Goal: Task Accomplishment & Management: Complete application form

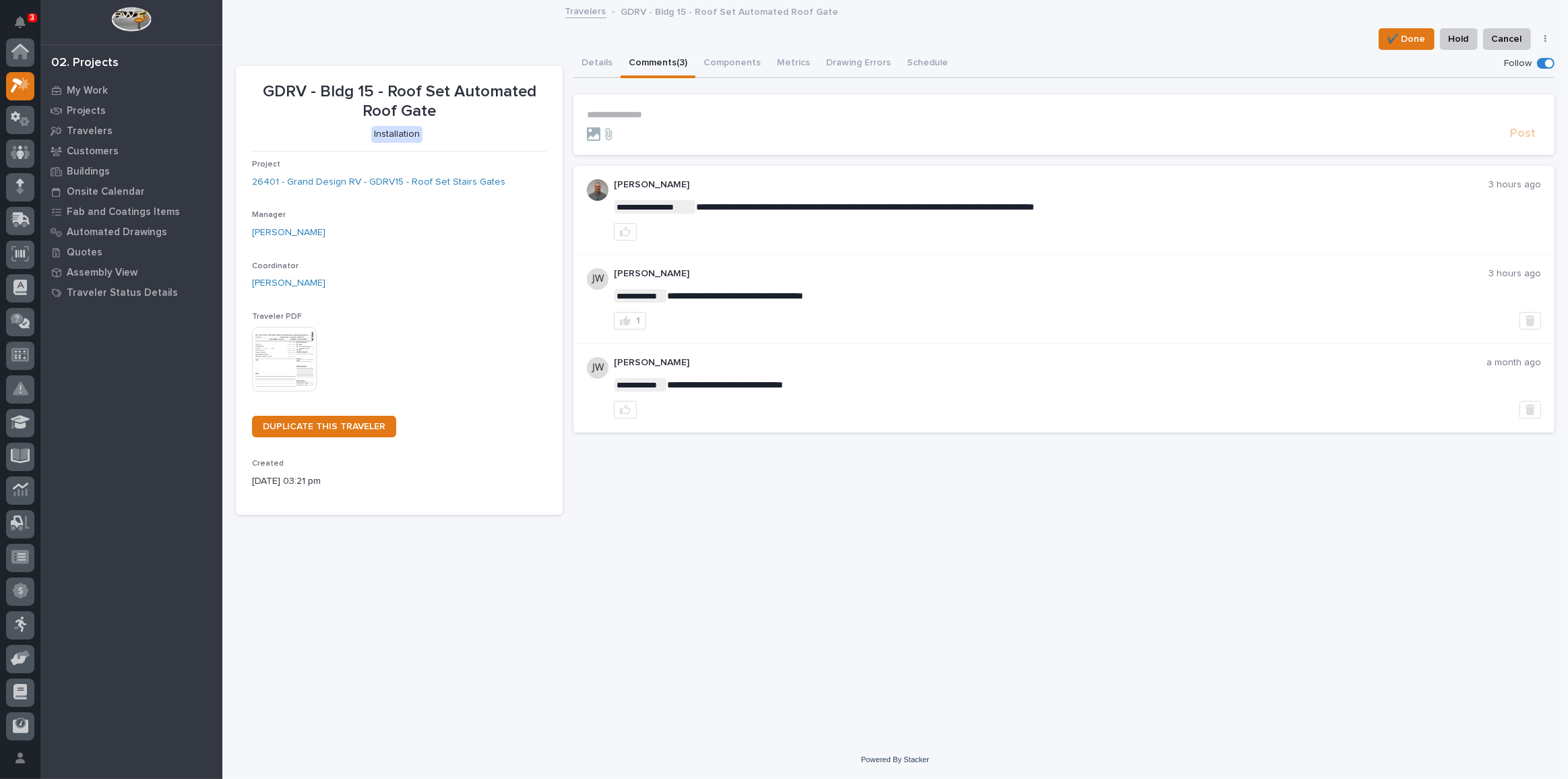
scroll to position [33, 0]
click at [33, 20] on p "3" at bounding box center [32, 18] width 5 height 9
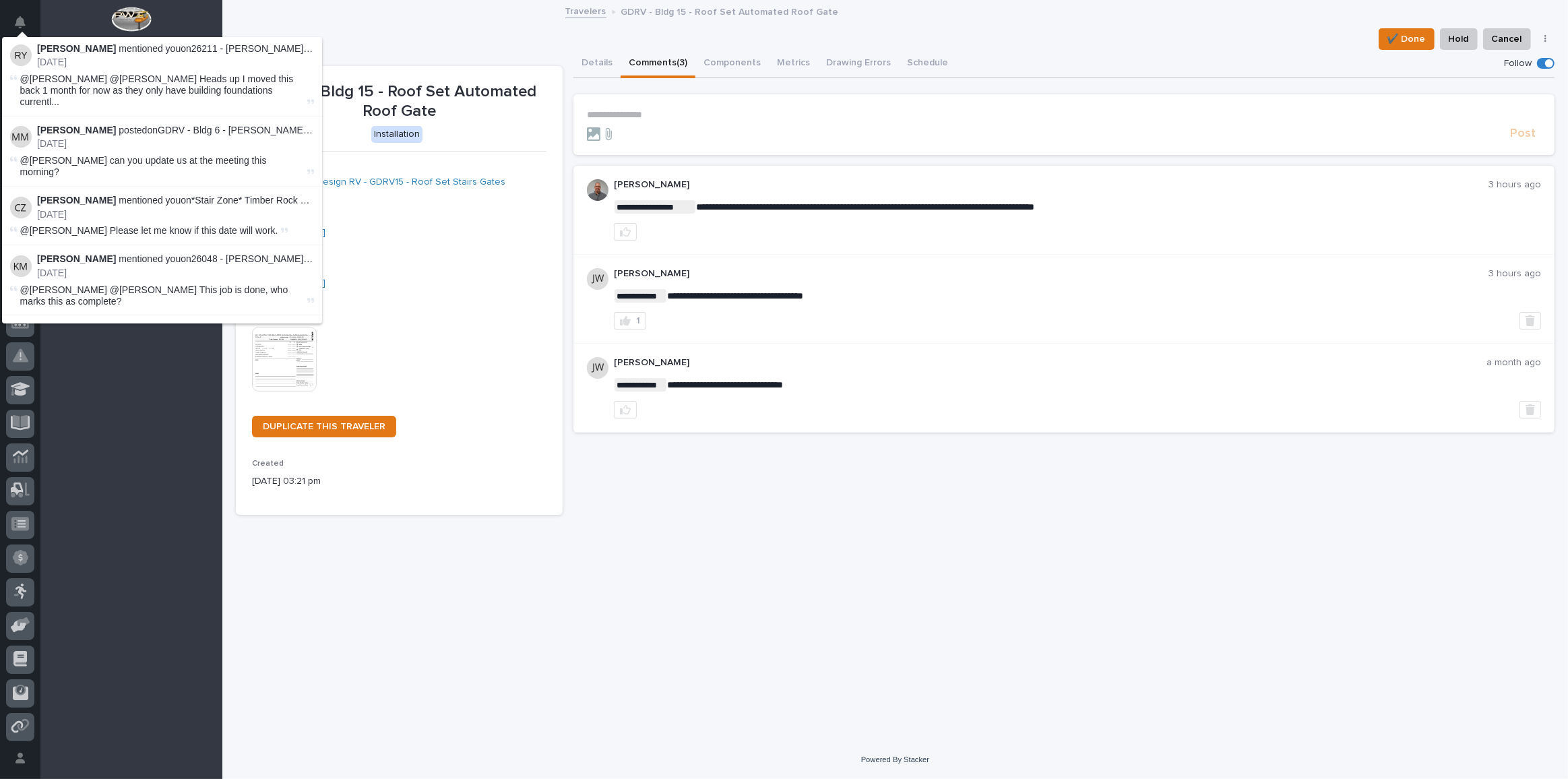
scroll to position [1151, 0]
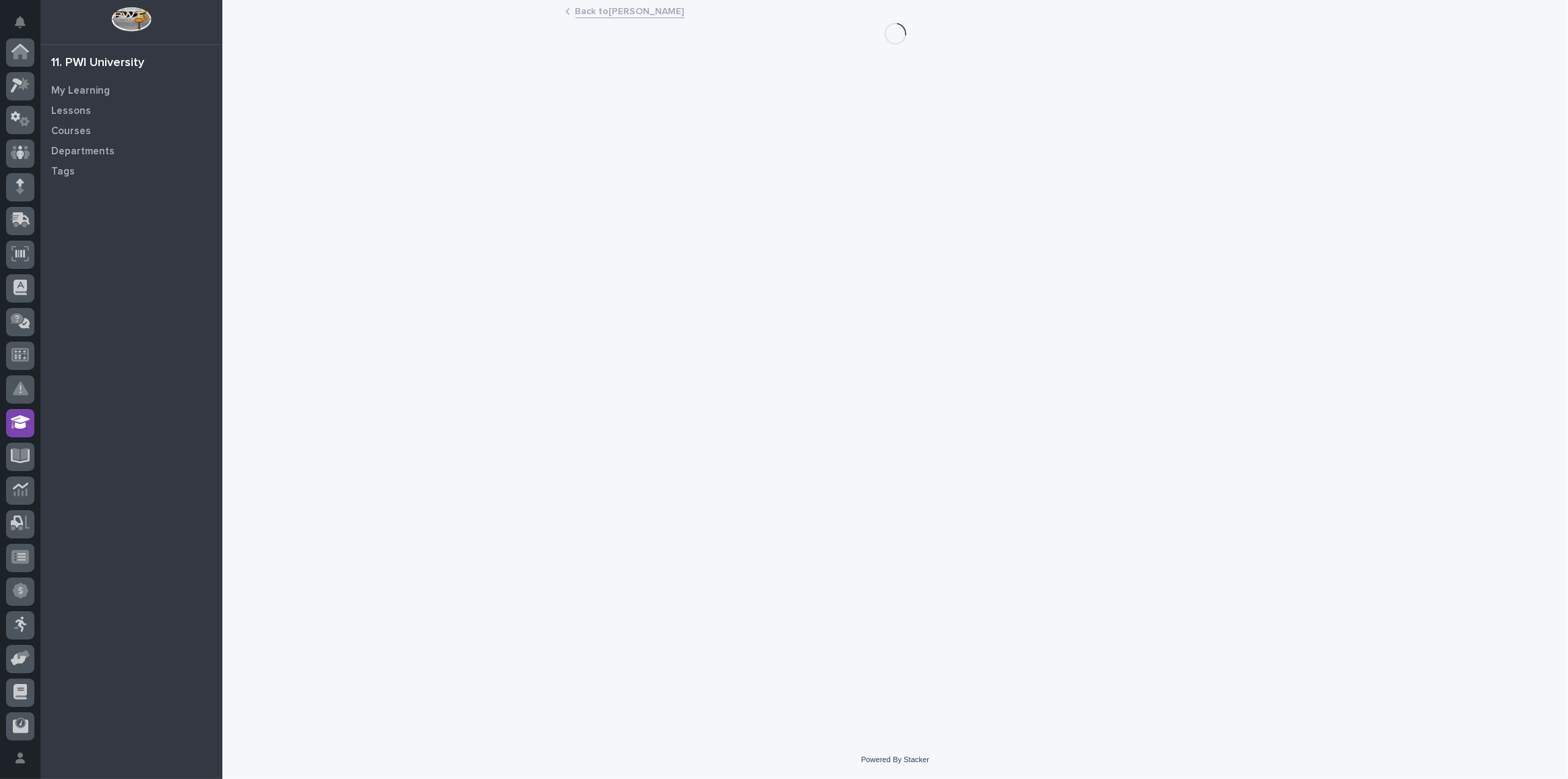
scroll to position [136, 0]
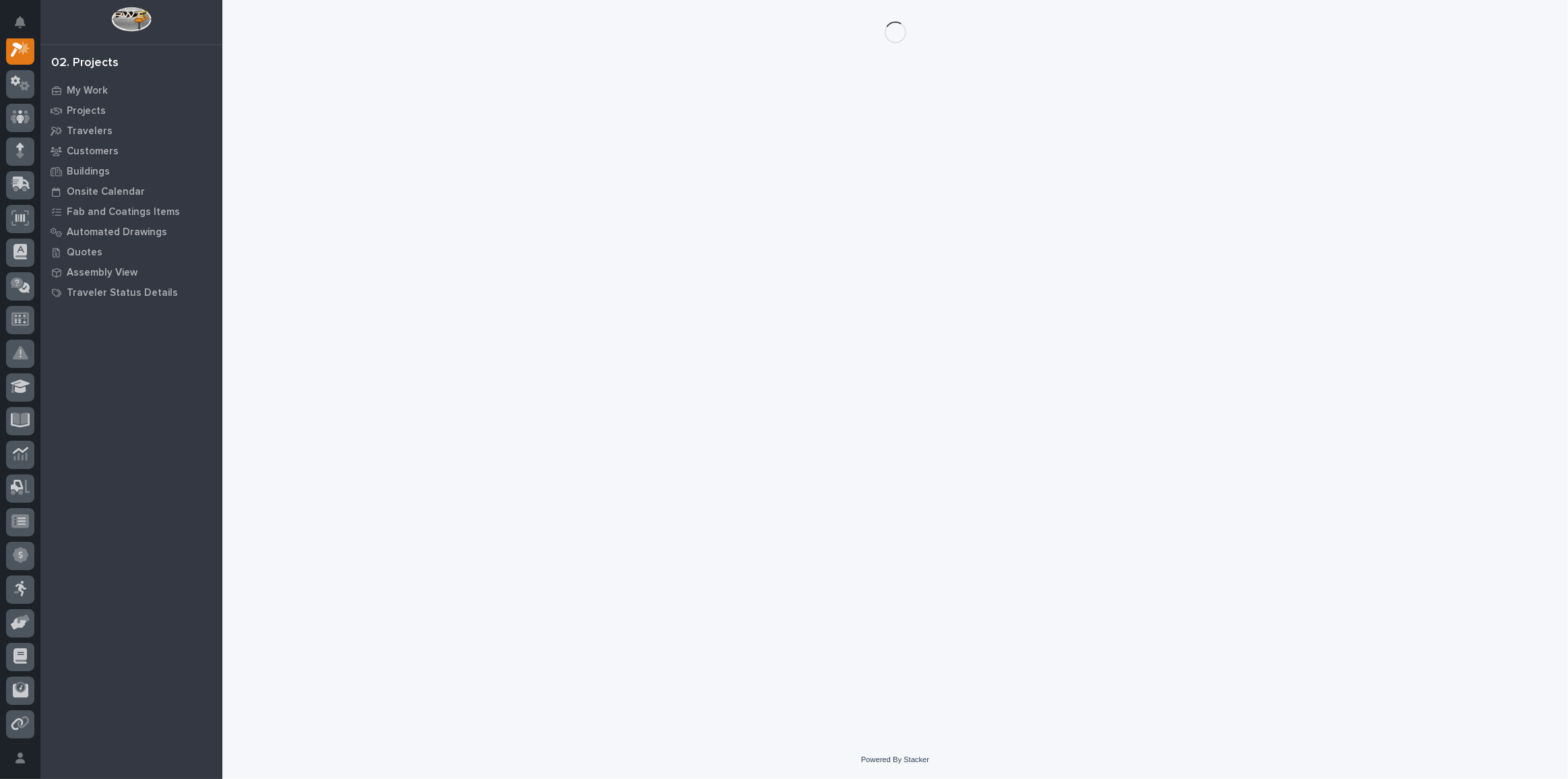
scroll to position [33, 0]
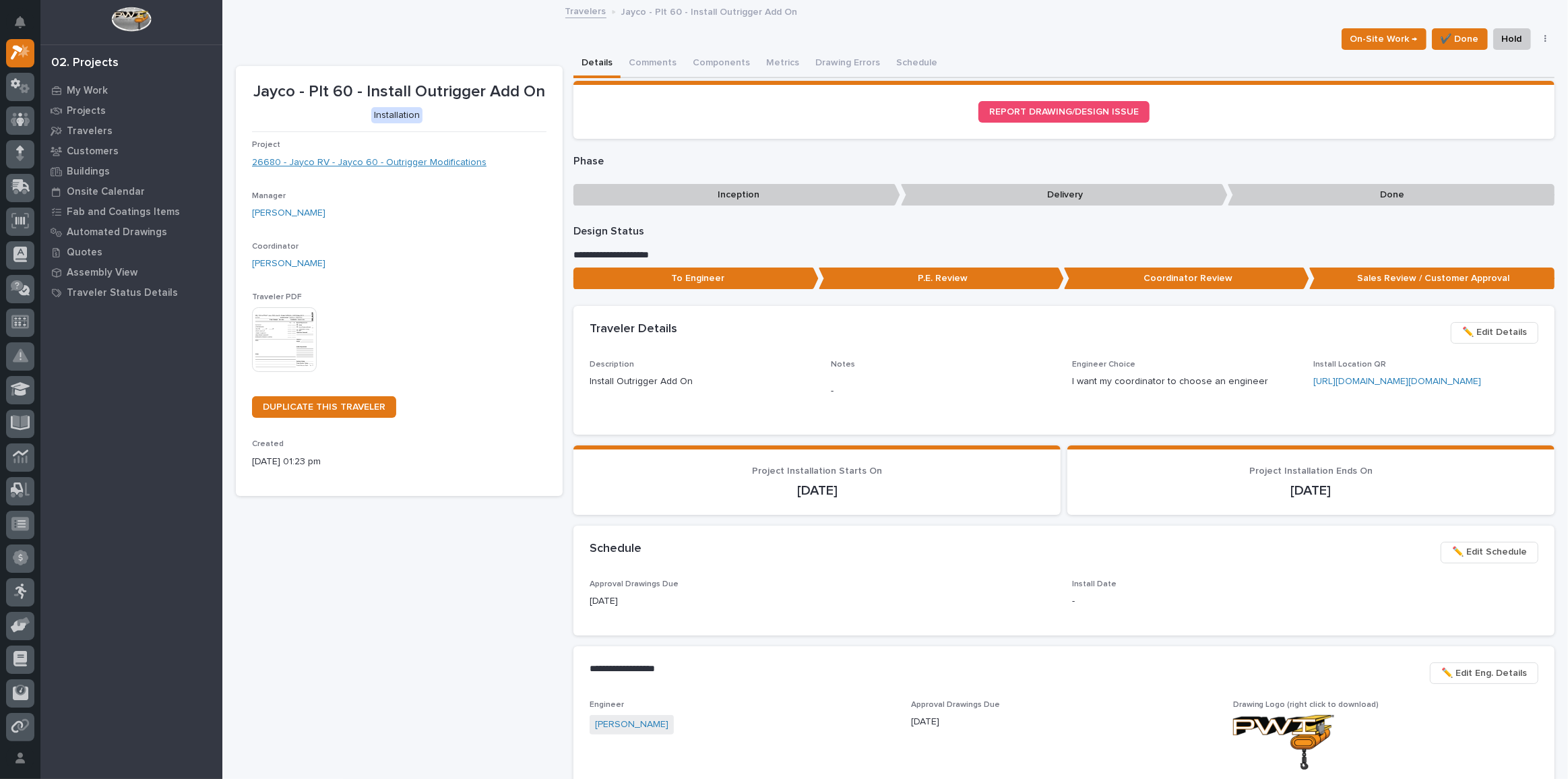
click at [403, 159] on link "26680 - Jayco RV - Jayco 60 - Outrigger Modifications" at bounding box center [369, 163] width 235 height 14
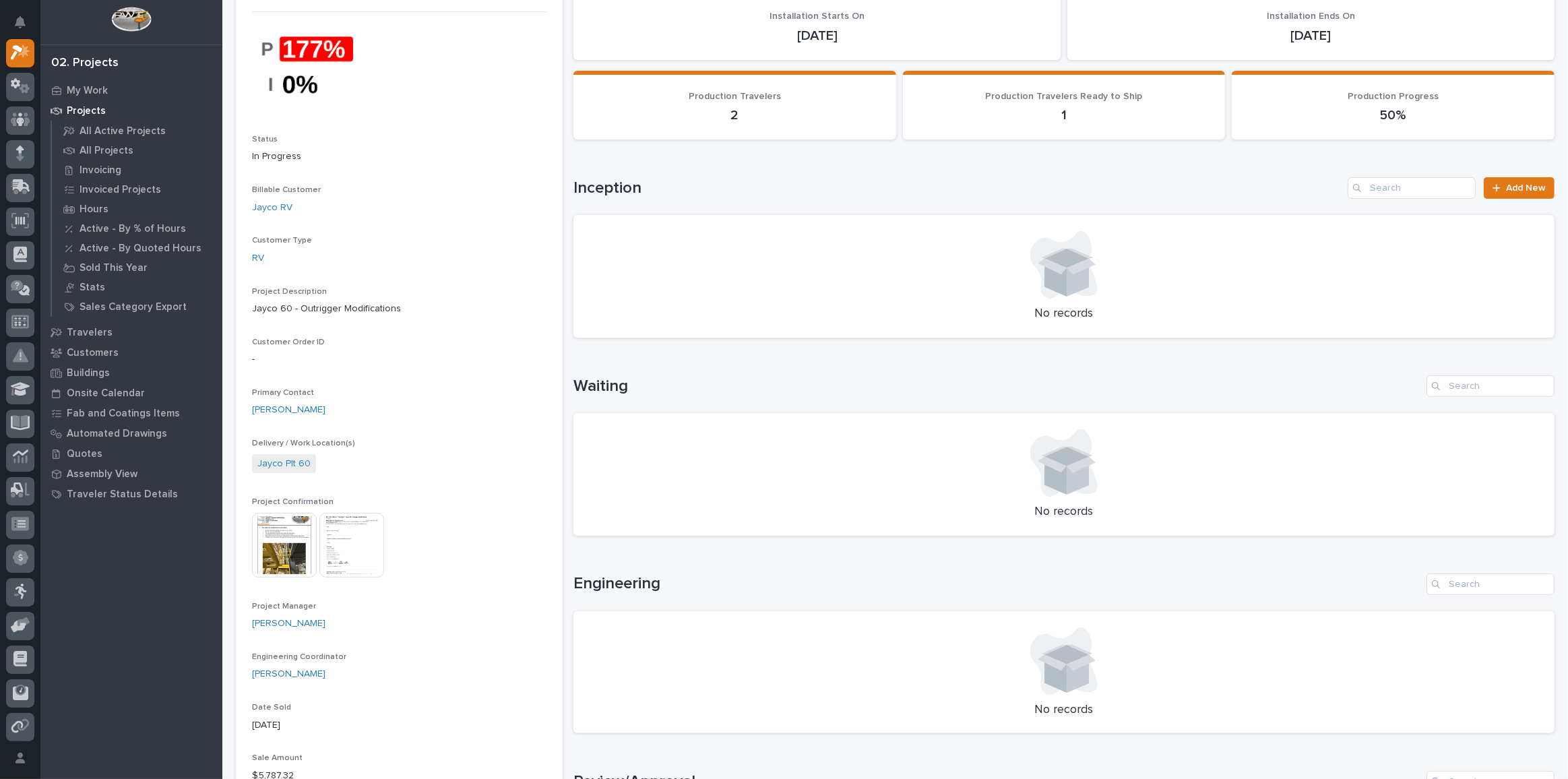
scroll to position [245, 0]
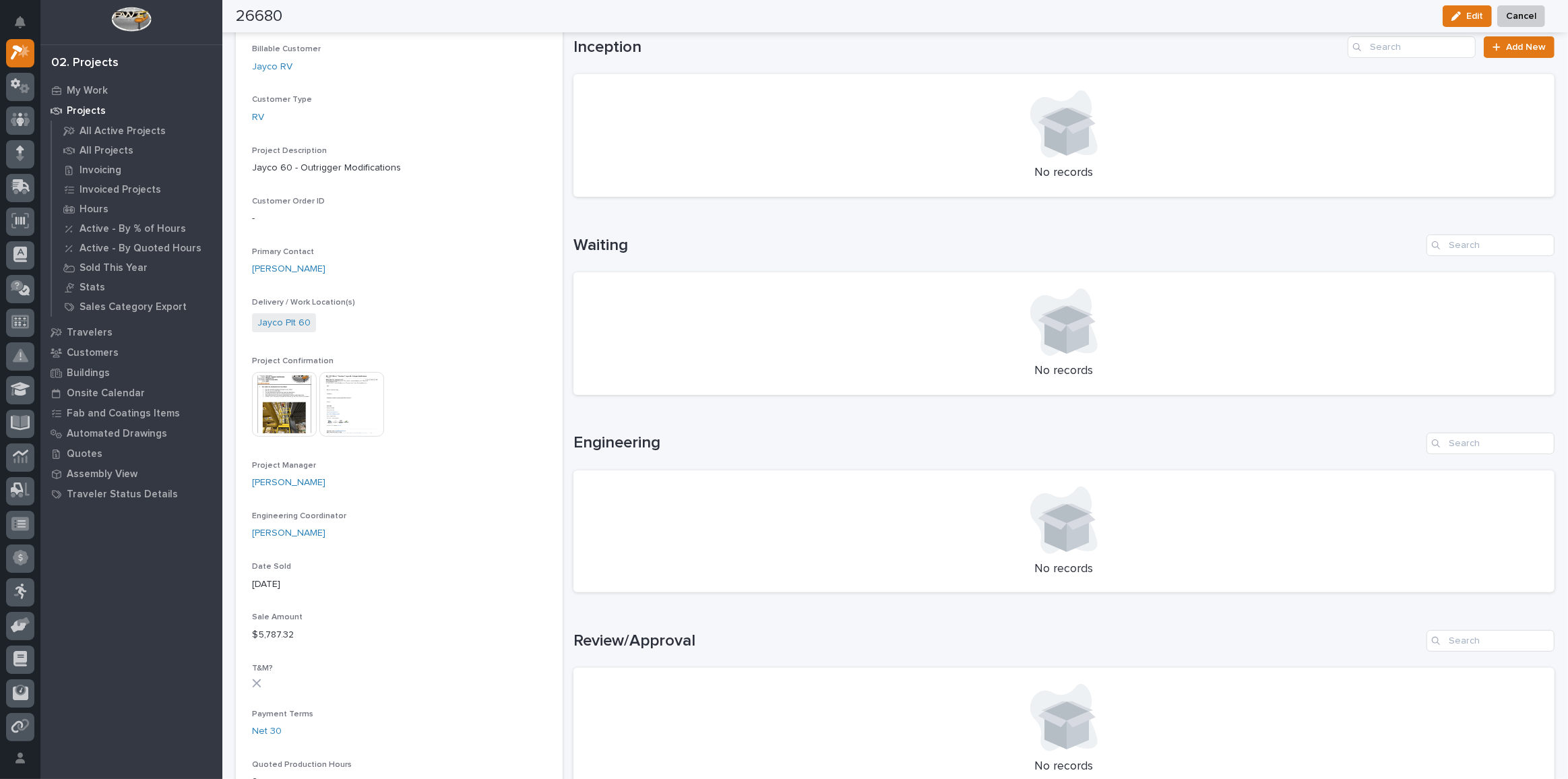
click at [294, 412] on img at bounding box center [284, 404] width 64 height 64
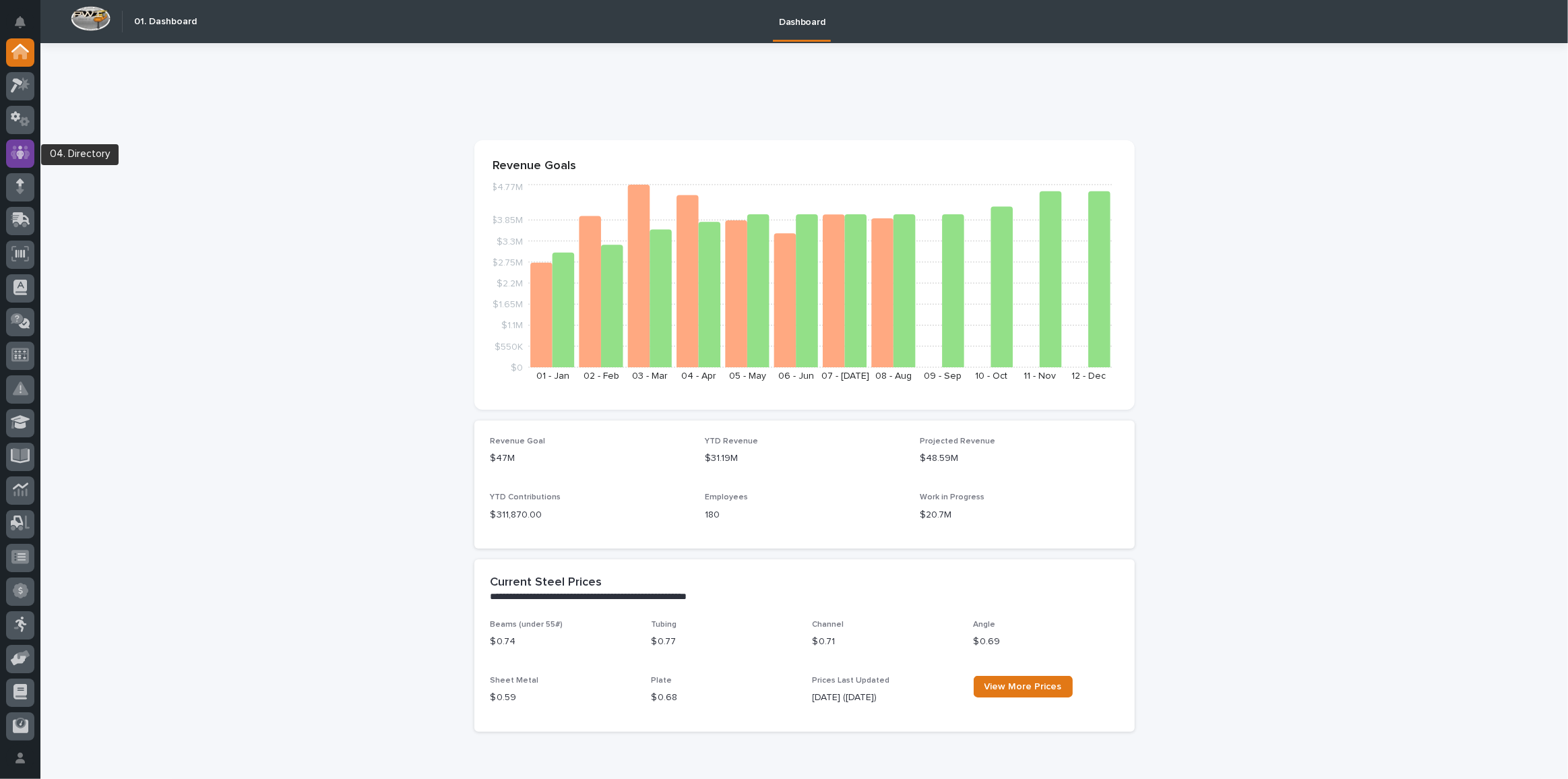
click at [17, 151] on icon at bounding box center [20, 153] width 20 height 16
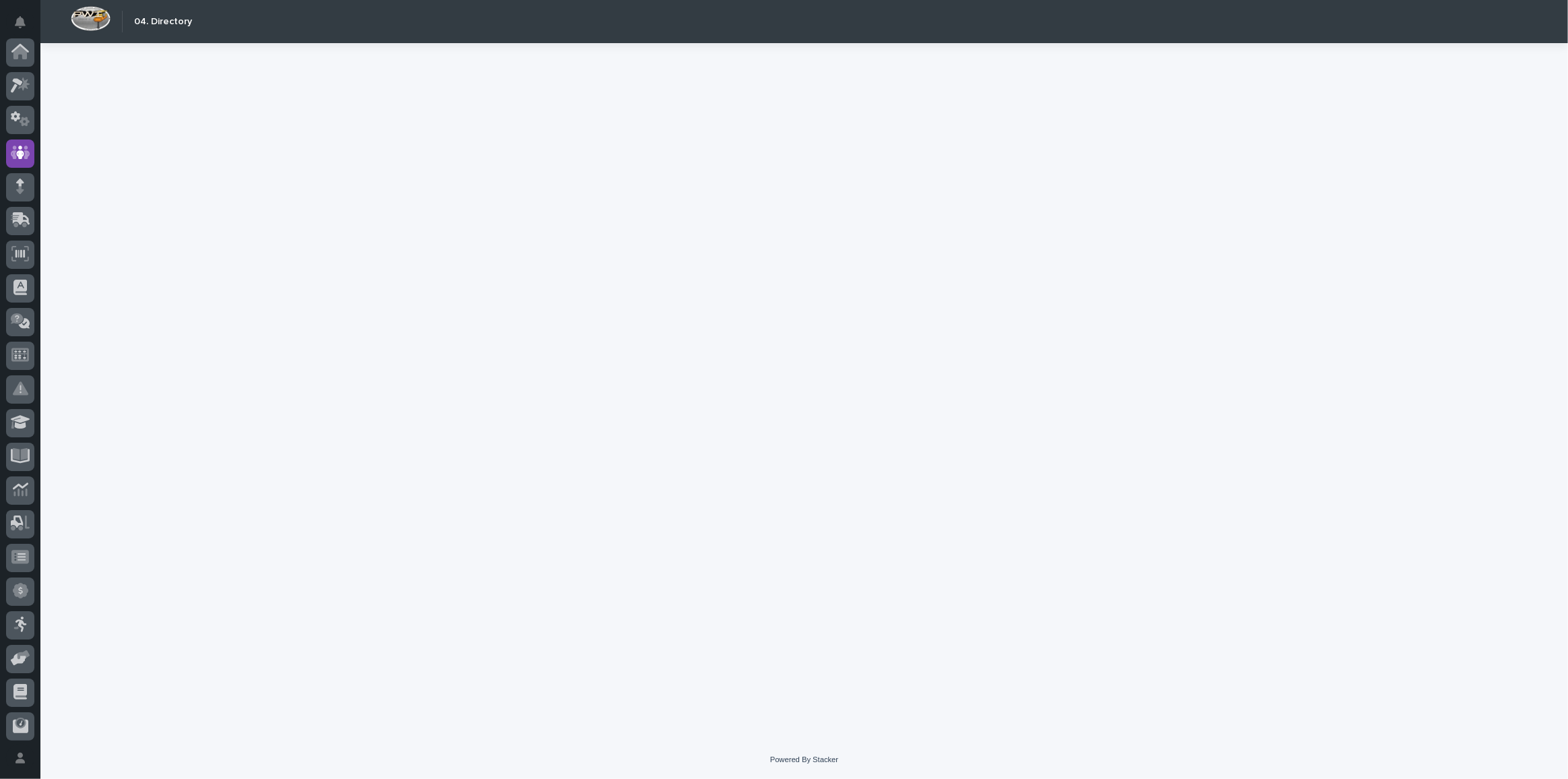
scroll to position [100, 0]
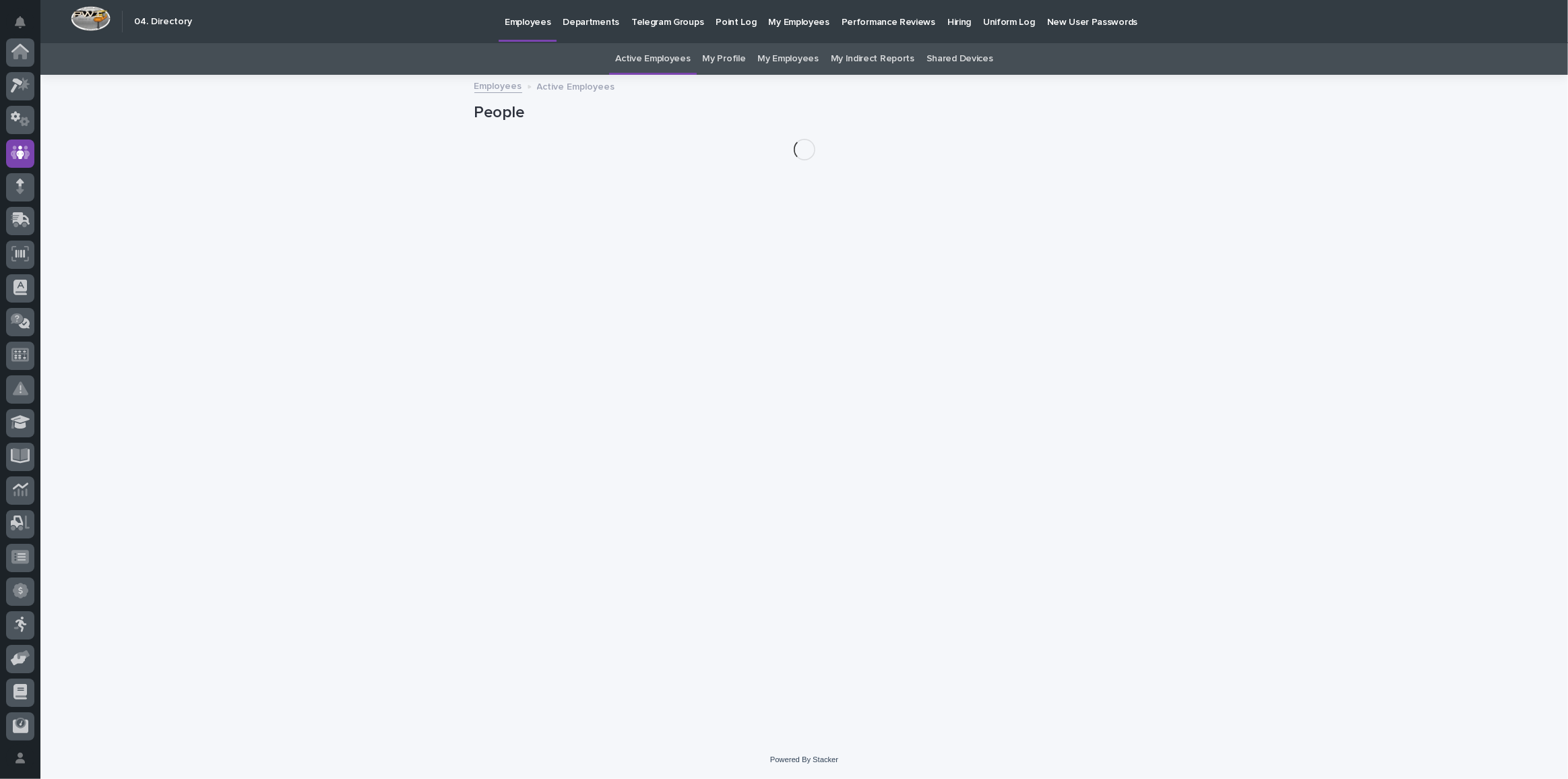
scroll to position [100, 0]
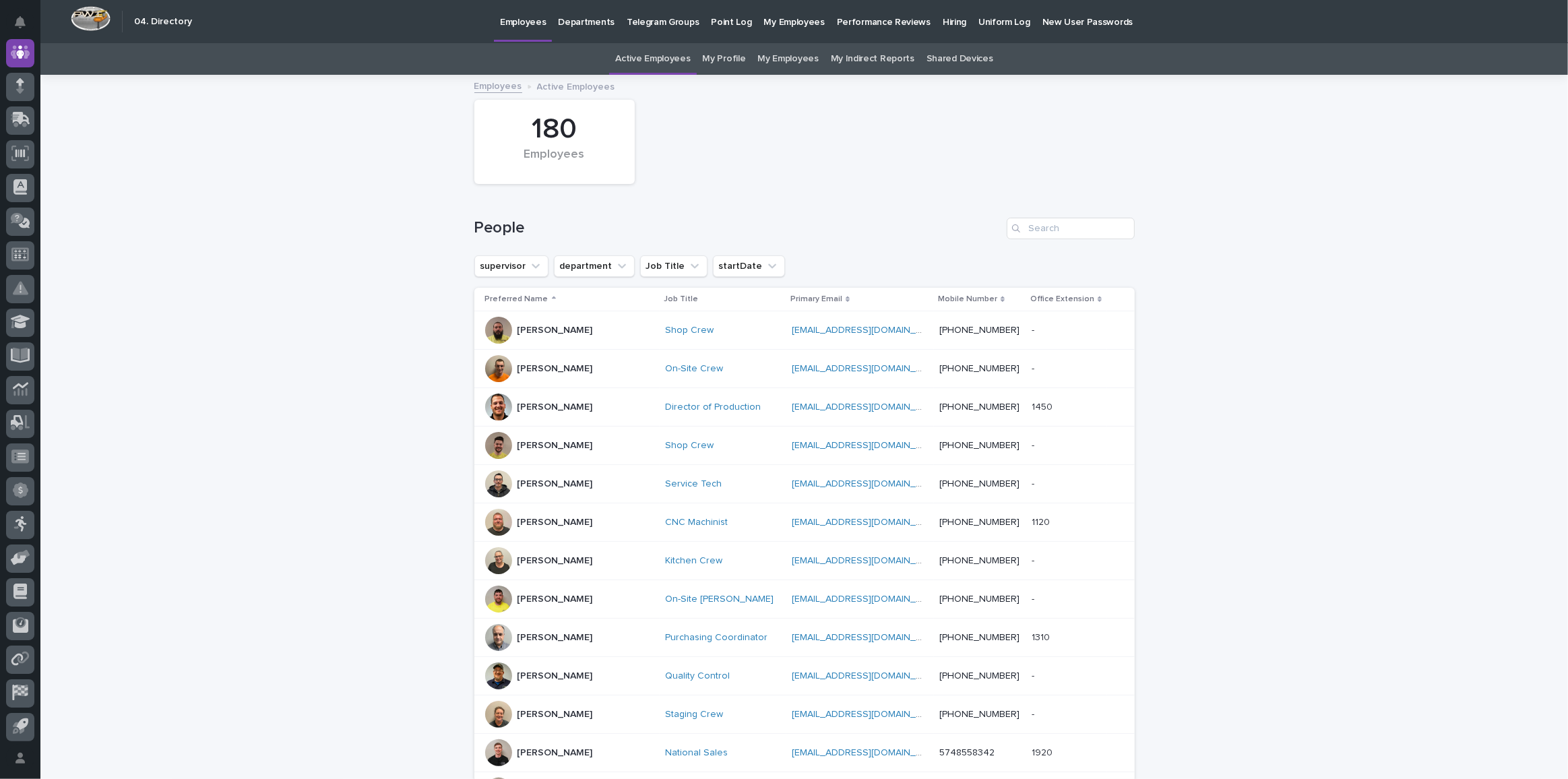
click at [943, 20] on p "Hiring" at bounding box center [954, 14] width 24 height 28
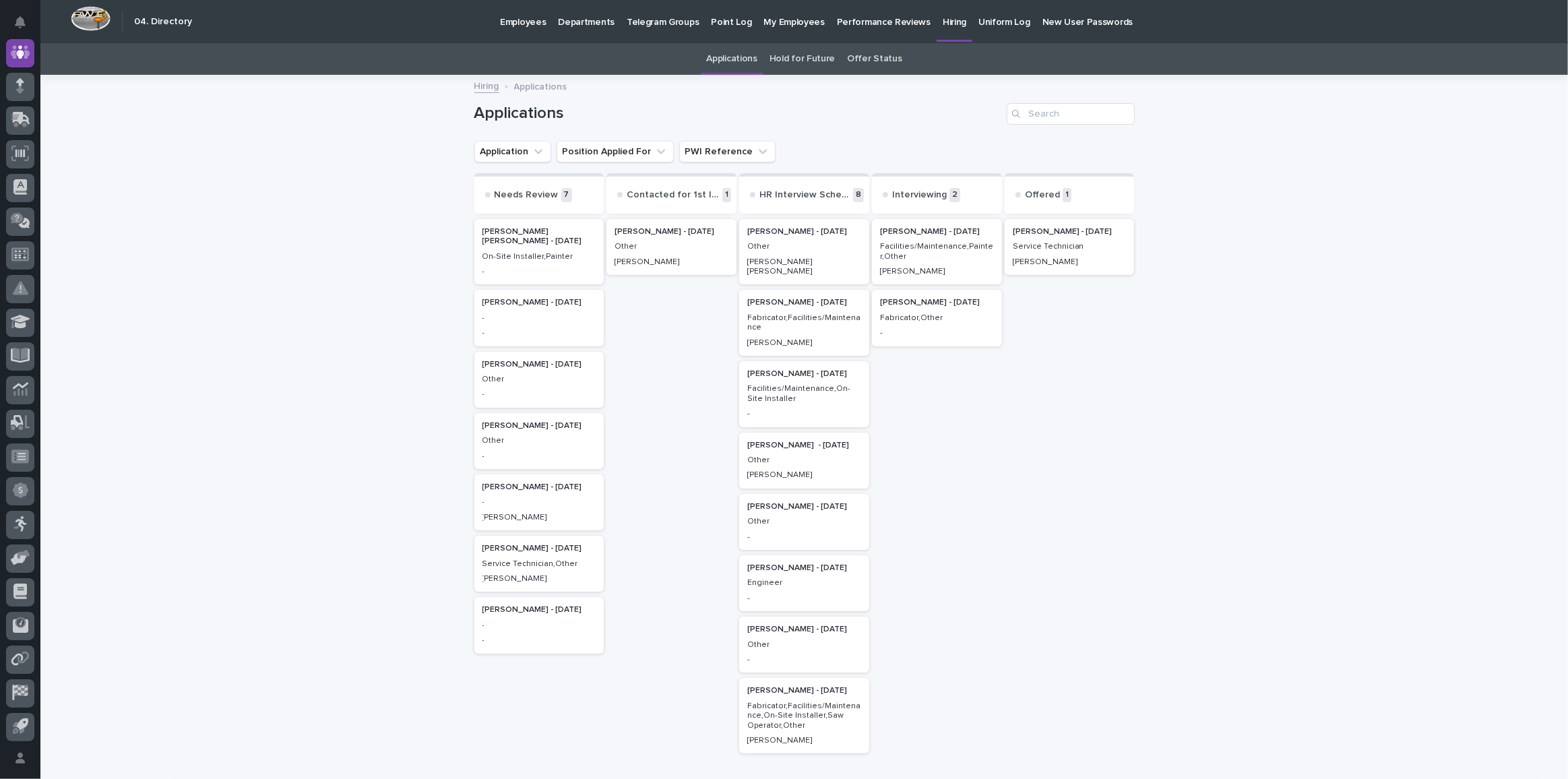
click at [512, 231] on p "Miguel Ramirez Silva - 09/03/25" at bounding box center [540, 237] width 114 height 20
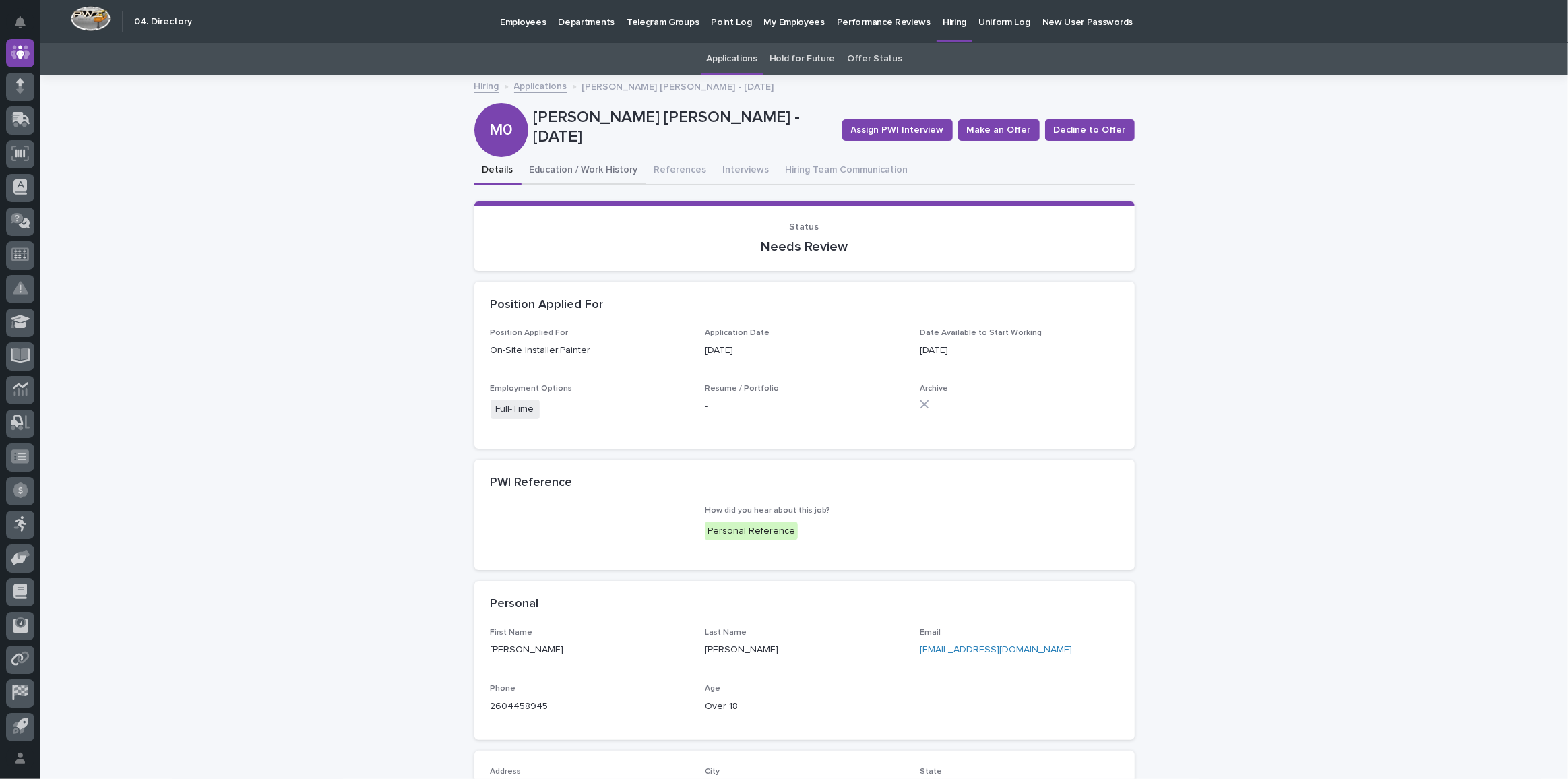
click at [597, 166] on button "Education / Work History" at bounding box center [584, 172] width 125 height 28
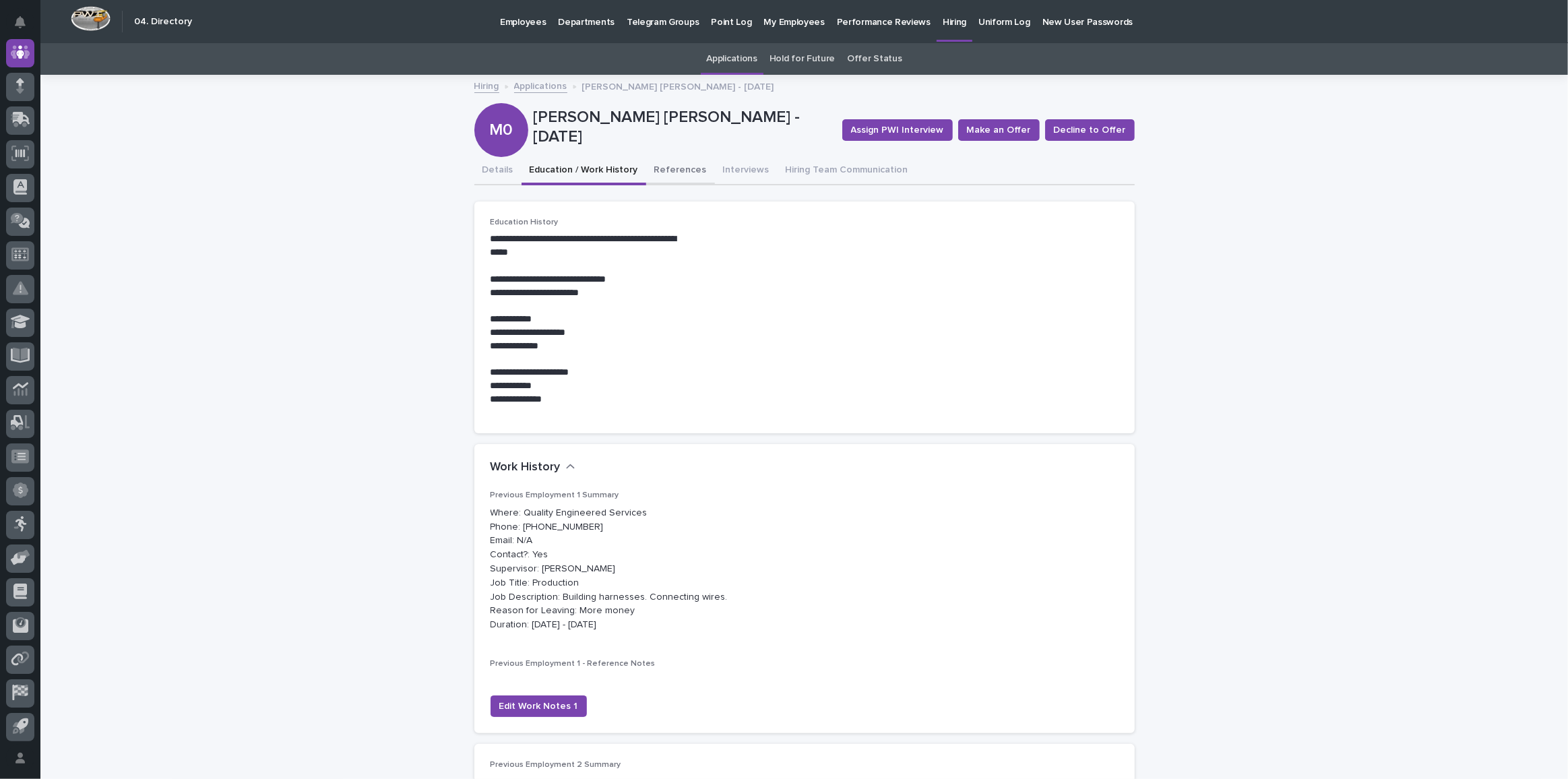
click at [674, 165] on button "References" at bounding box center [680, 172] width 68 height 28
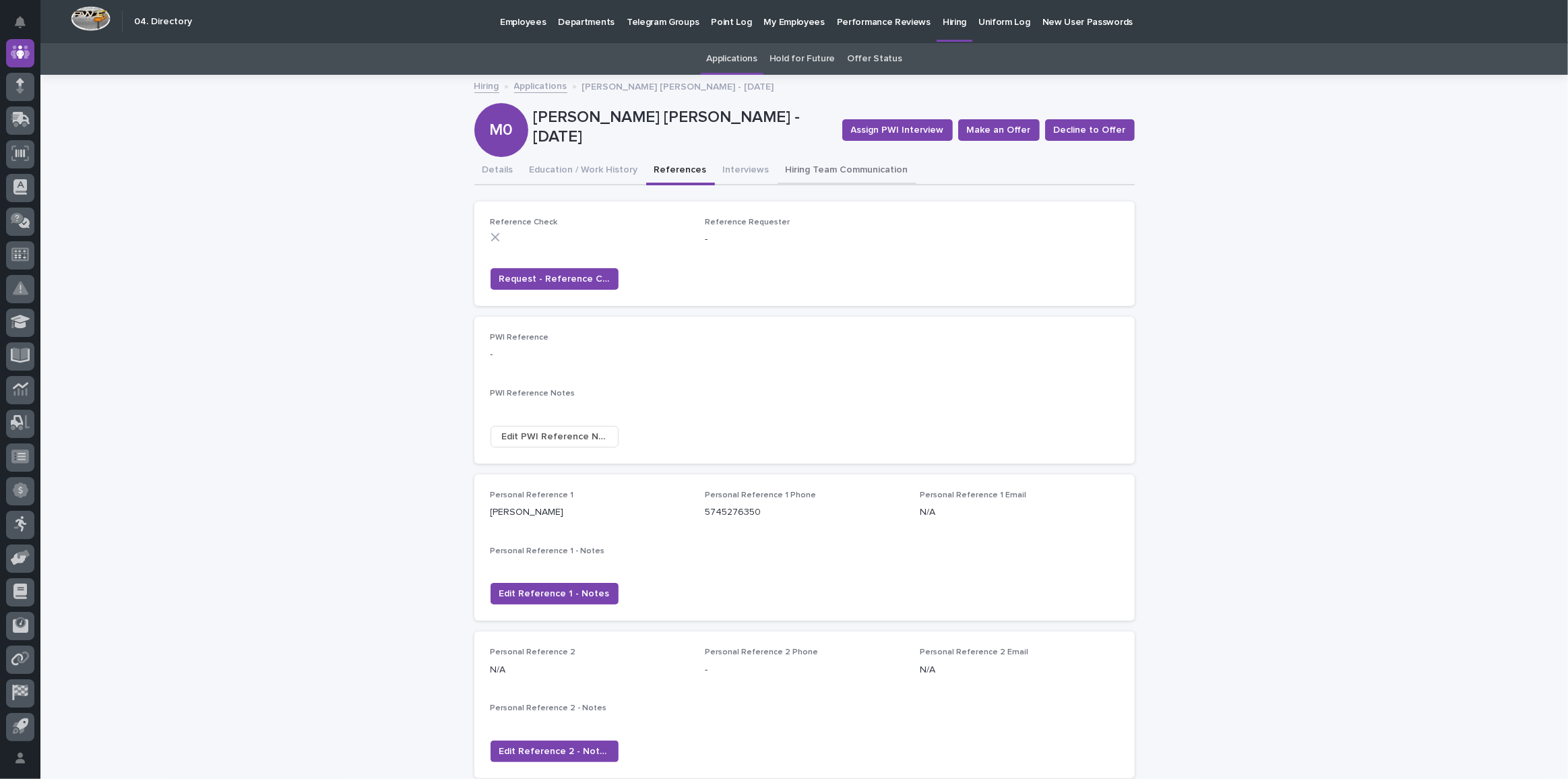
click at [729, 165] on button "Interviews" at bounding box center [746, 172] width 62 height 28
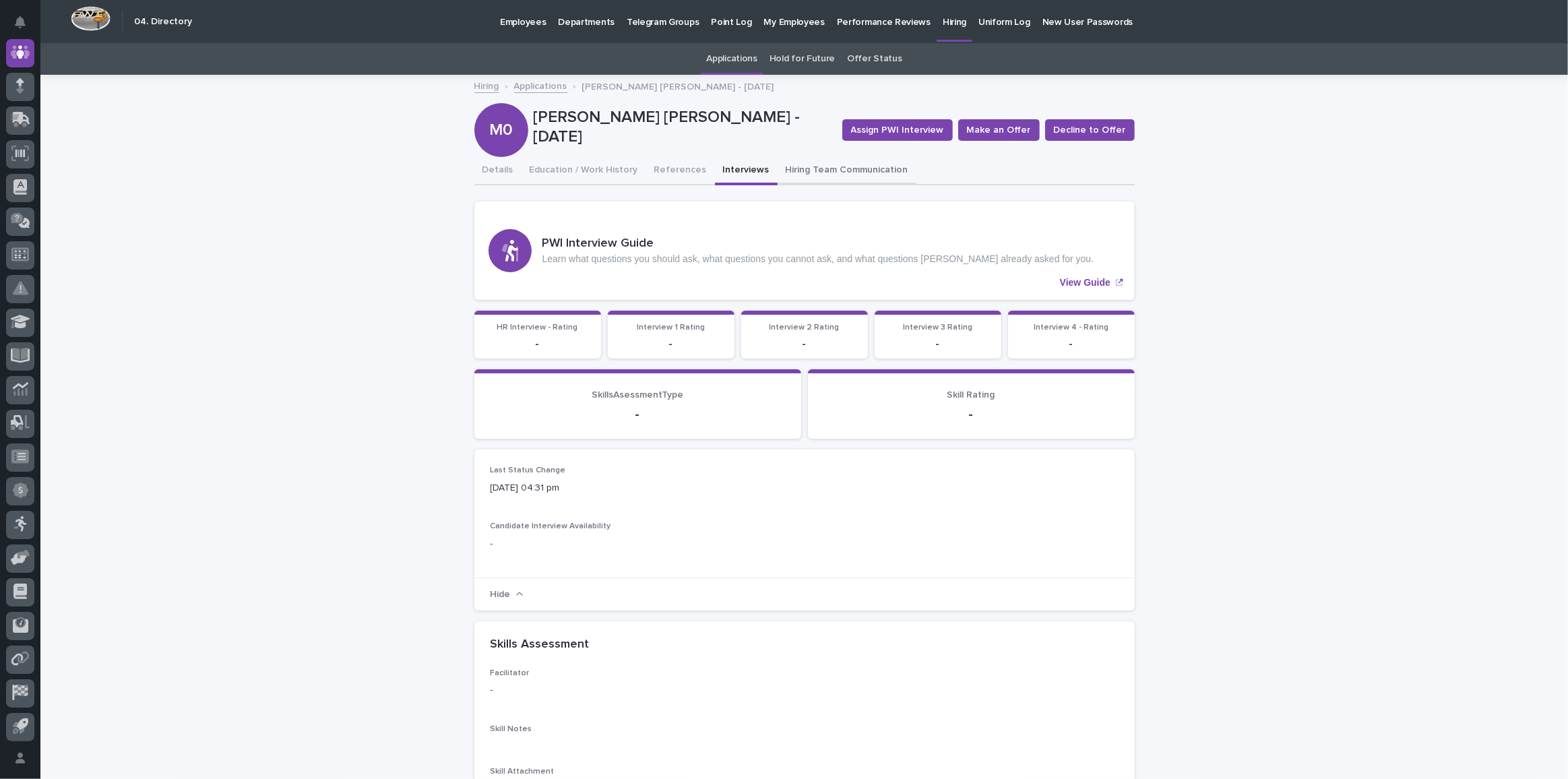
click at [800, 164] on button "Hiring Team Communication" at bounding box center [847, 172] width 139 height 28
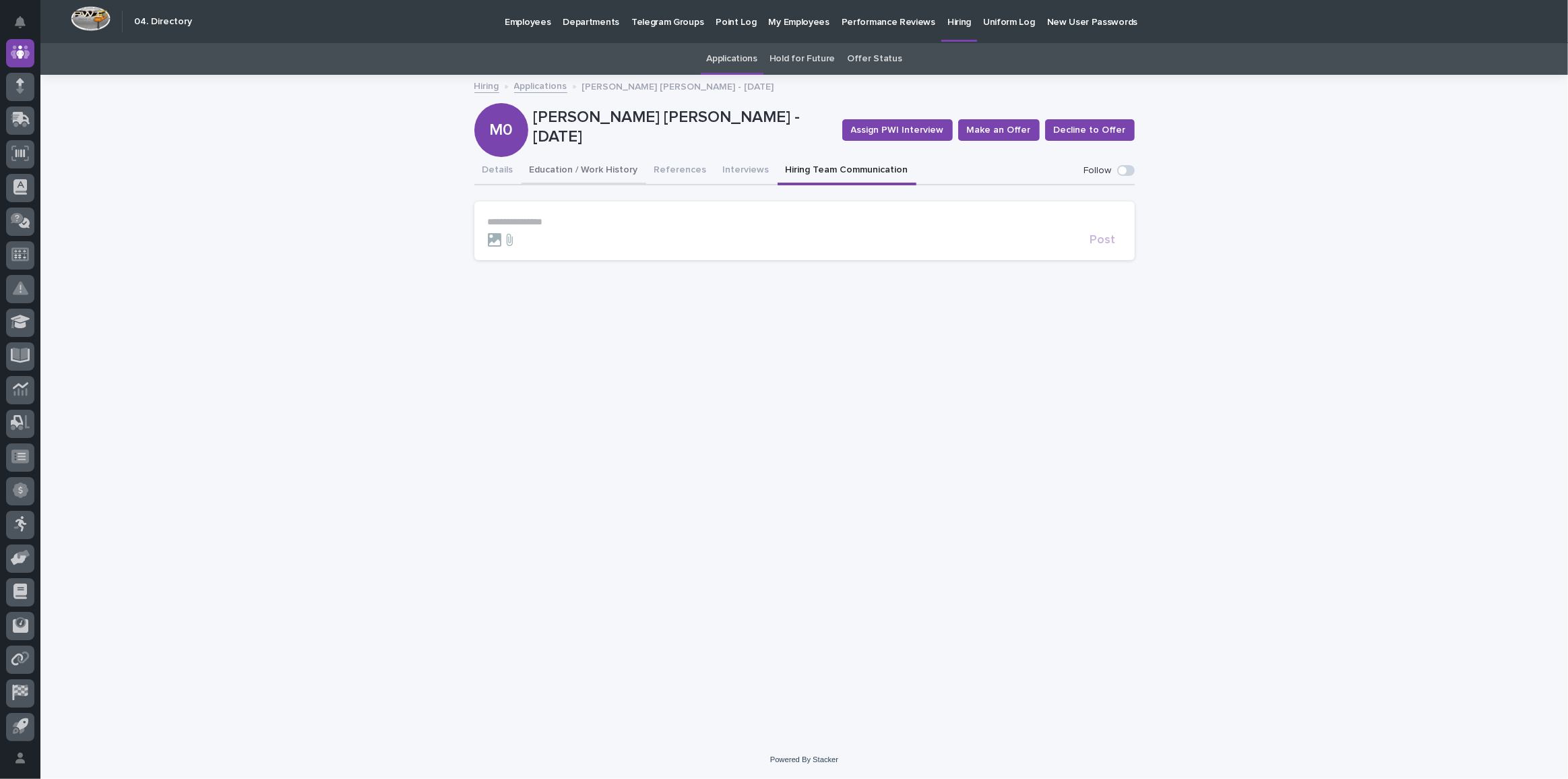
click at [580, 166] on button "Education / Work History" at bounding box center [584, 172] width 125 height 28
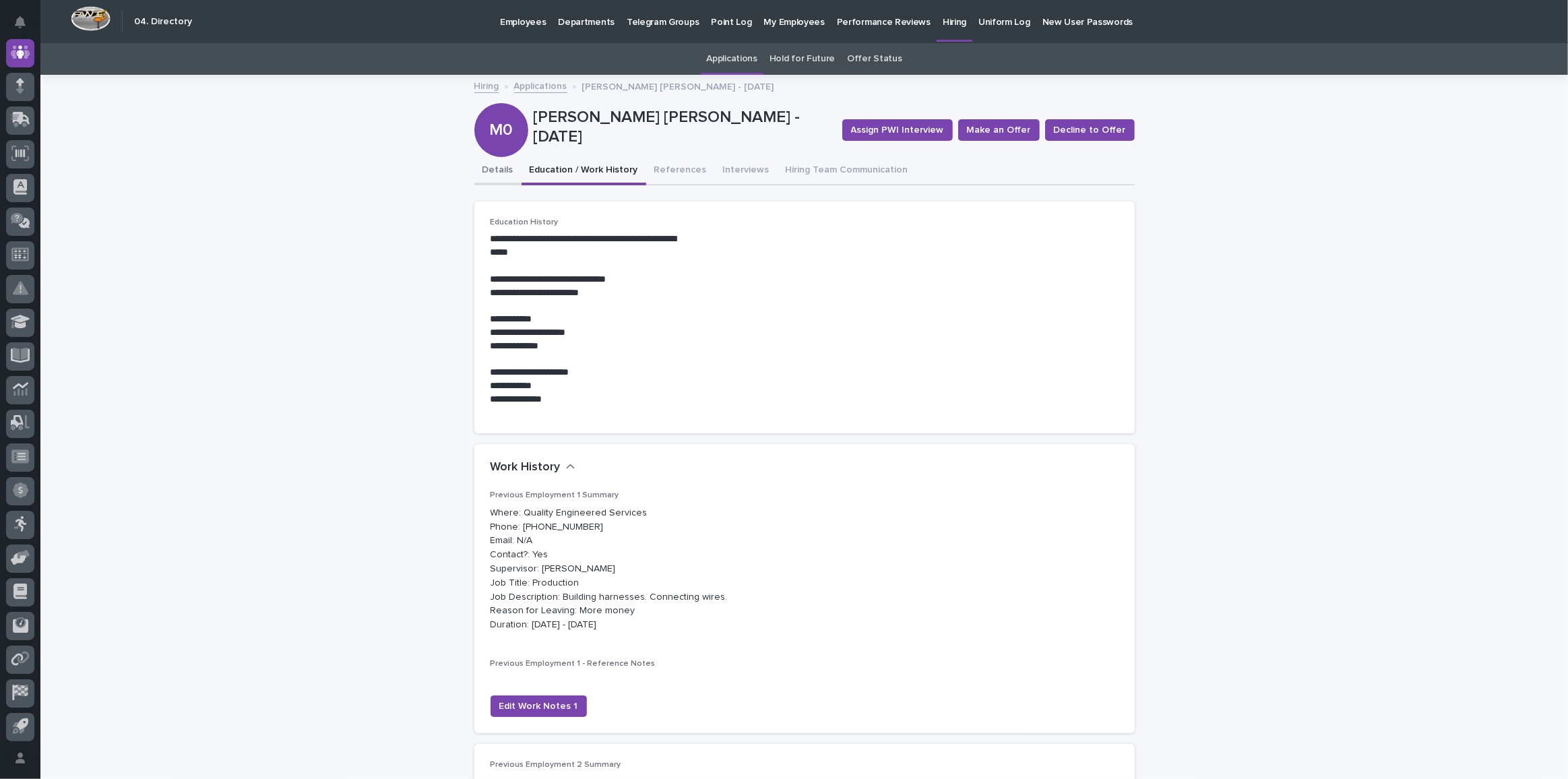
click at [494, 169] on button "Details" at bounding box center [498, 172] width 47 height 28
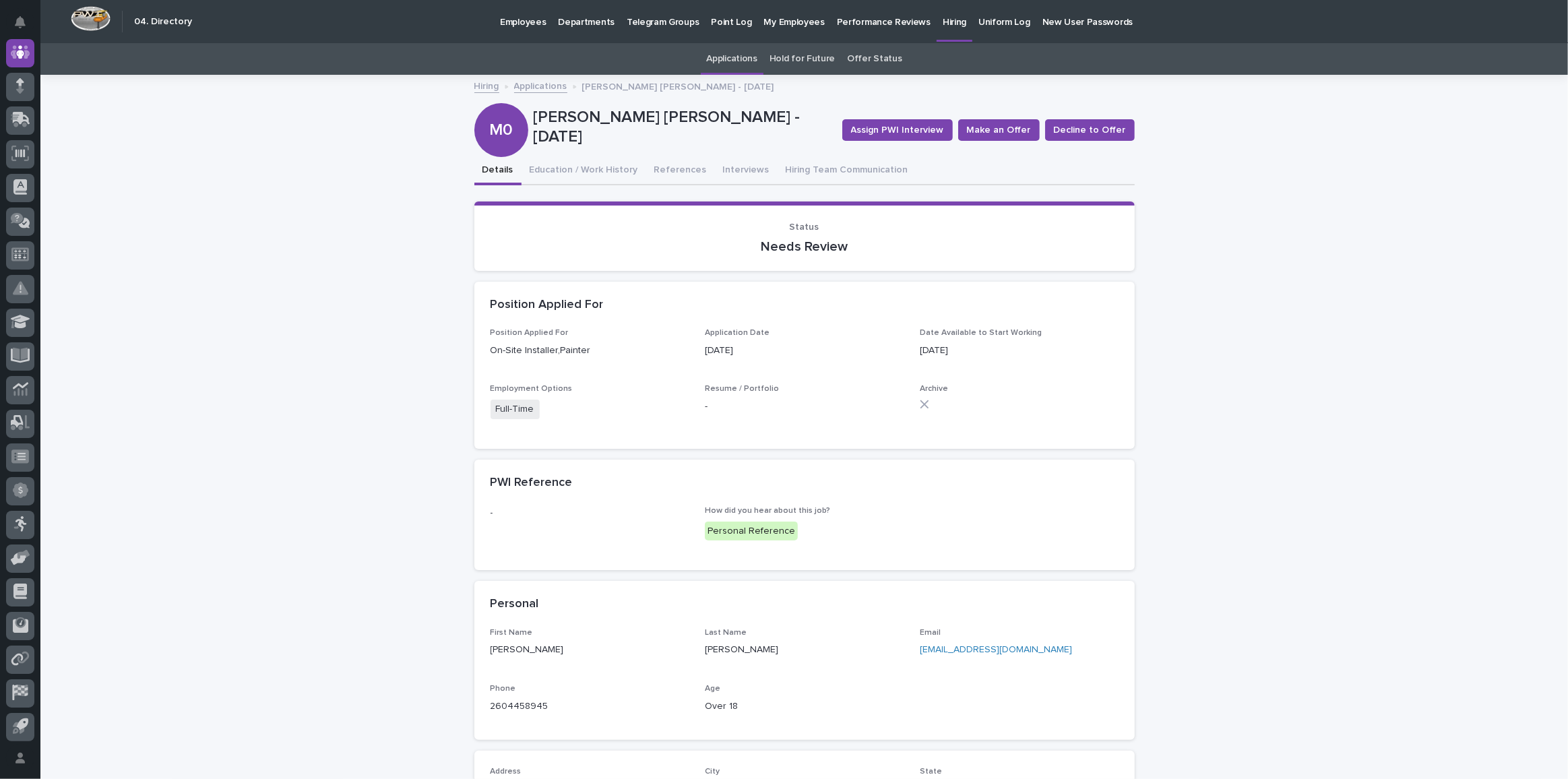
click at [574, 20] on p "Departments" at bounding box center [586, 14] width 57 height 28
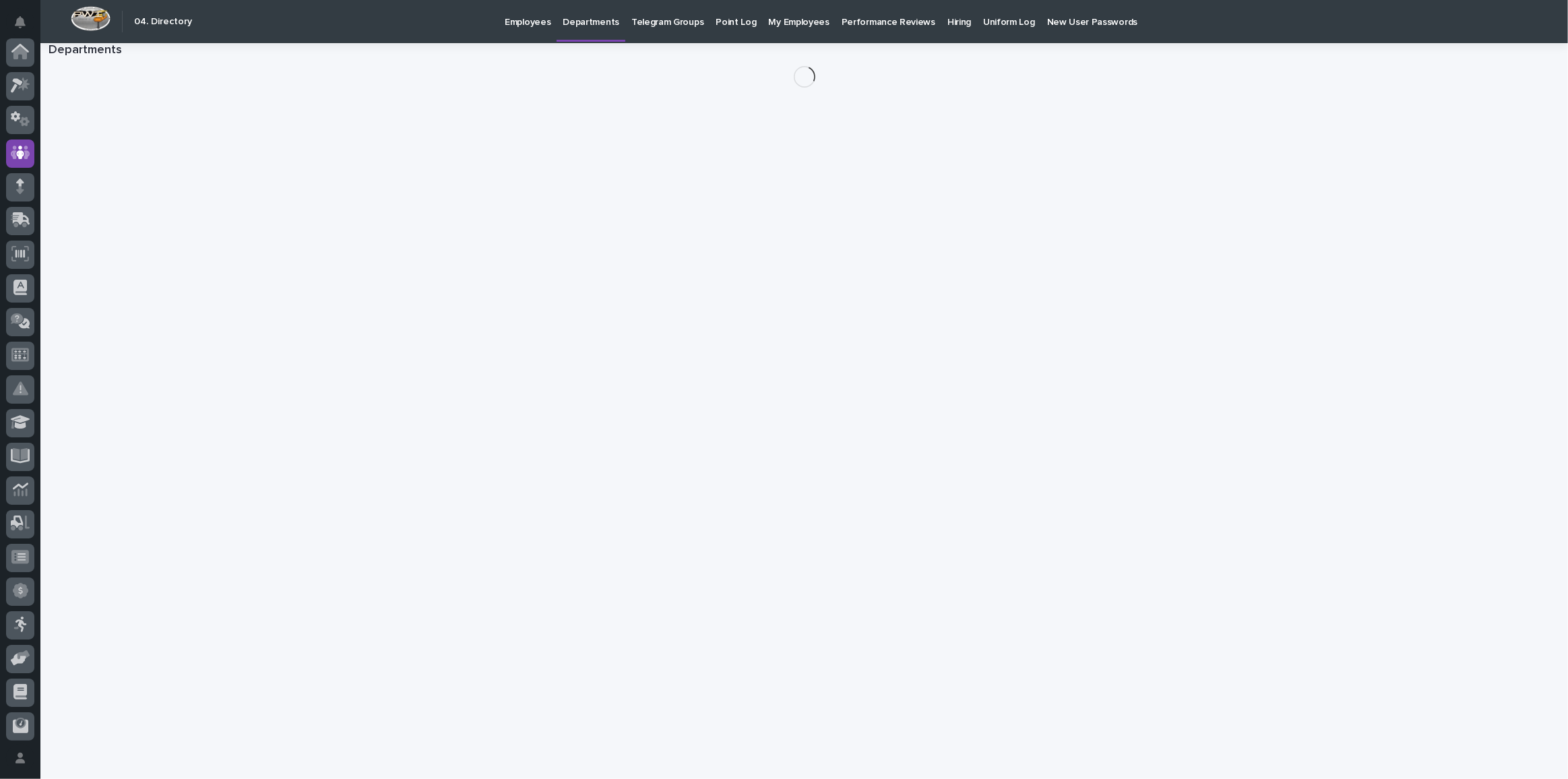
scroll to position [100, 0]
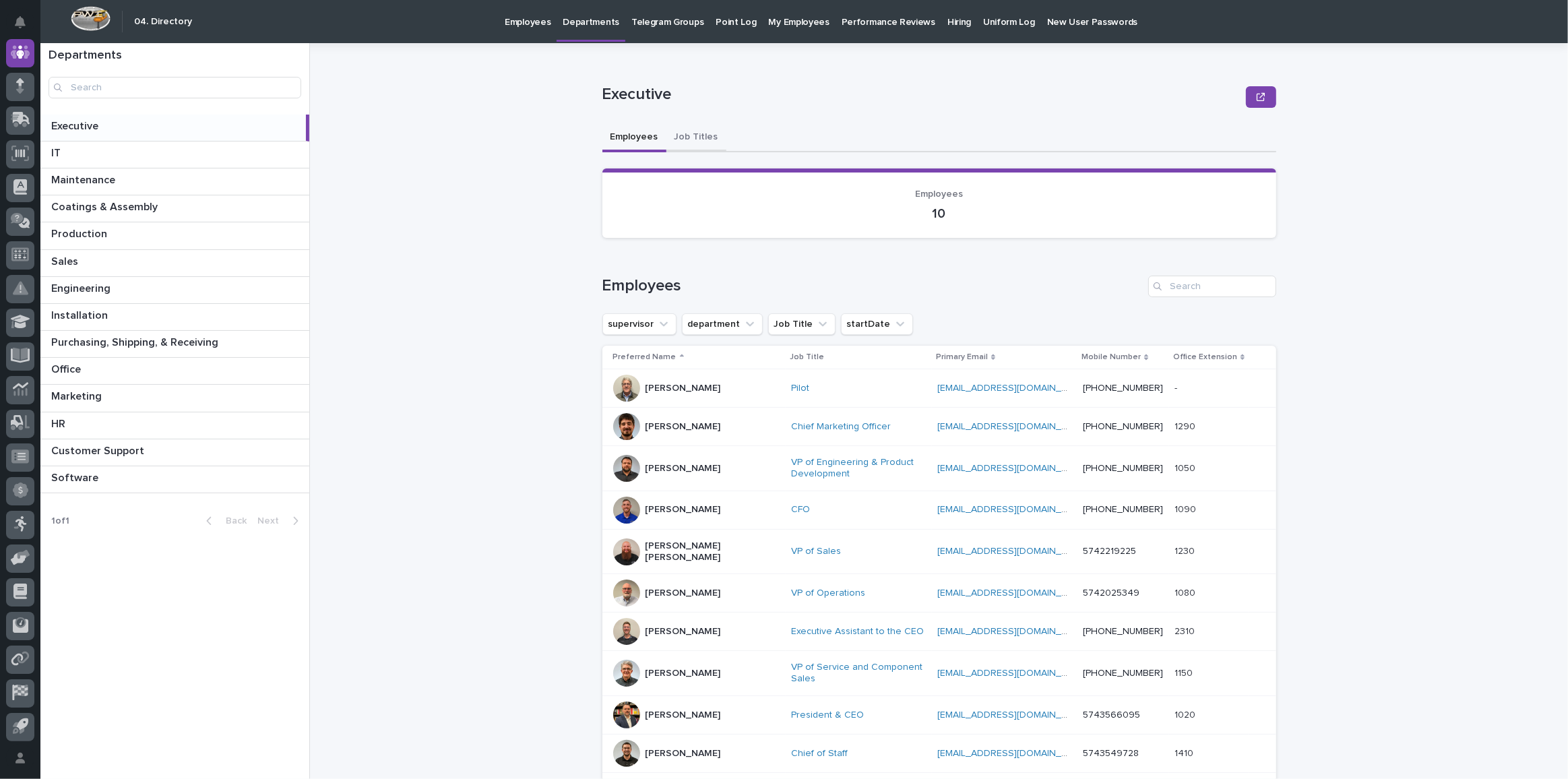
click at [685, 135] on button "Job Titles" at bounding box center [696, 138] width 60 height 28
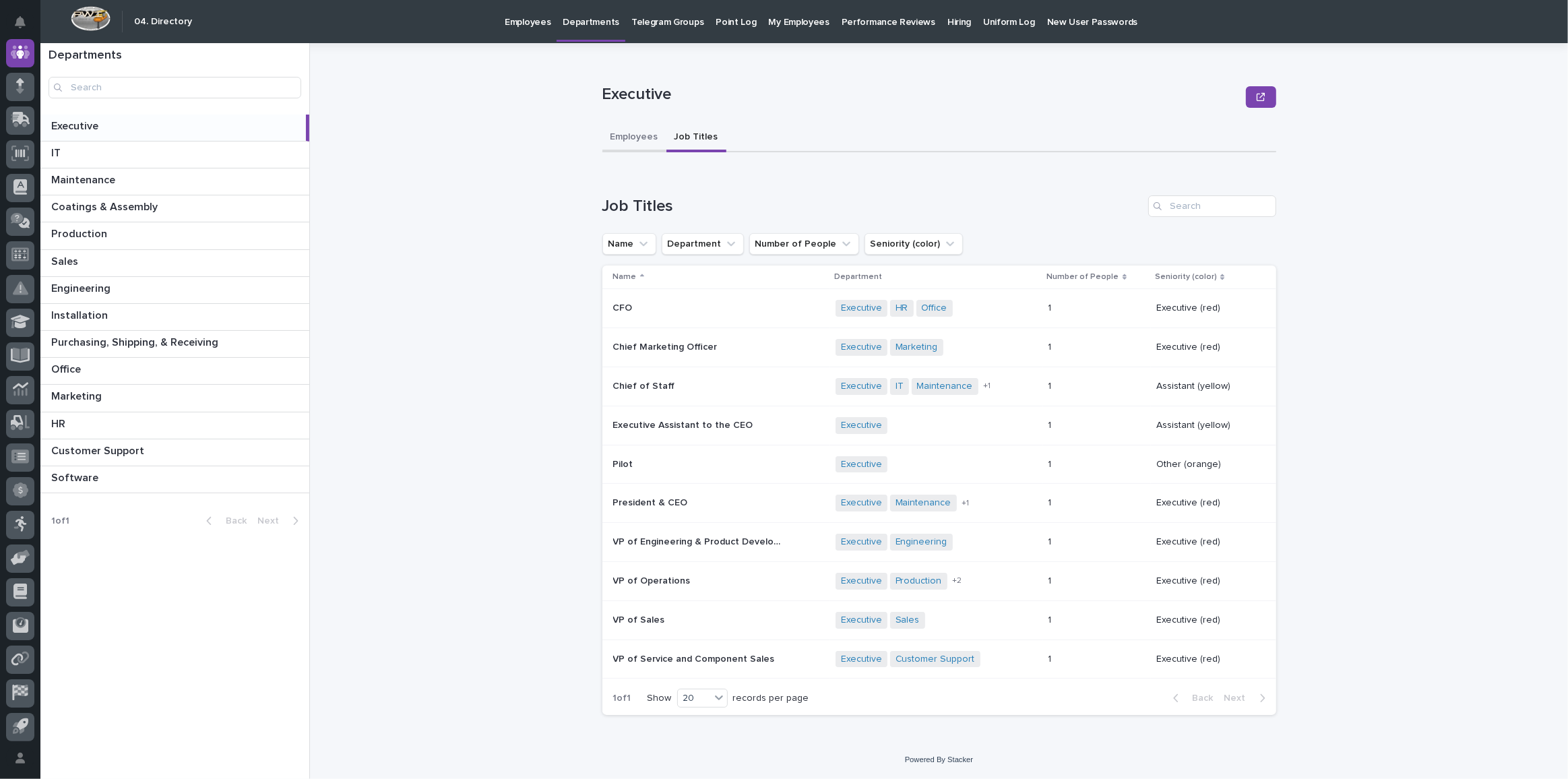
click at [637, 132] on button "Employees" at bounding box center [635, 138] width 64 height 28
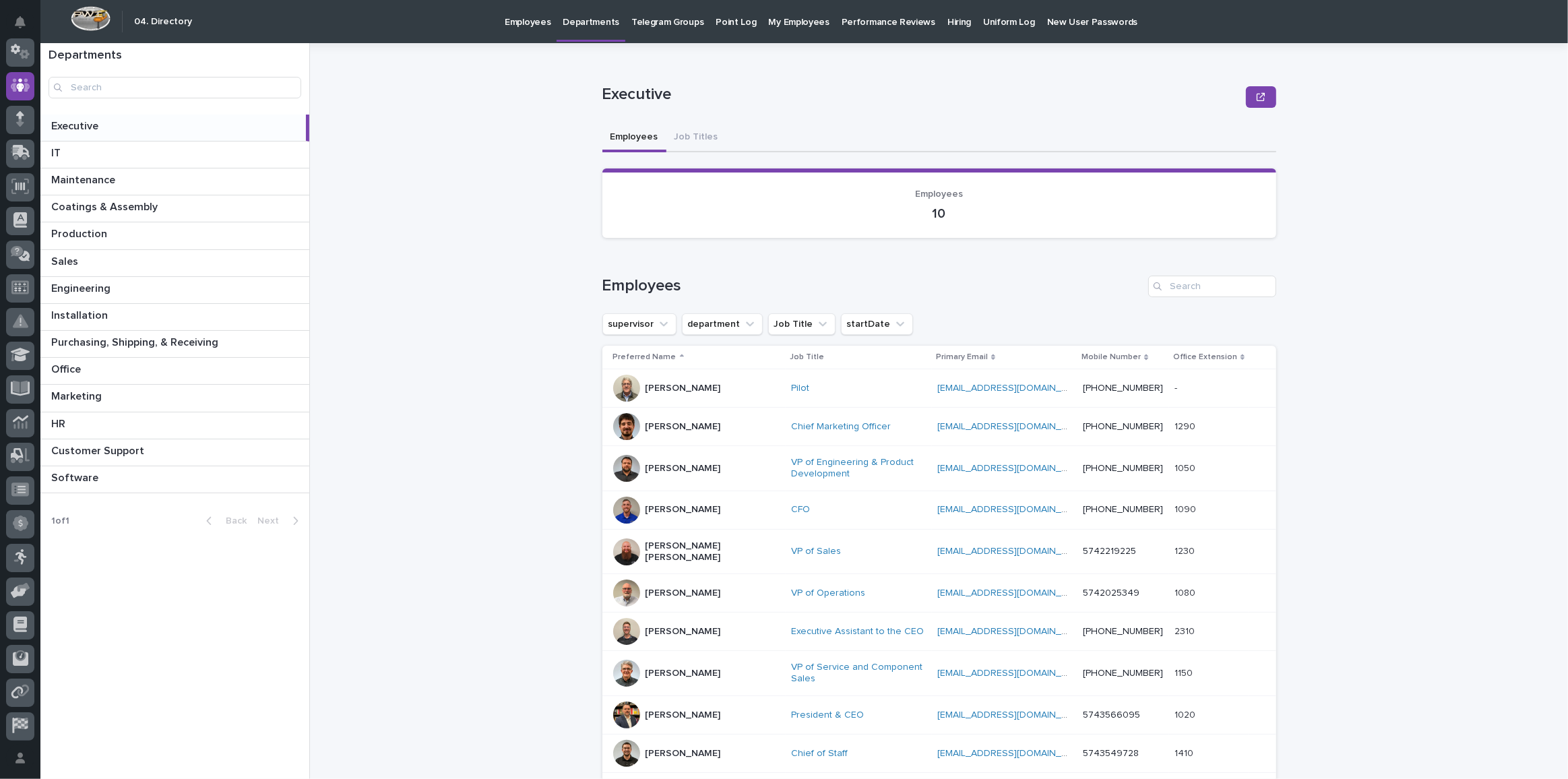
scroll to position [39, 0]
click at [110, 442] on p "Customer Support" at bounding box center [99, 450] width 96 height 16
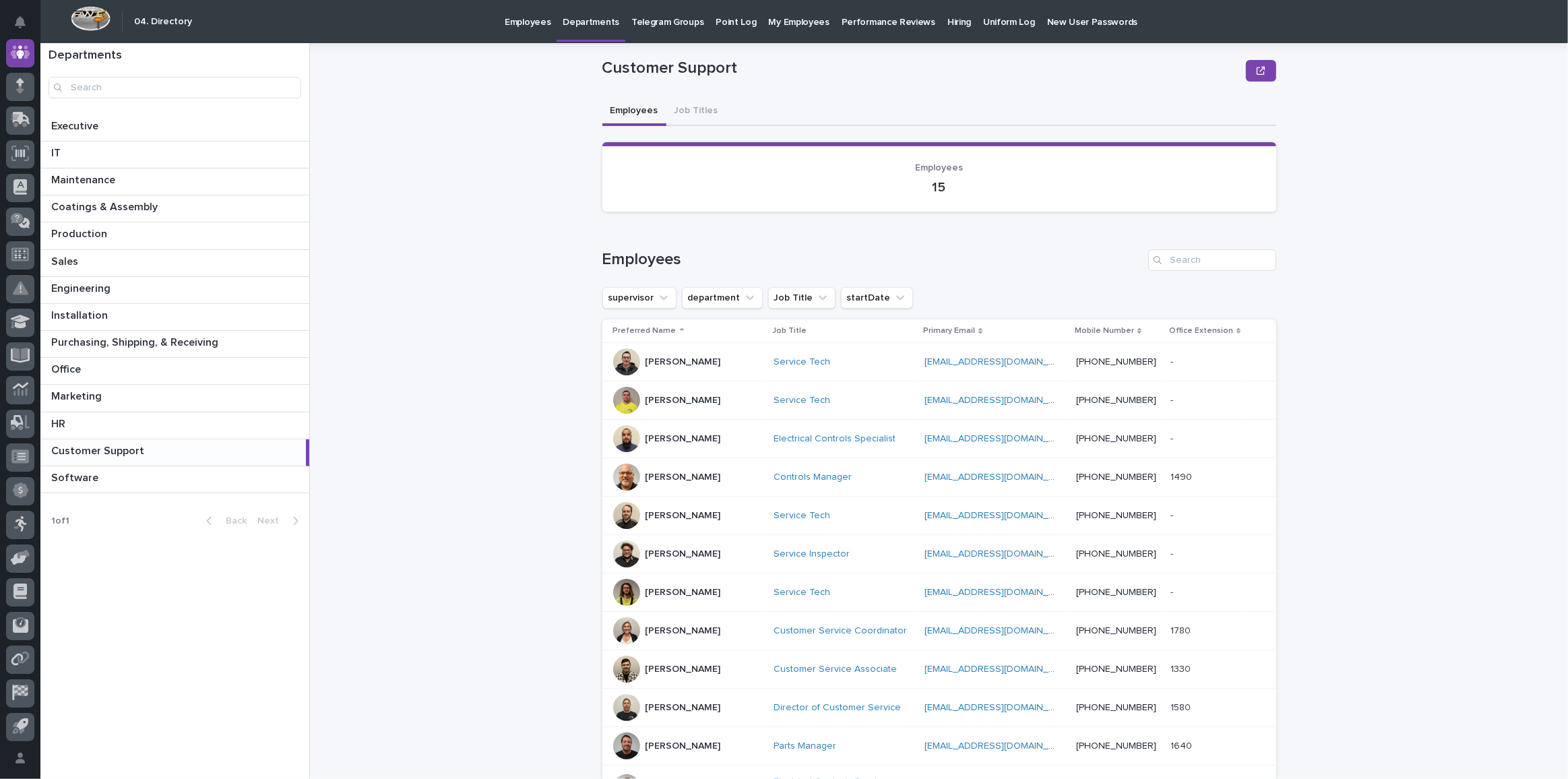
scroll to position [60, 0]
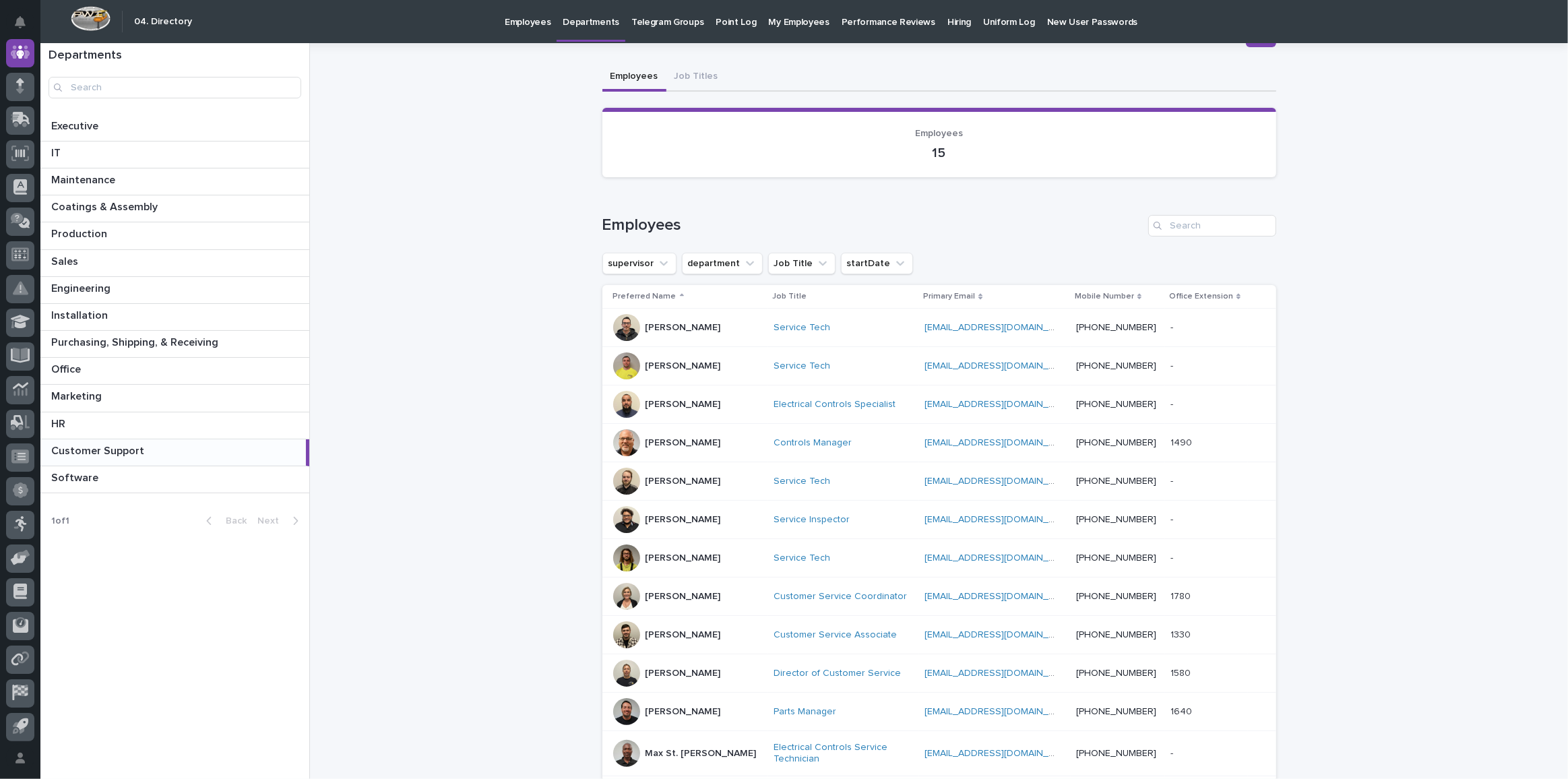
click at [682, 77] on div "Customer Support Customer Support Sorry, there was an error saving your record.…" at bounding box center [940, 477] width 674 height 936
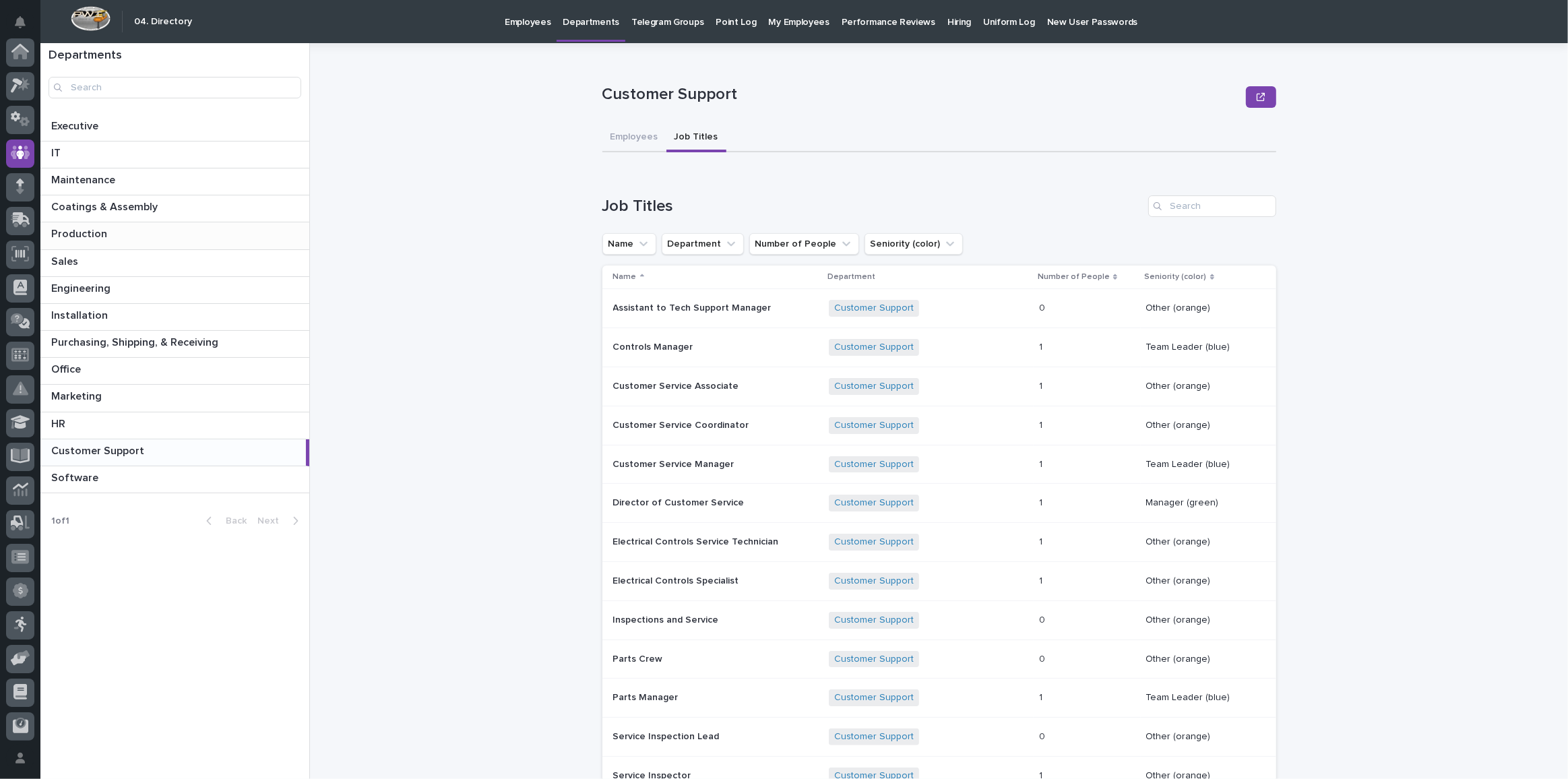
click at [64, 241] on div "Production Production" at bounding box center [175, 235] width 269 height 26
click at [67, 255] on p "Sales" at bounding box center [66, 260] width 30 height 16
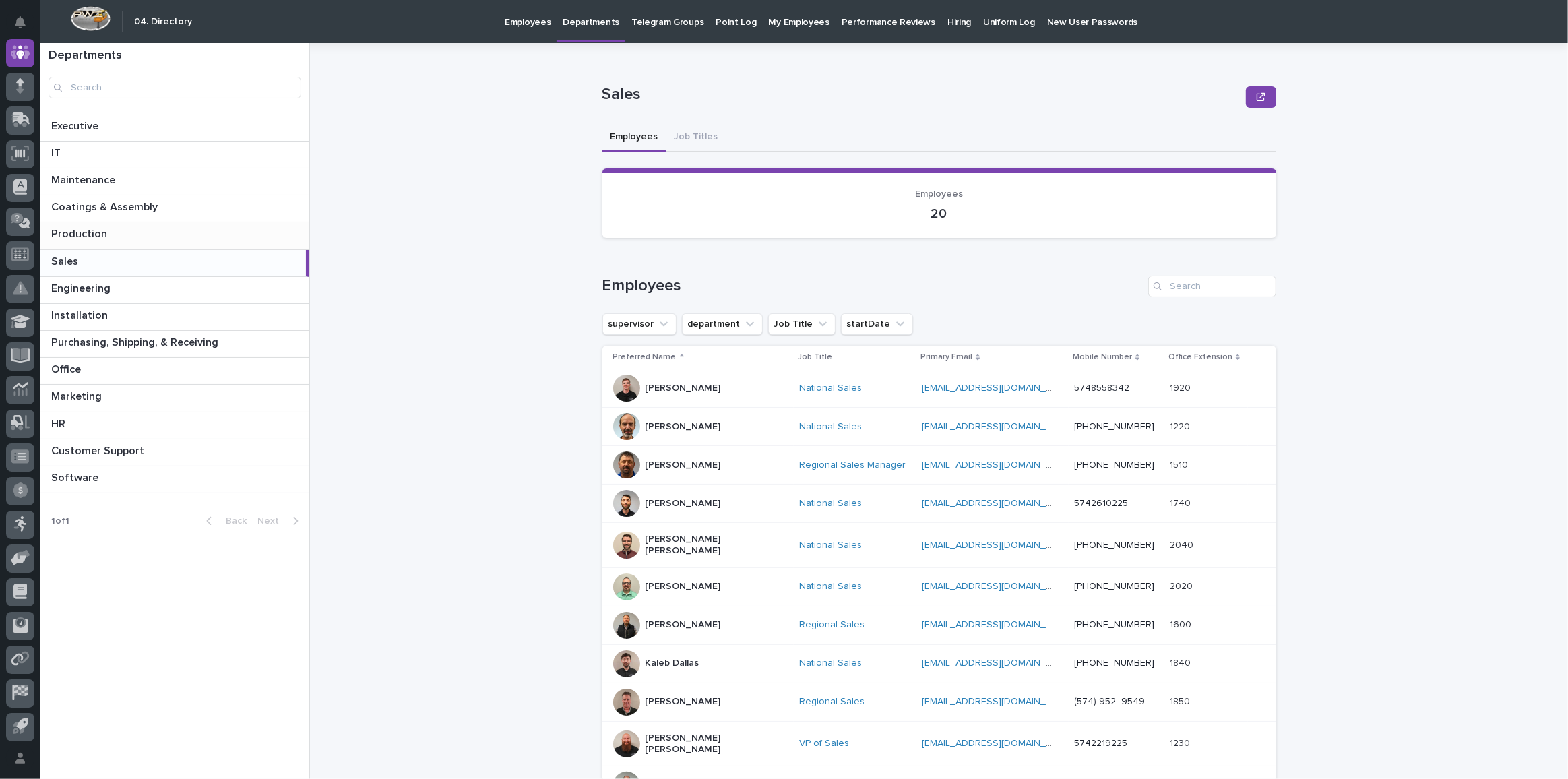
click at [75, 233] on p "Production" at bounding box center [81, 233] width 58 height 16
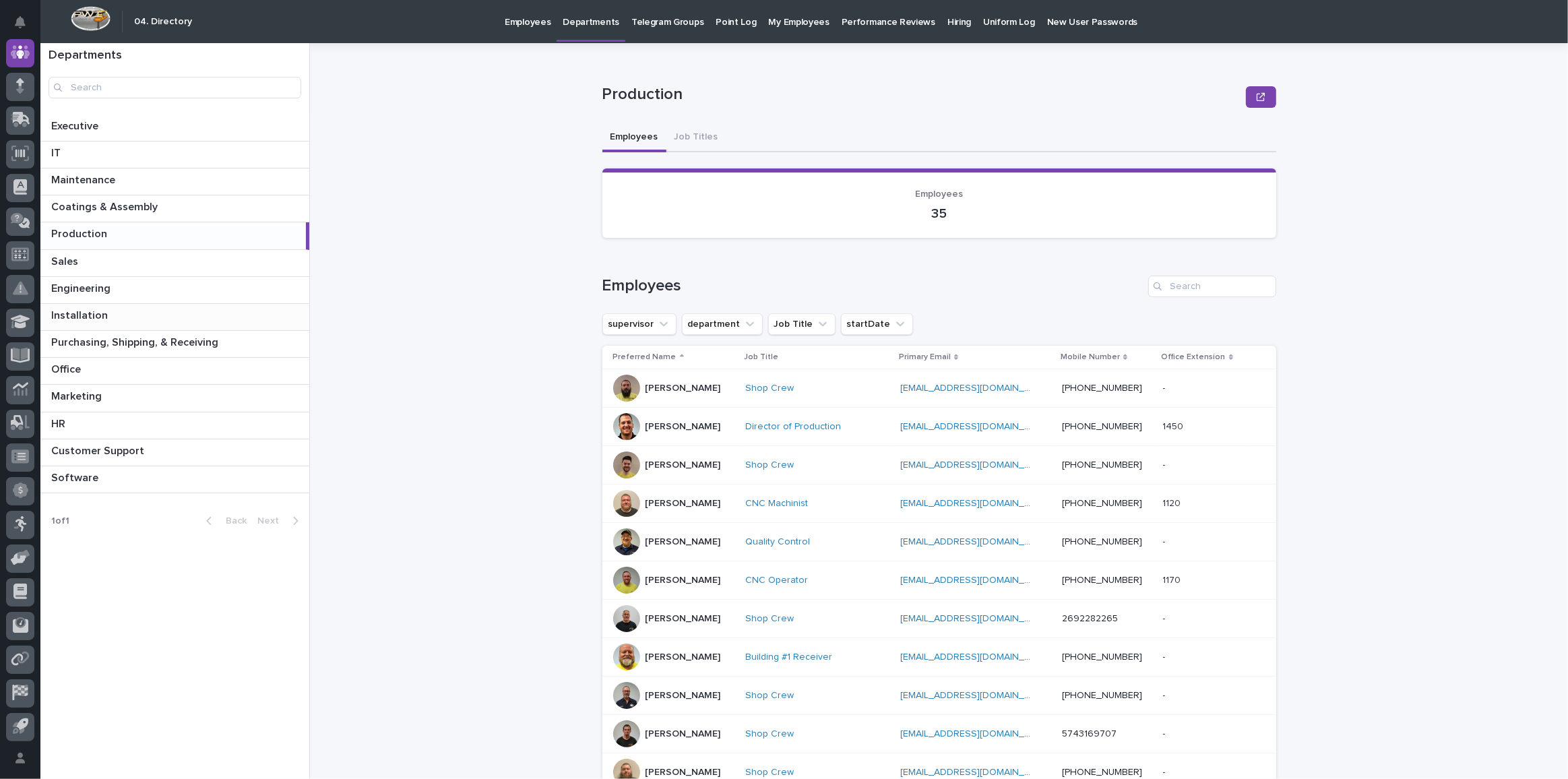
click at [83, 312] on p "Installation" at bounding box center [81, 314] width 59 height 16
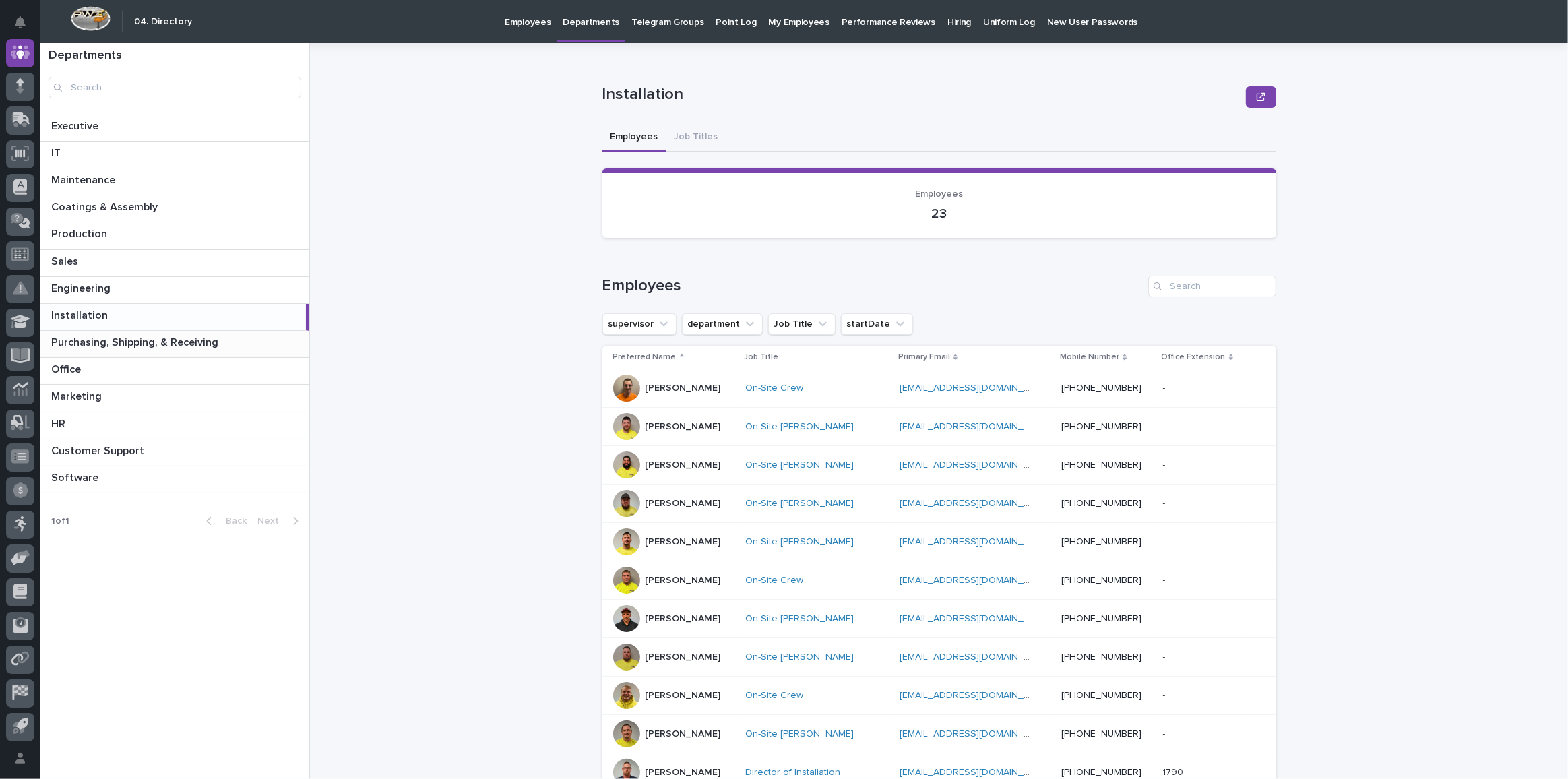
click at [126, 344] on p "Purchasing, Shipping, & Receiving" at bounding box center [136, 341] width 170 height 16
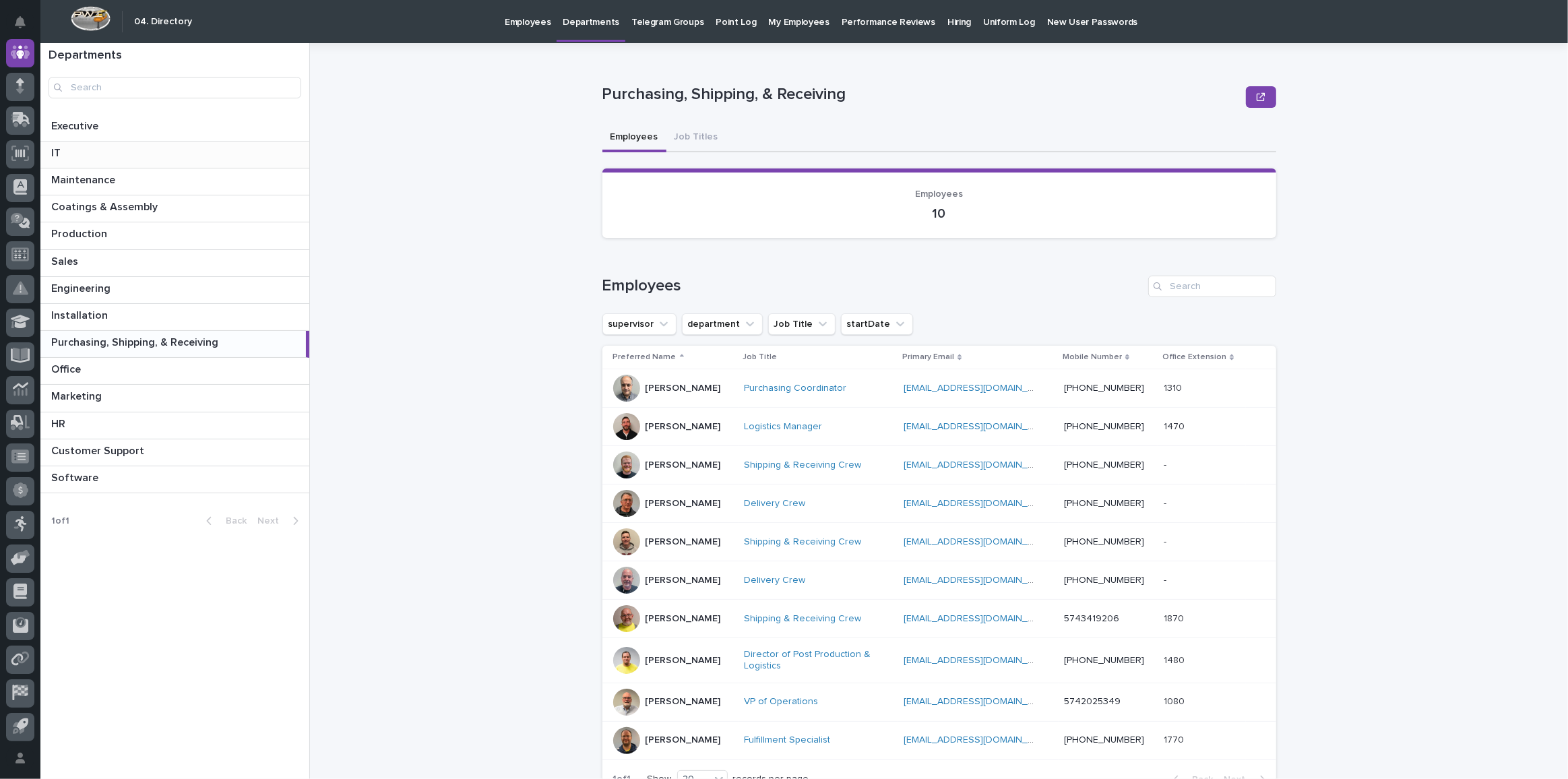
click at [78, 150] on p at bounding box center [178, 153] width 253 height 13
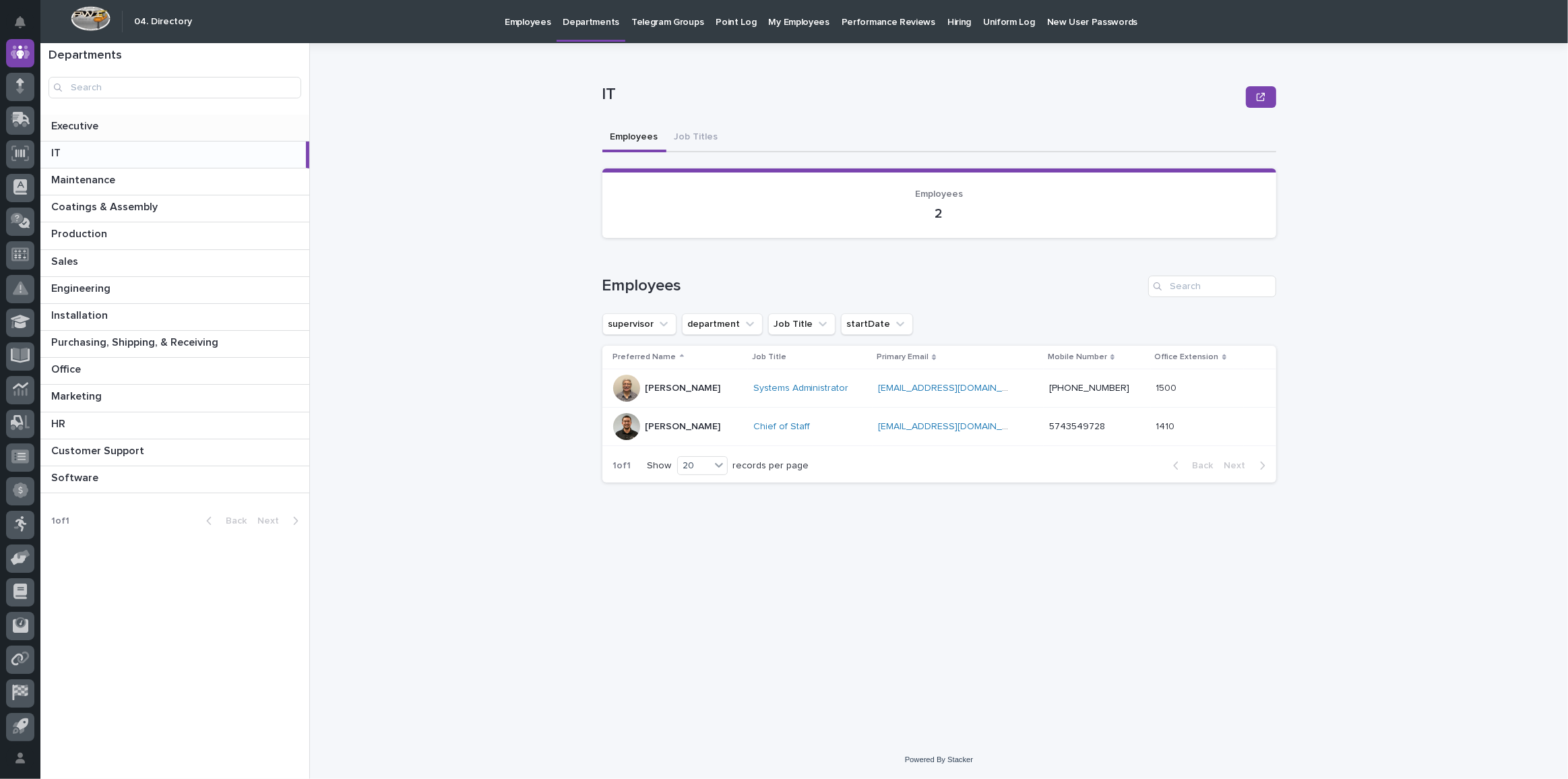
click at [94, 123] on p "Executive" at bounding box center [77, 125] width 50 height 16
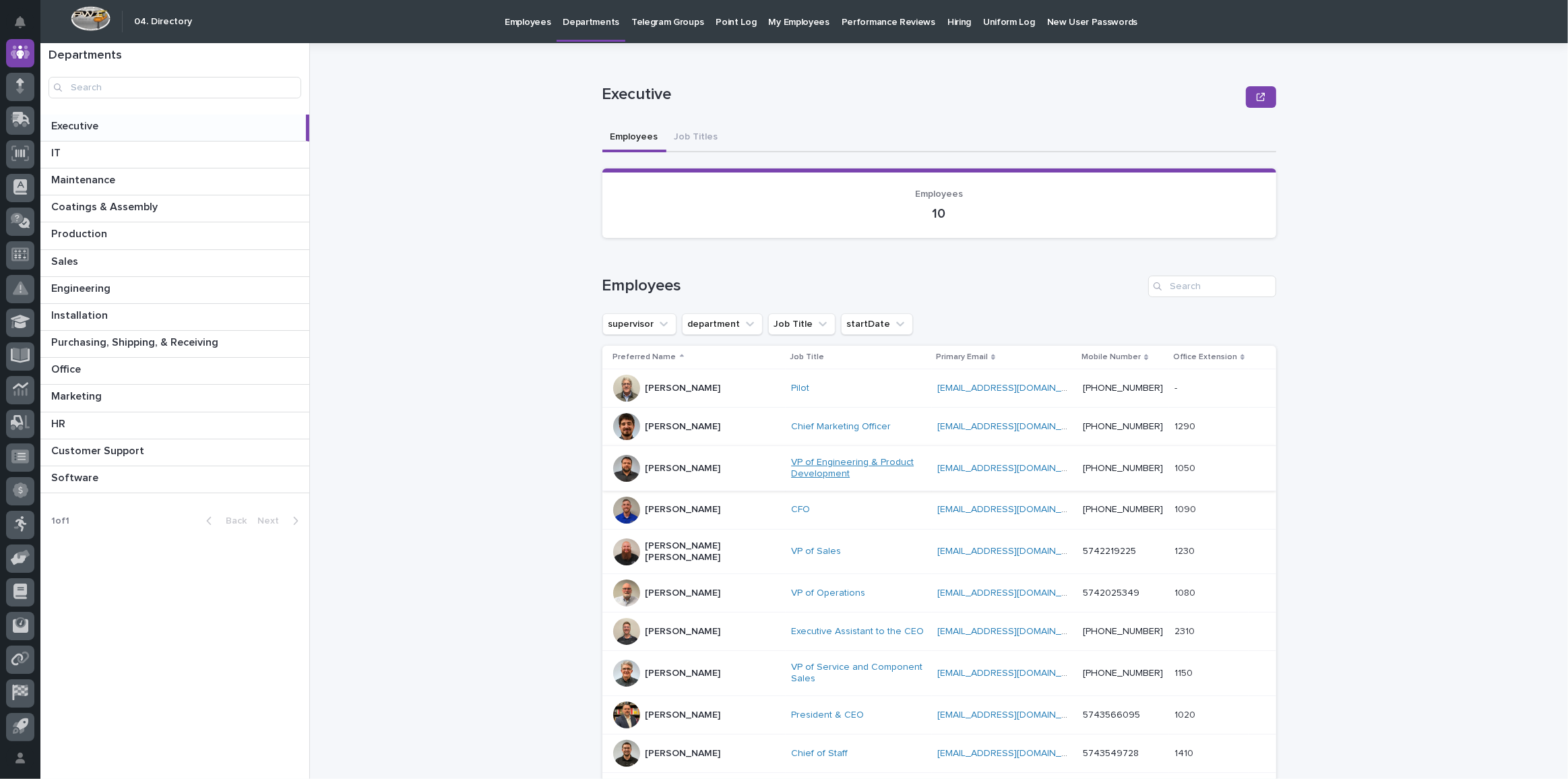
scroll to position [69, 0]
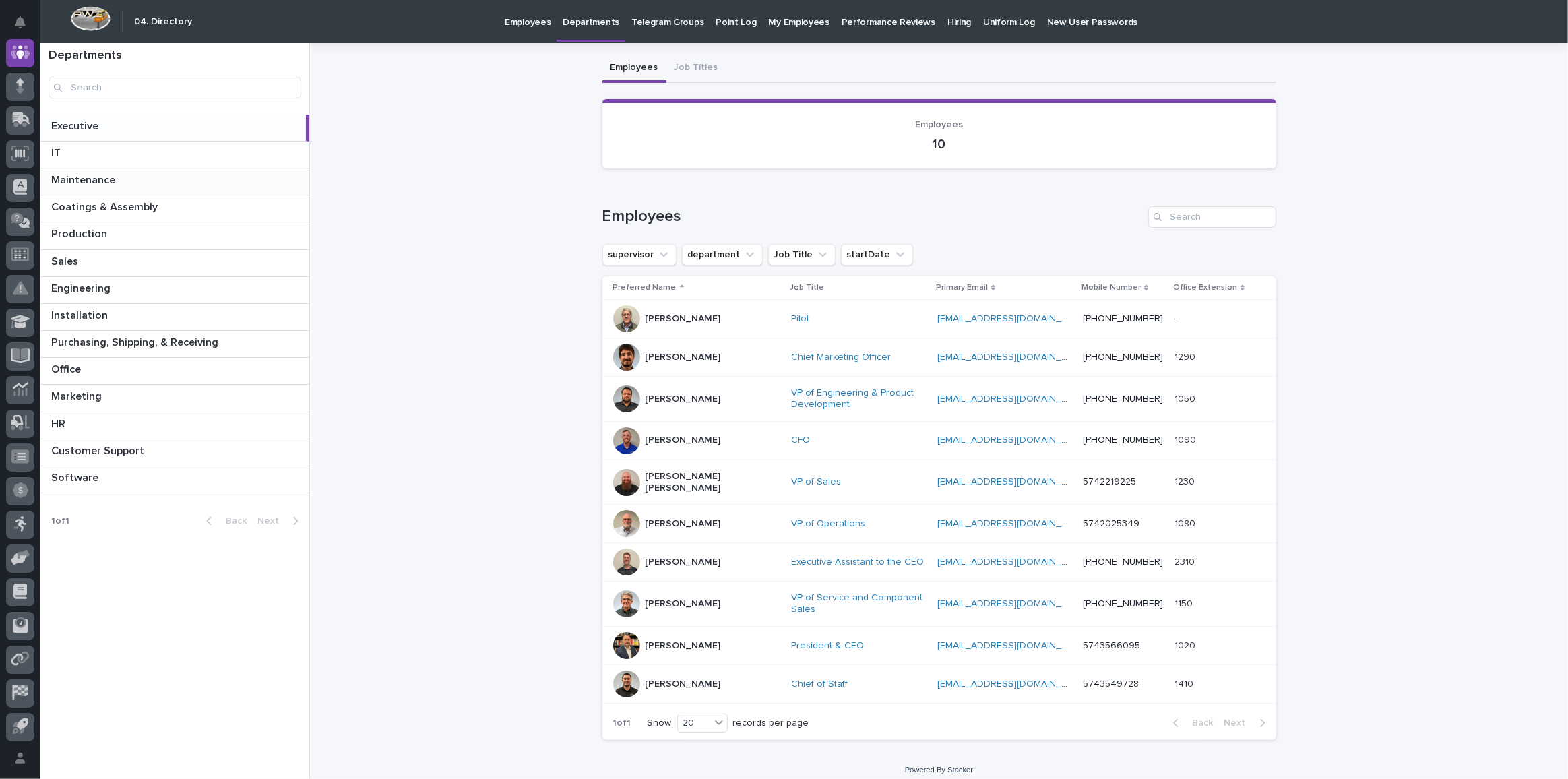
click at [108, 172] on p "Maintenance" at bounding box center [85, 179] width 66 height 16
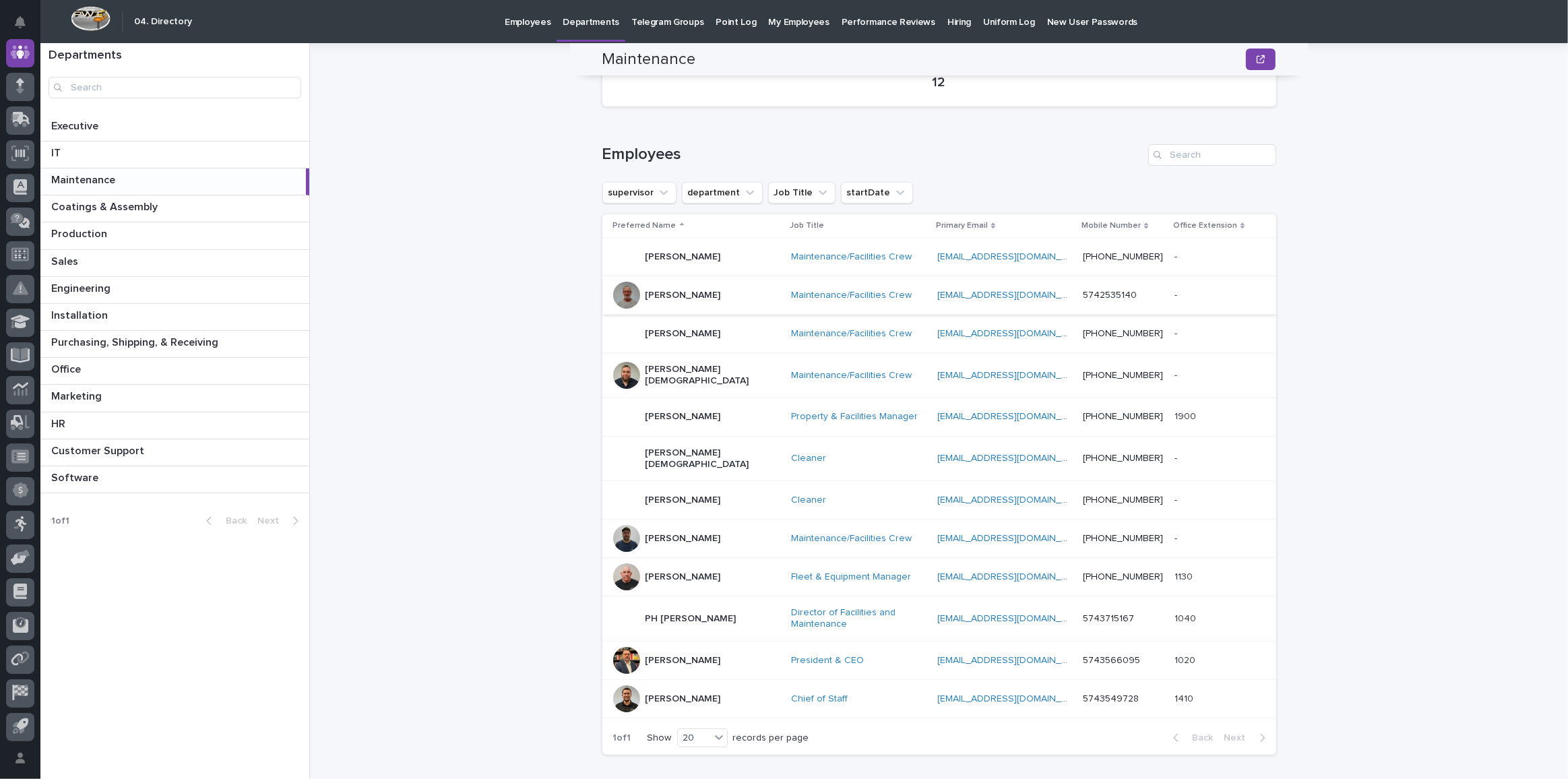
scroll to position [139, 0]
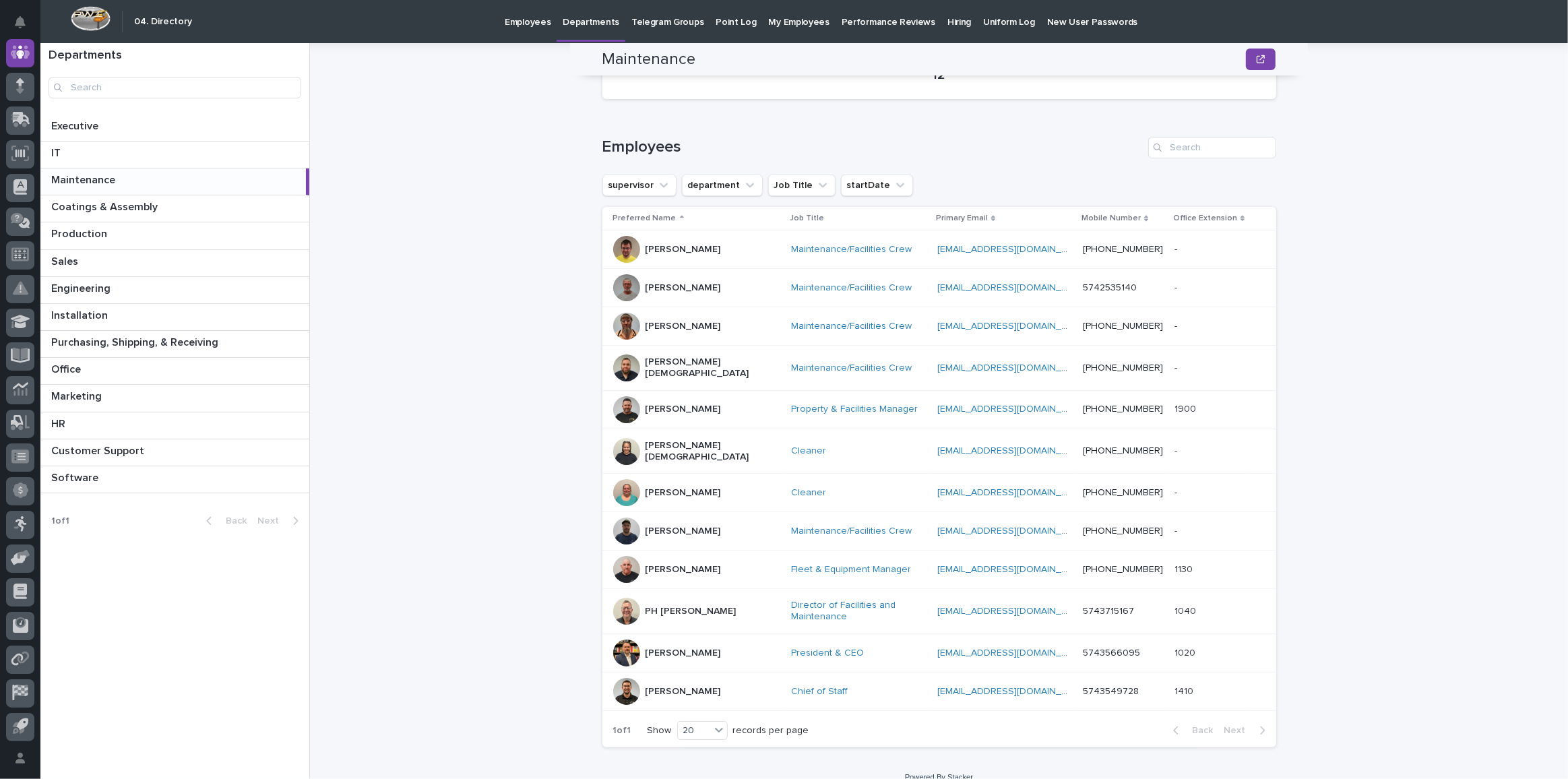
click at [464, 222] on div "Maintenance Maintenance Sorry, there was an error saving your record. Please tr…" at bounding box center [947, 412] width 1242 height 736
click at [114, 207] on p "Coatings & Assembly" at bounding box center [106, 205] width 109 height 16
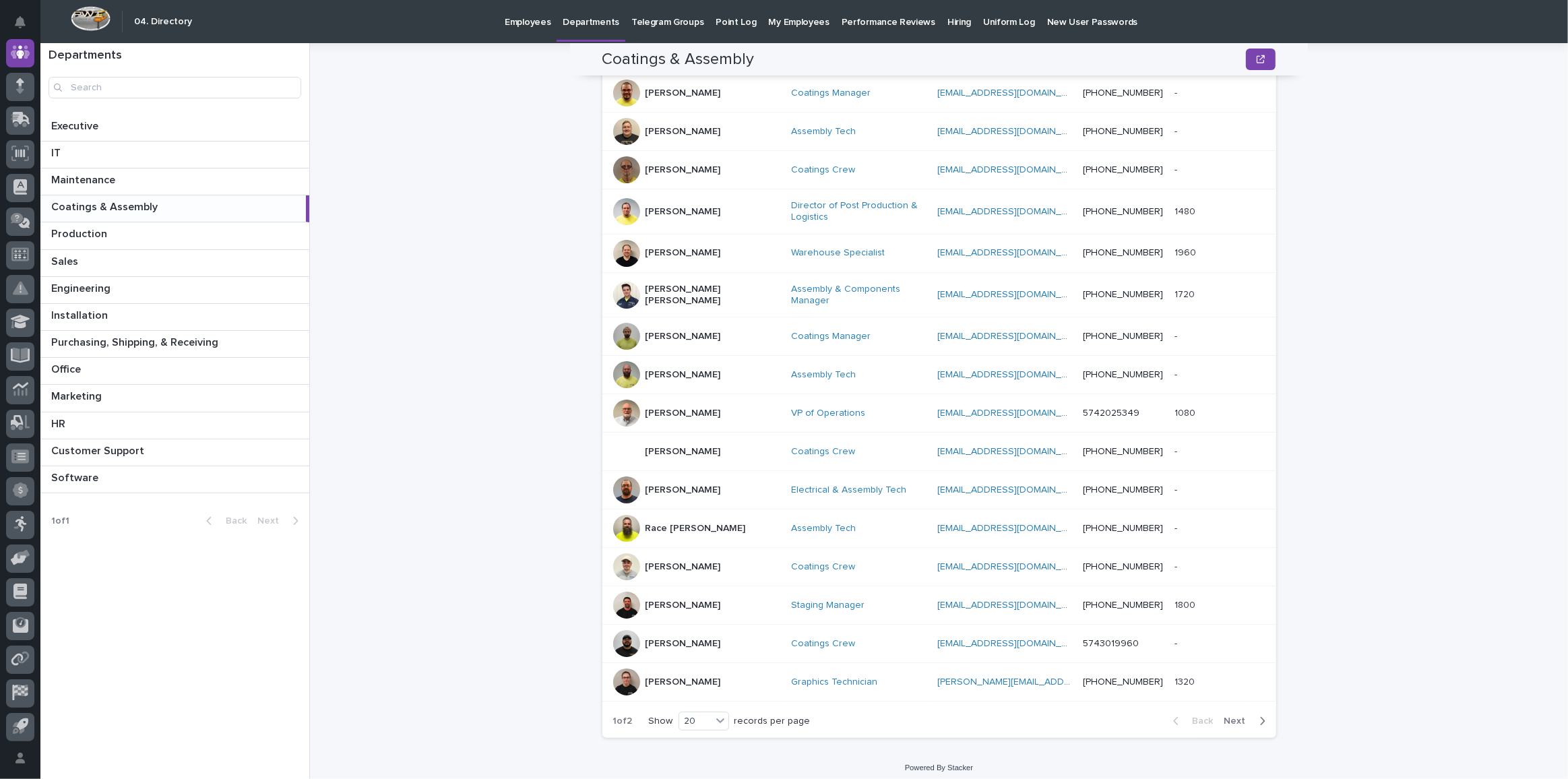
scroll to position [451, 0]
click at [1234, 715] on span "Next" at bounding box center [1239, 719] width 30 height 9
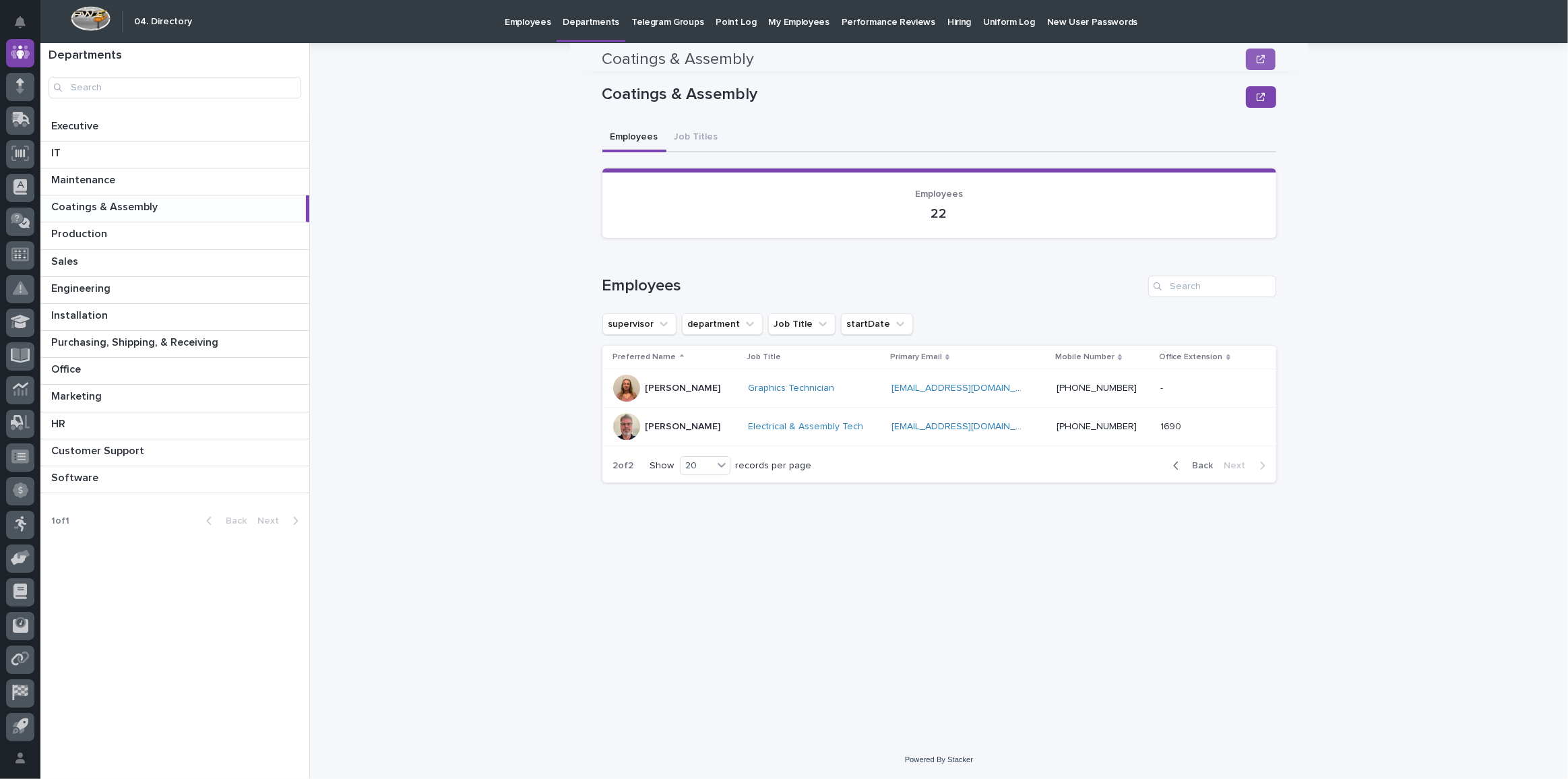
scroll to position [0, 0]
click at [780, 387] on link "Graphics Technician" at bounding box center [791, 388] width 86 height 12
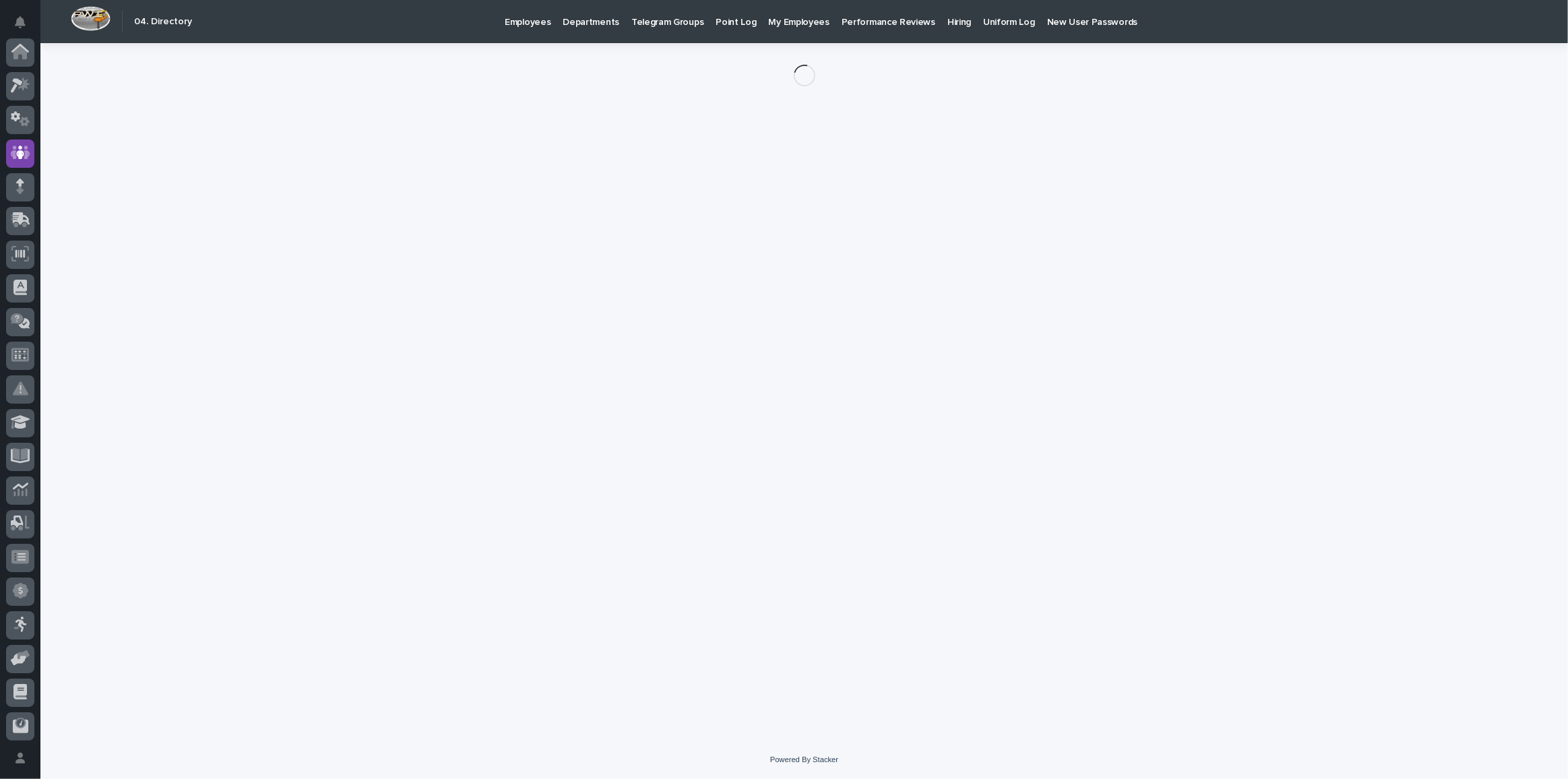
scroll to position [100, 0]
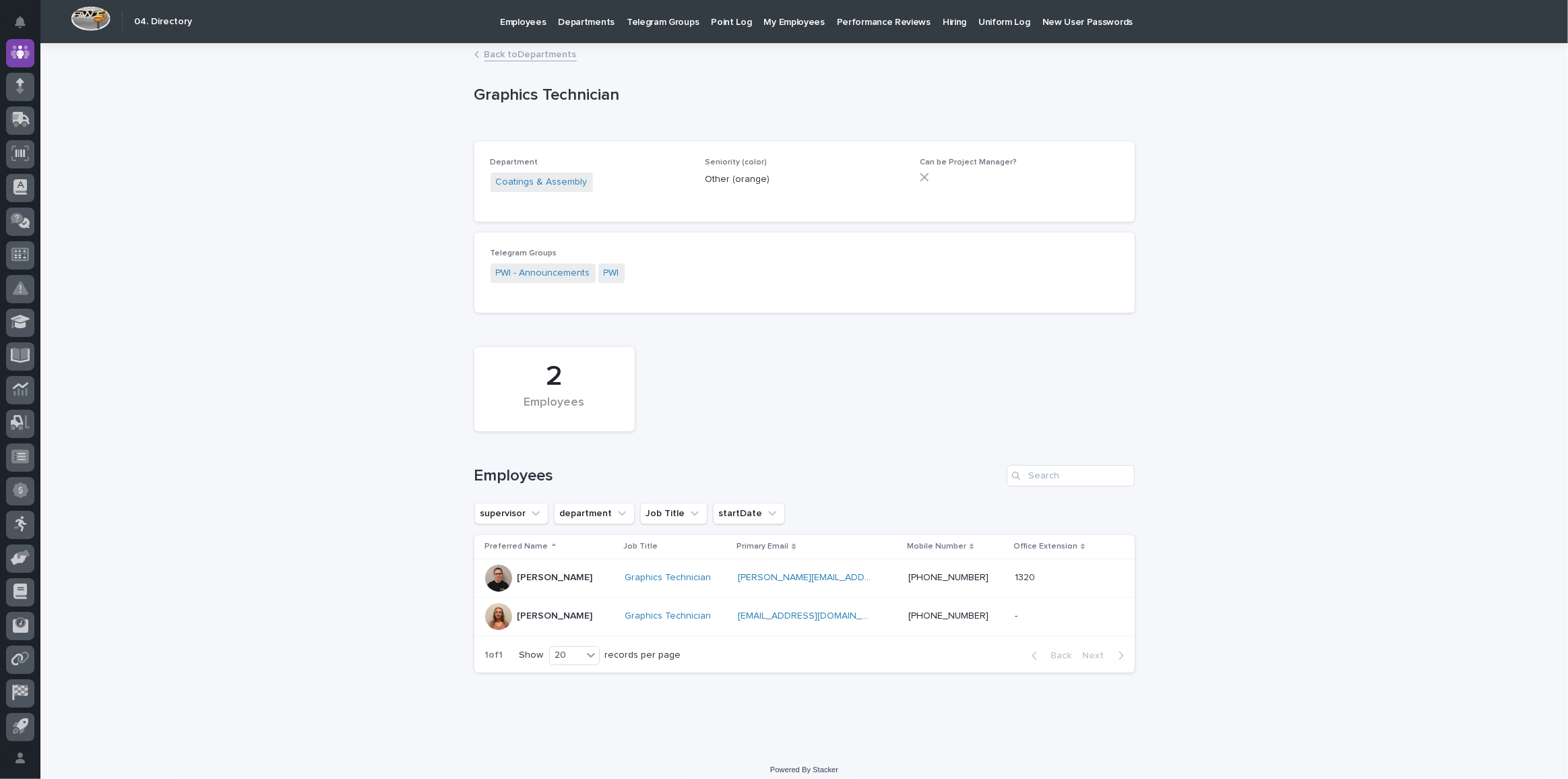
click at [529, 618] on p "Shauna Perkins" at bounding box center [555, 616] width 75 height 12
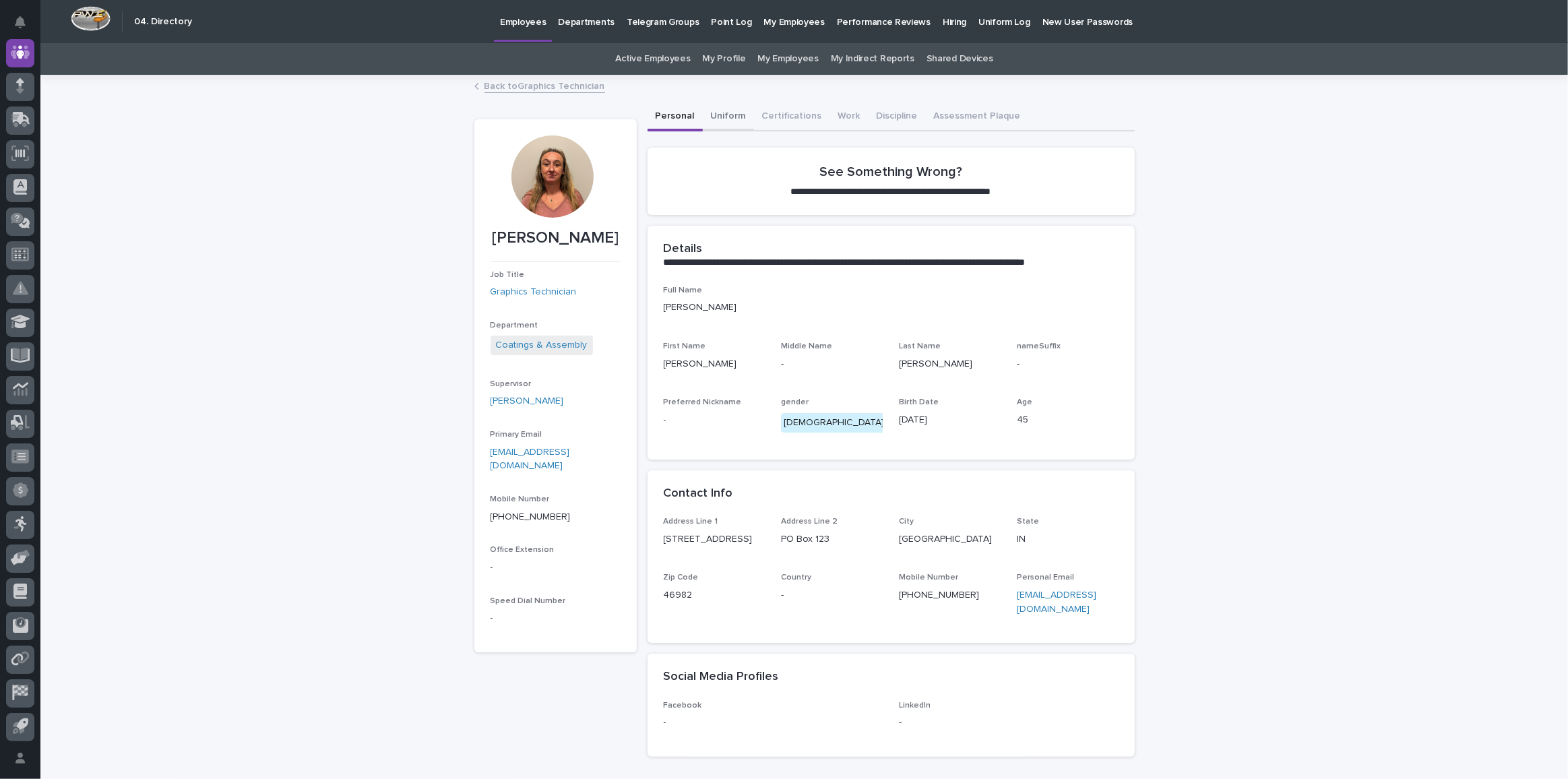
click at [733, 113] on button "Uniform" at bounding box center [729, 117] width 52 height 28
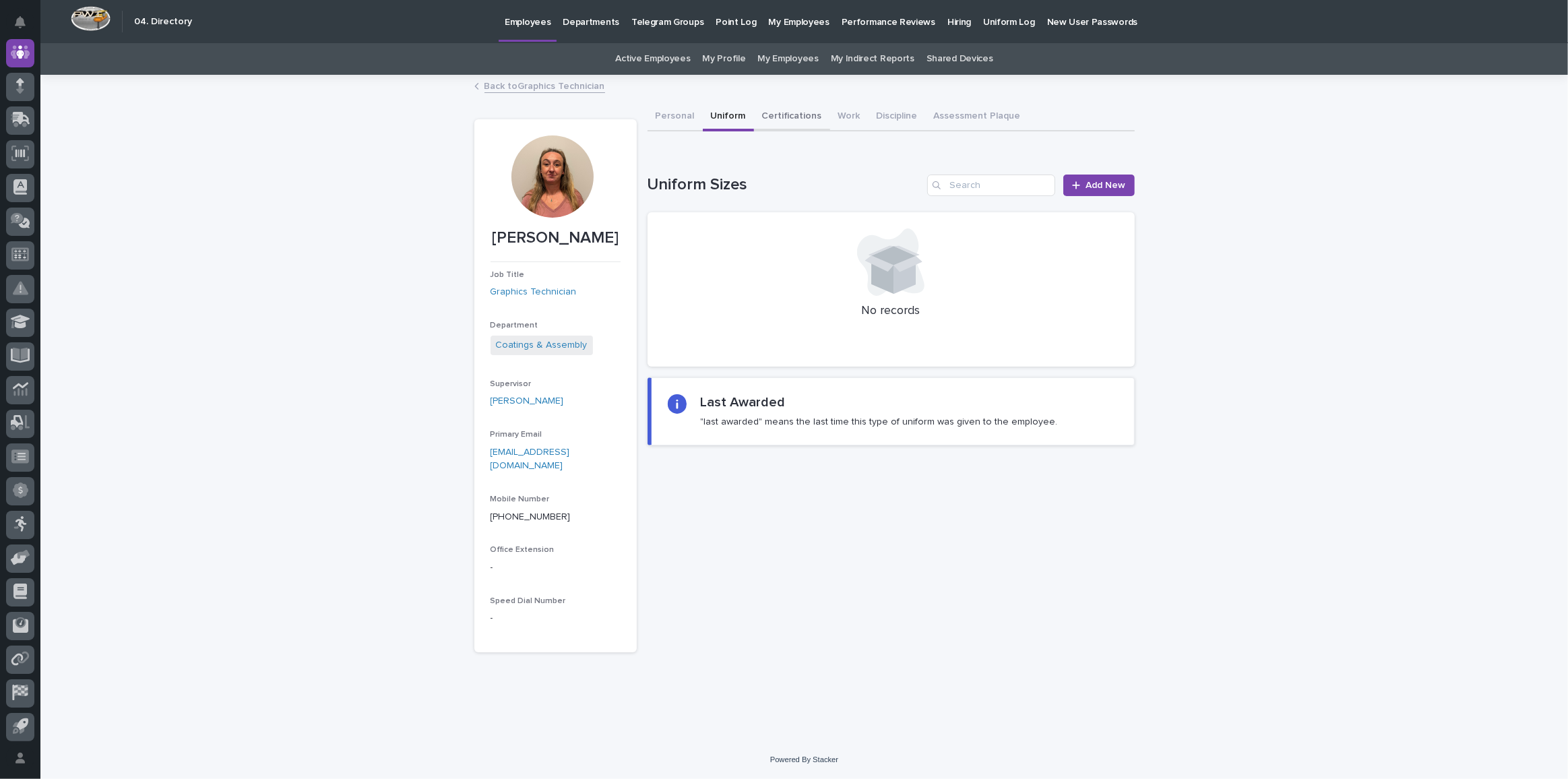
click at [771, 114] on button "Certifications" at bounding box center [792, 117] width 76 height 28
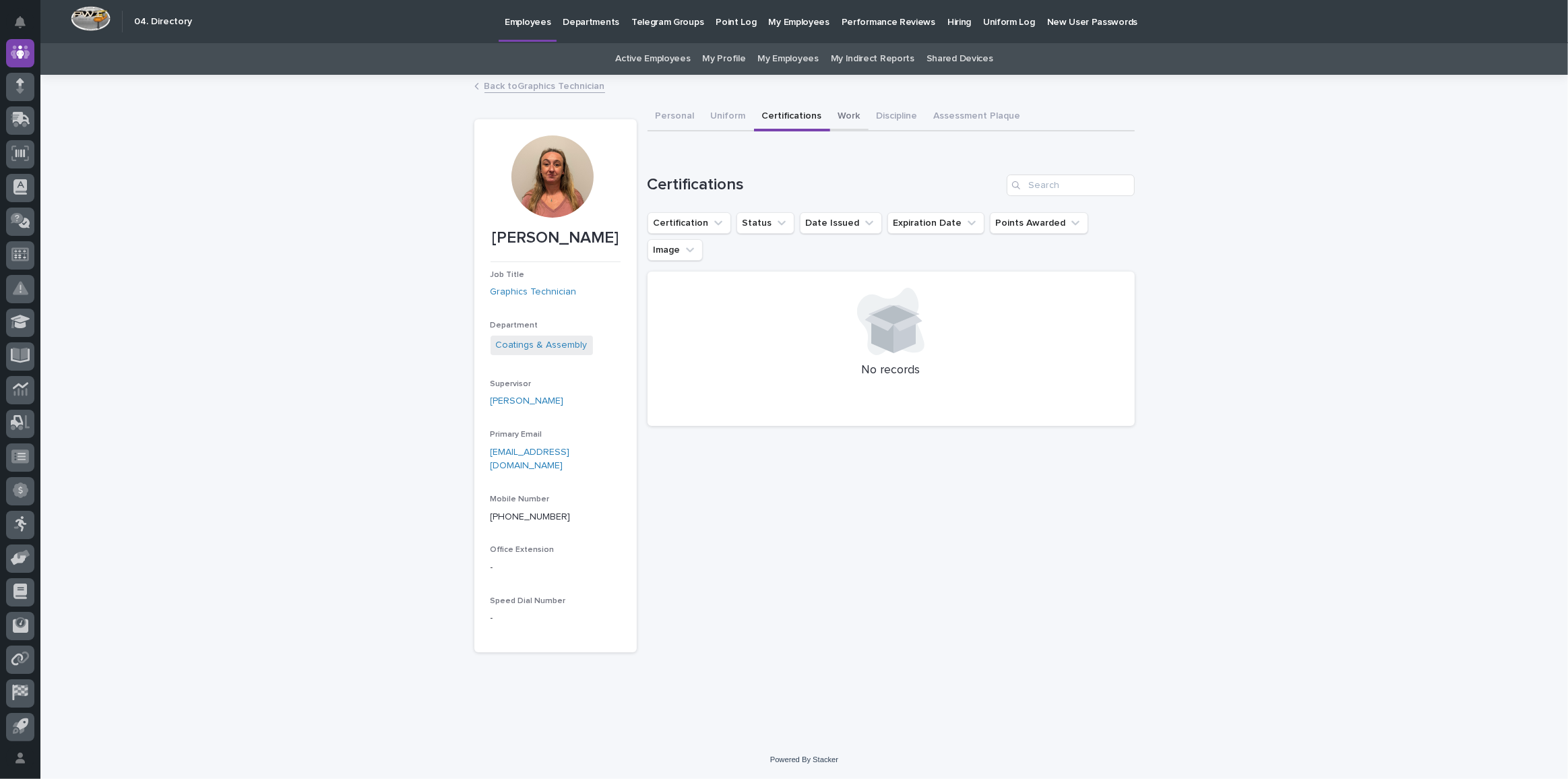
click at [849, 115] on button "Work" at bounding box center [849, 117] width 39 height 28
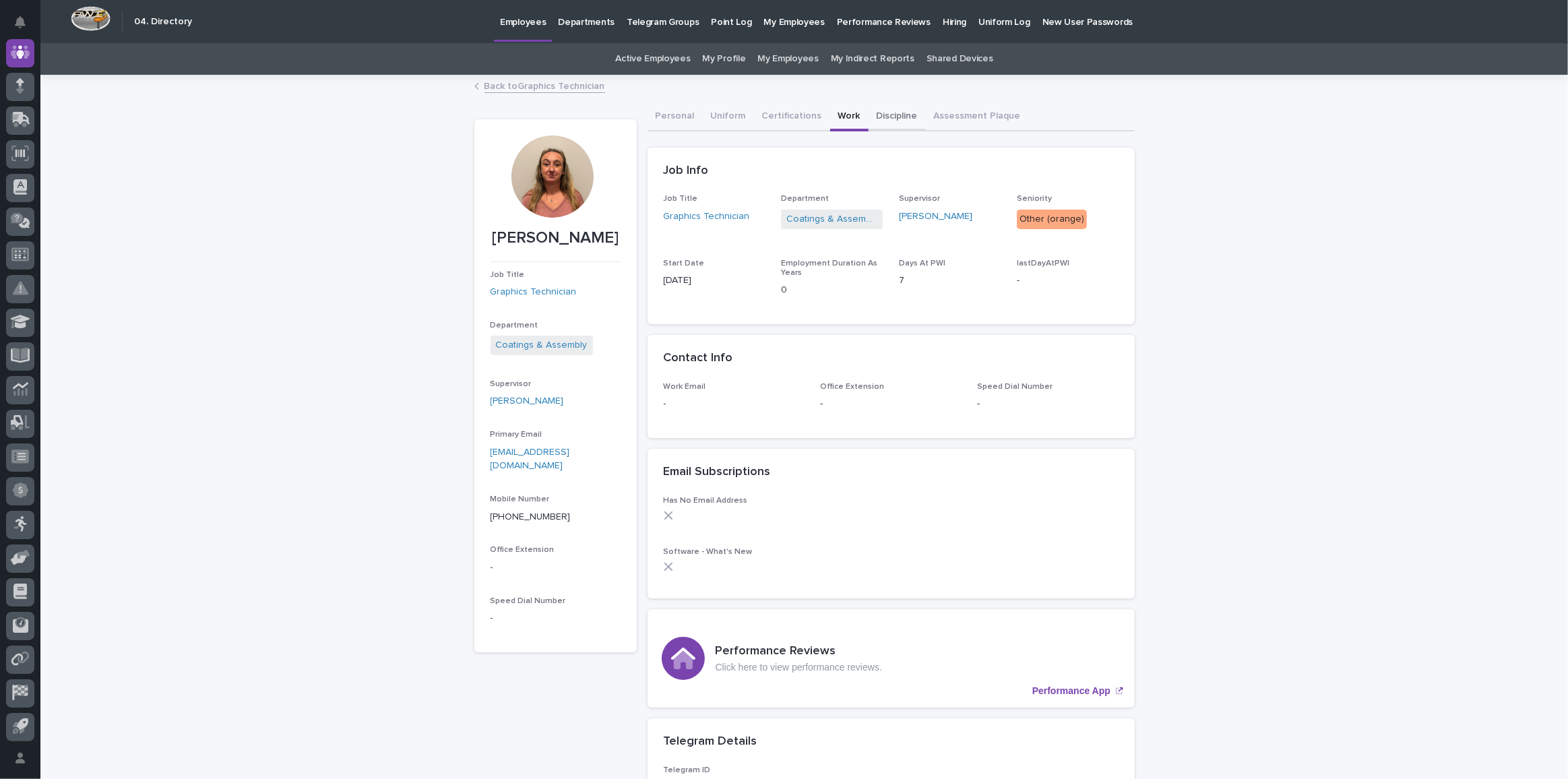
click at [892, 108] on button "Discipline" at bounding box center [897, 117] width 58 height 28
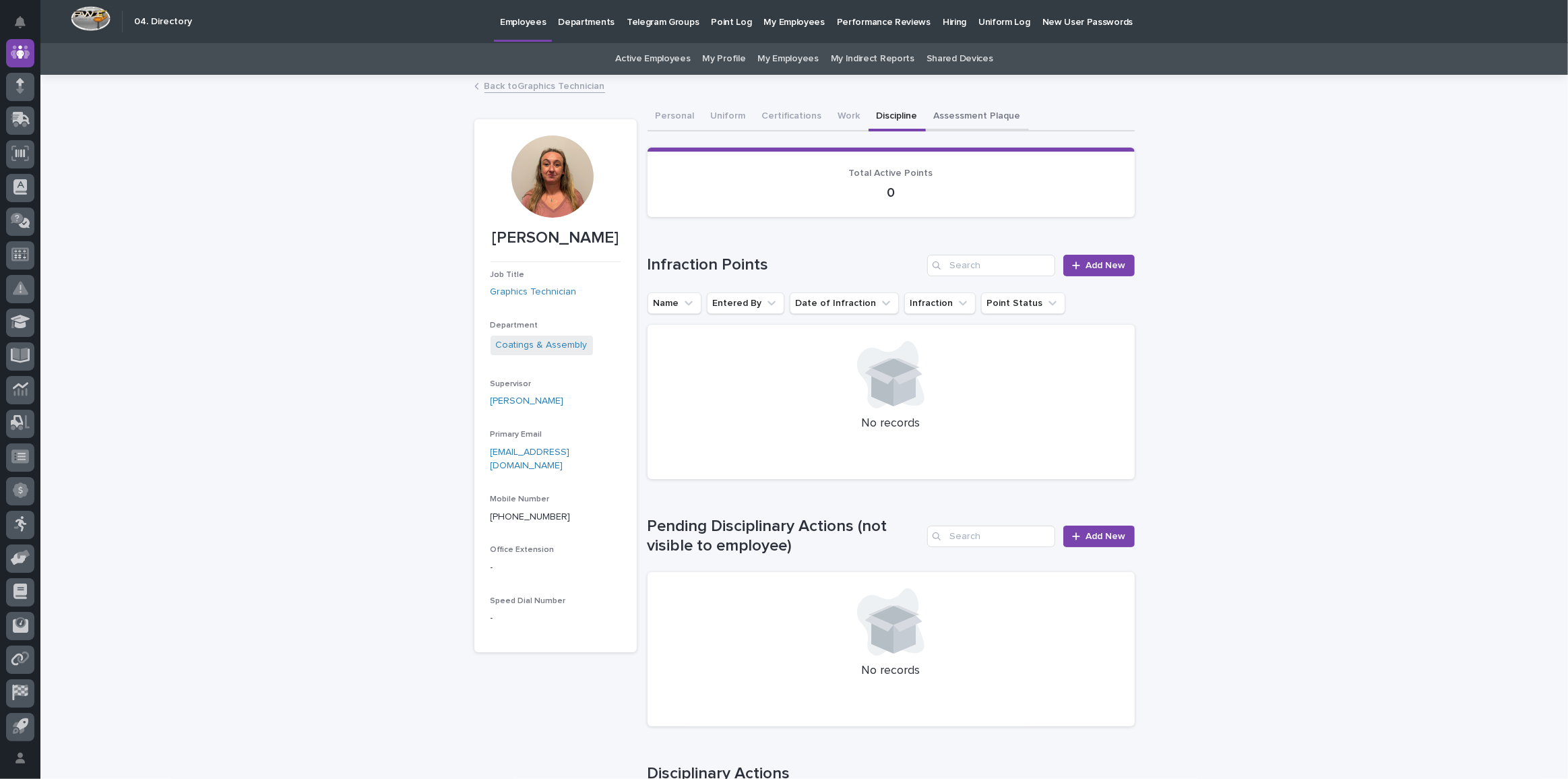
click at [986, 117] on button "Assessment Plaque" at bounding box center [978, 117] width 103 height 28
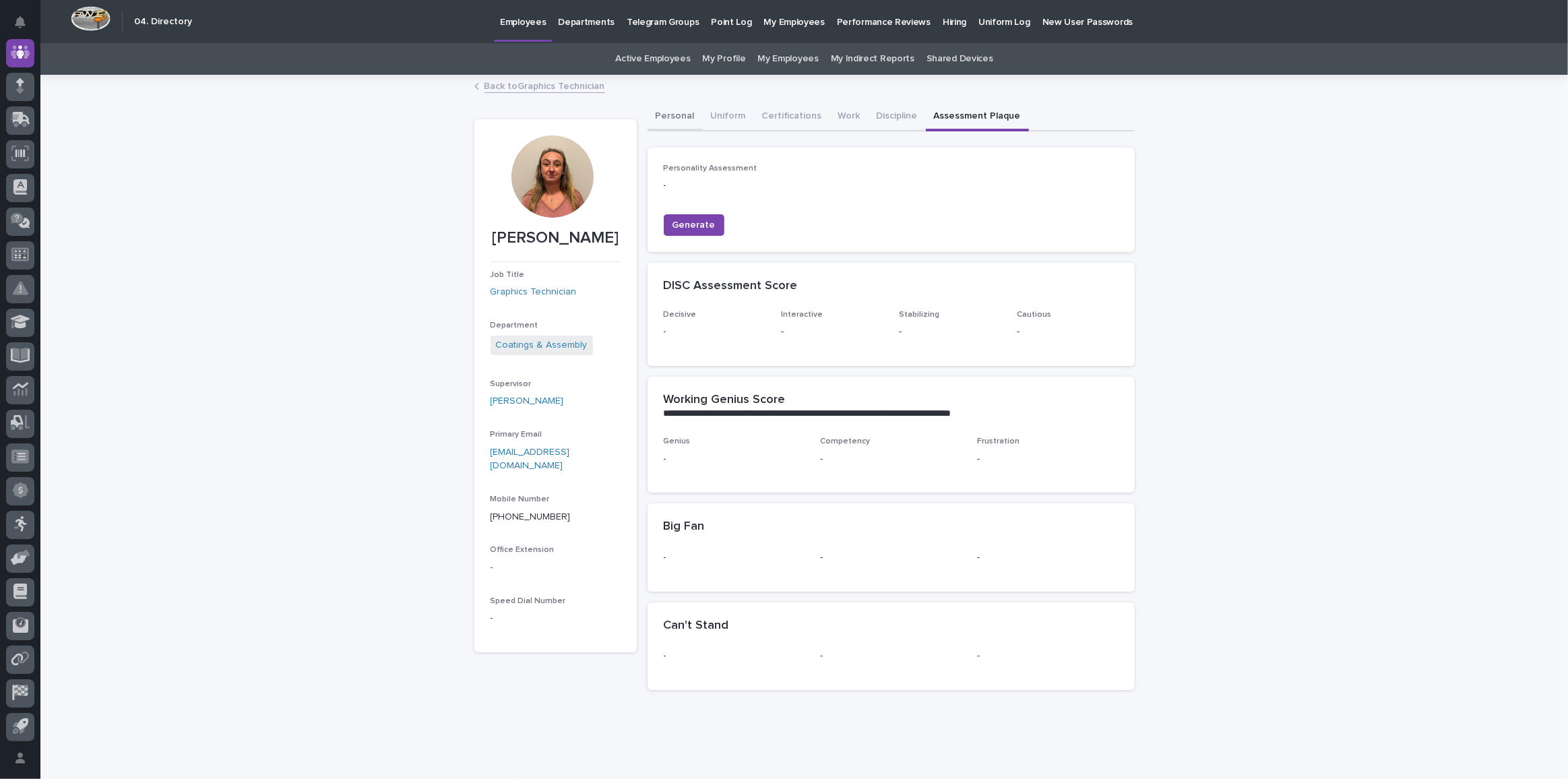
click at [679, 115] on button "Personal" at bounding box center [675, 117] width 56 height 28
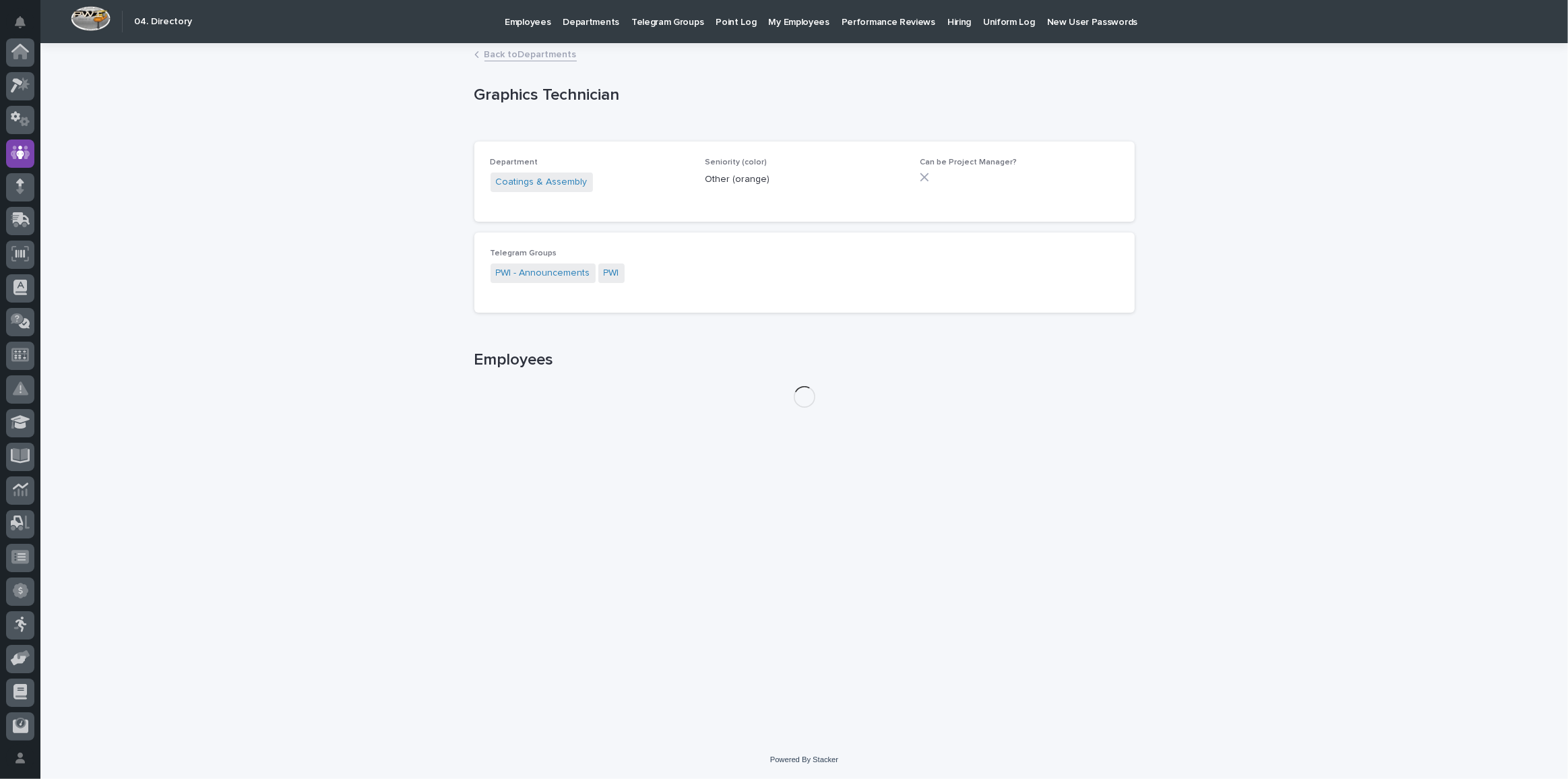
scroll to position [100, 0]
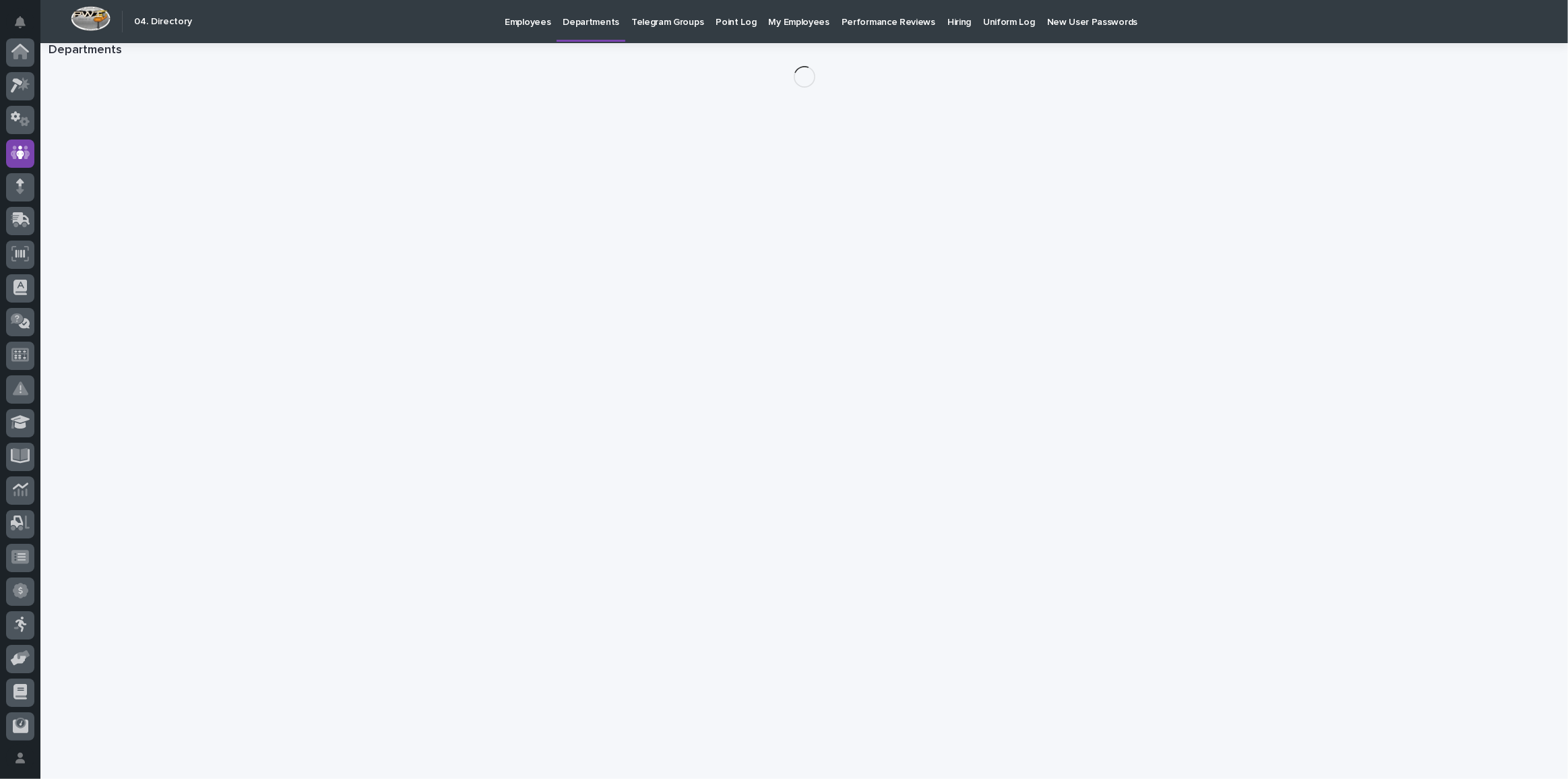
scroll to position [100, 0]
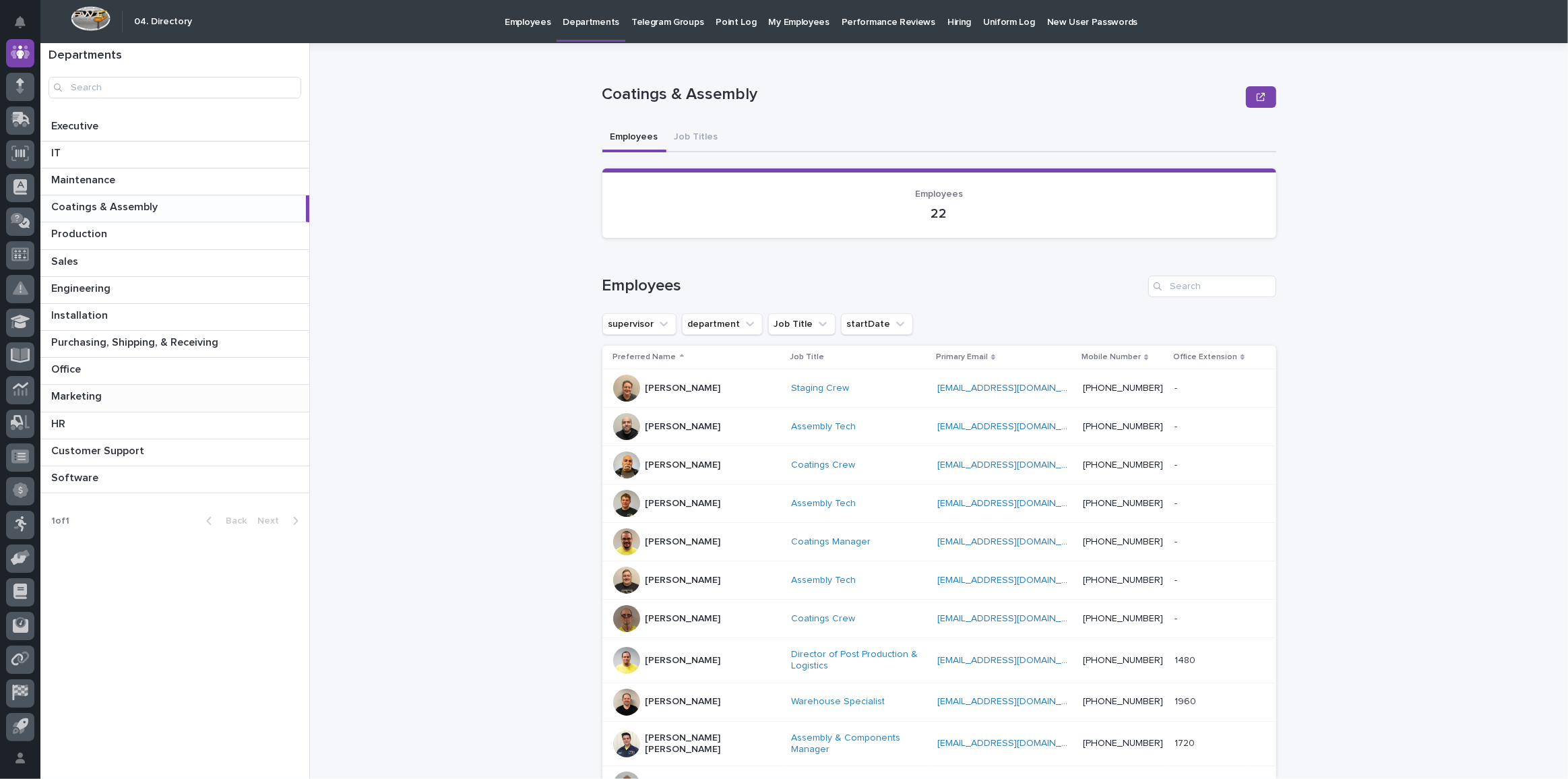
click at [88, 391] on p "Marketing" at bounding box center [78, 395] width 54 height 16
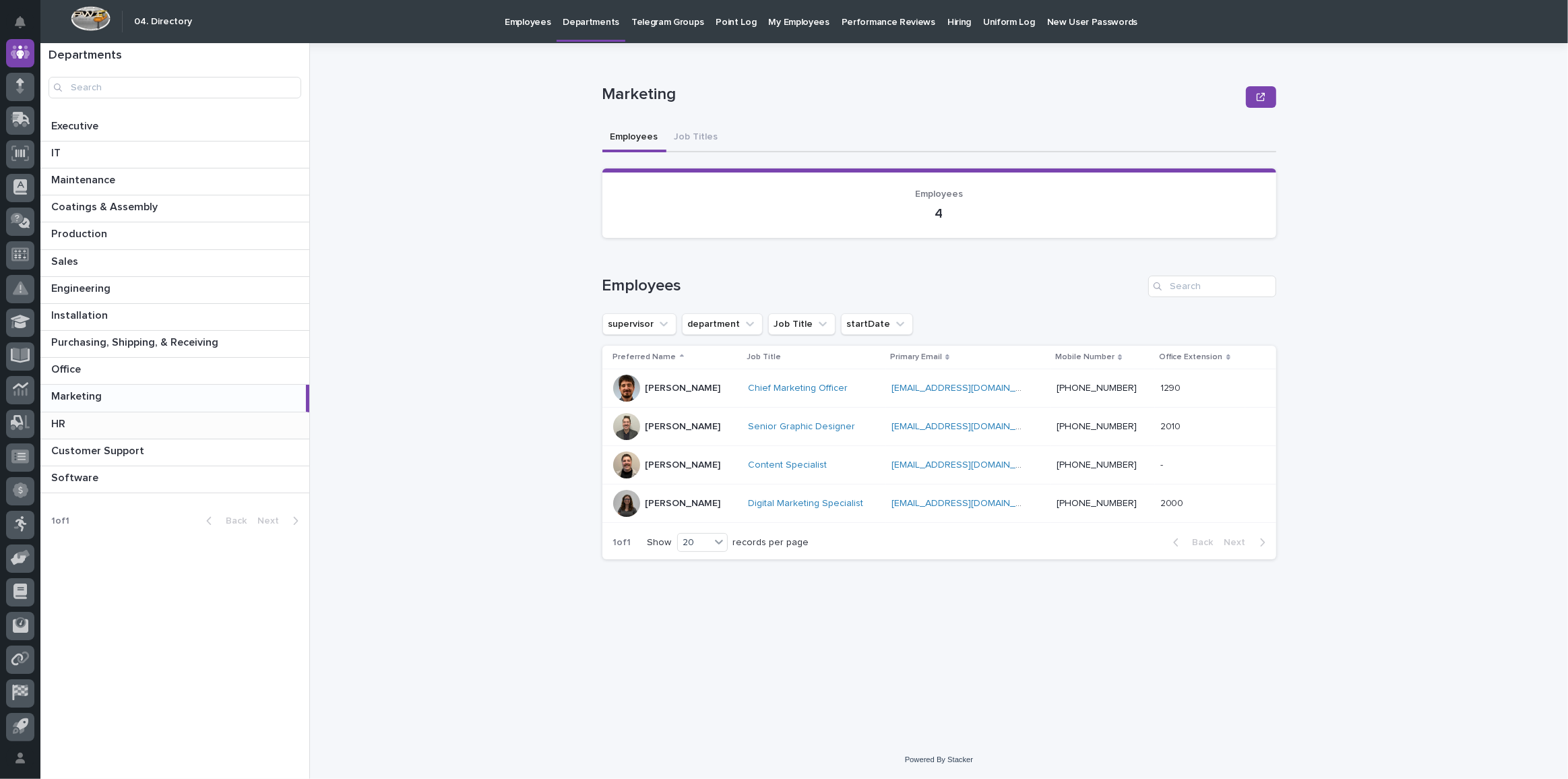
click at [92, 424] on p at bounding box center [178, 424] width 253 height 13
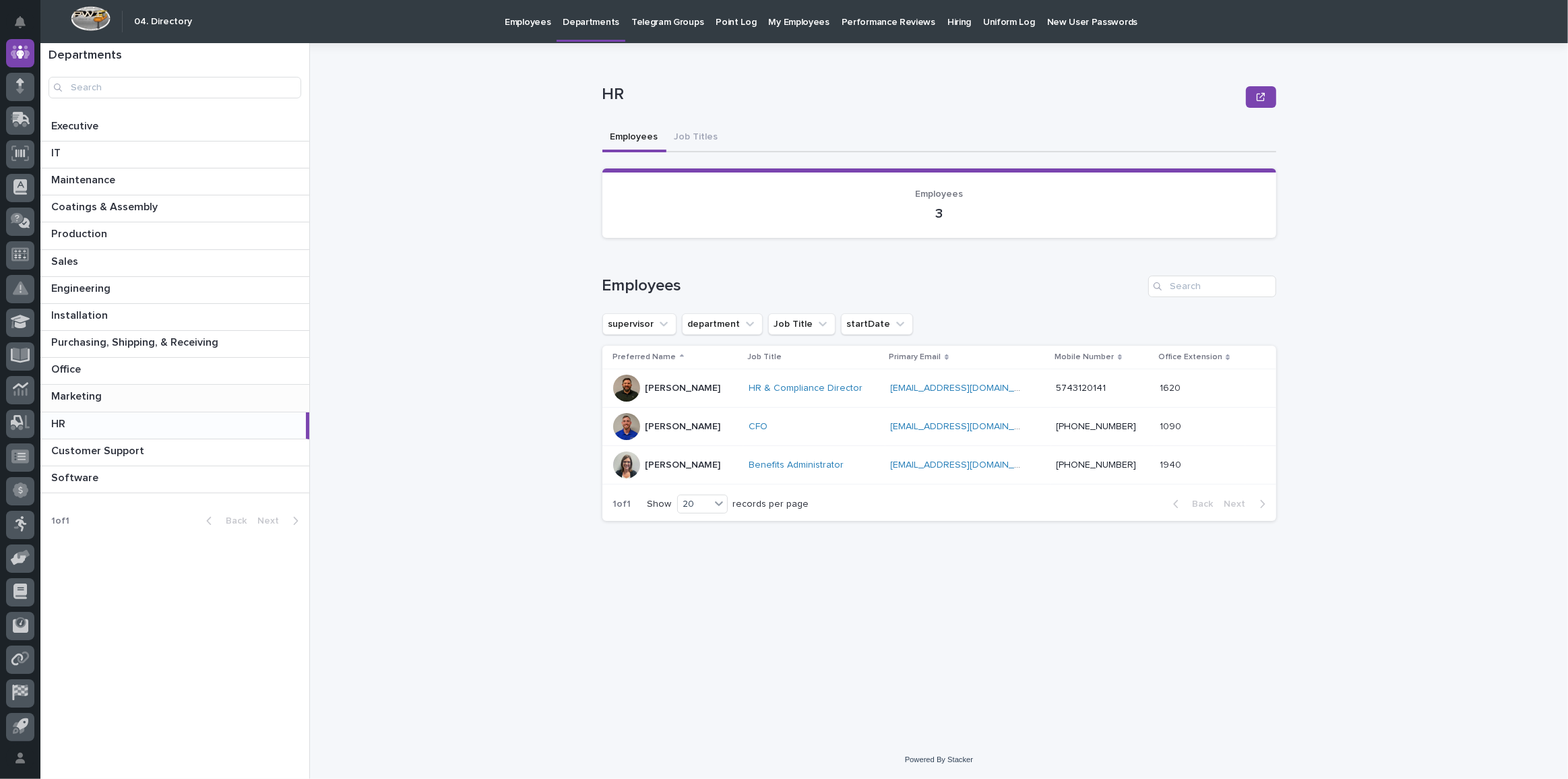
click at [93, 396] on p "Marketing" at bounding box center [78, 395] width 54 height 16
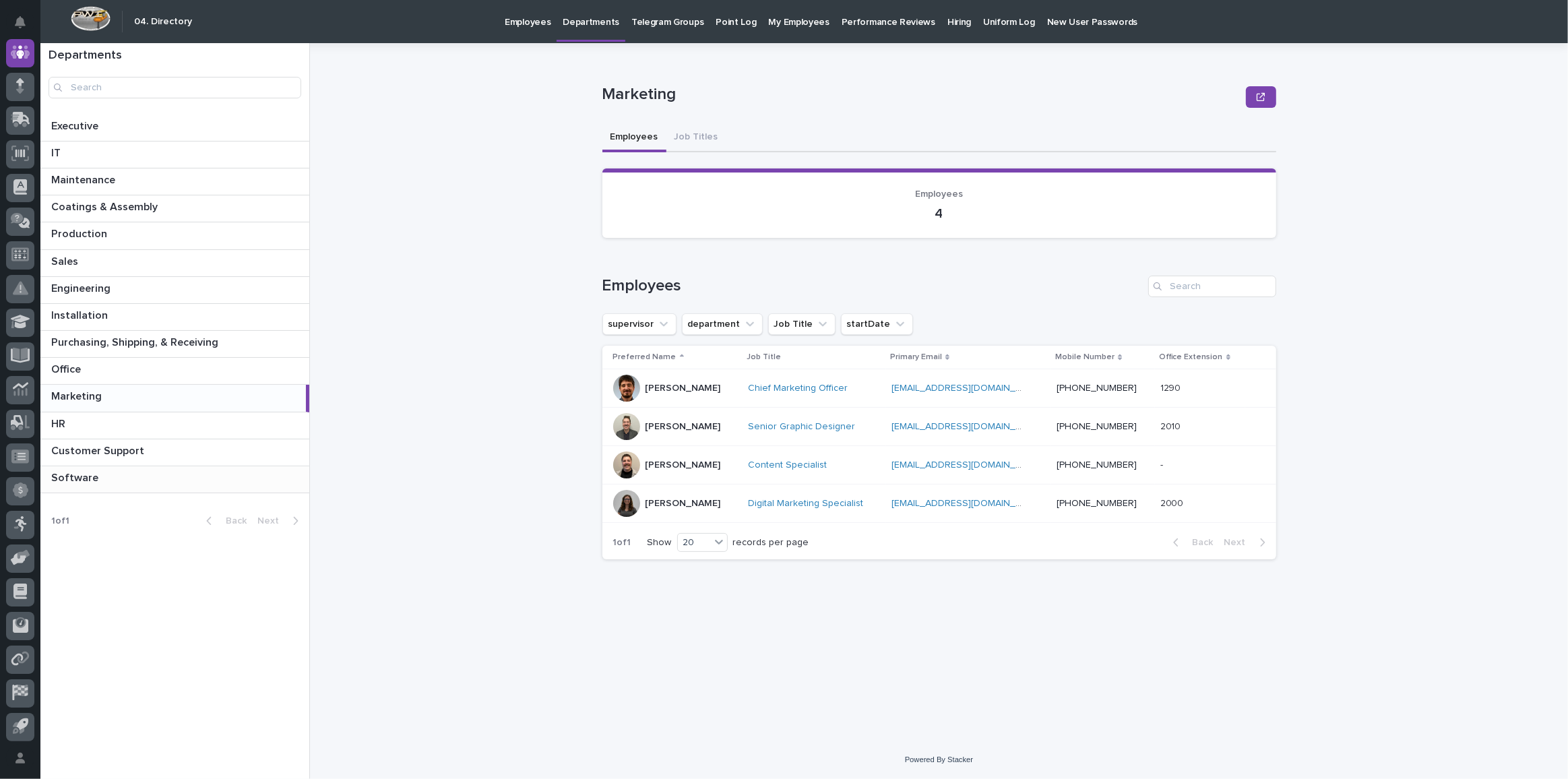
click at [76, 469] on p "Software" at bounding box center [77, 477] width 50 height 16
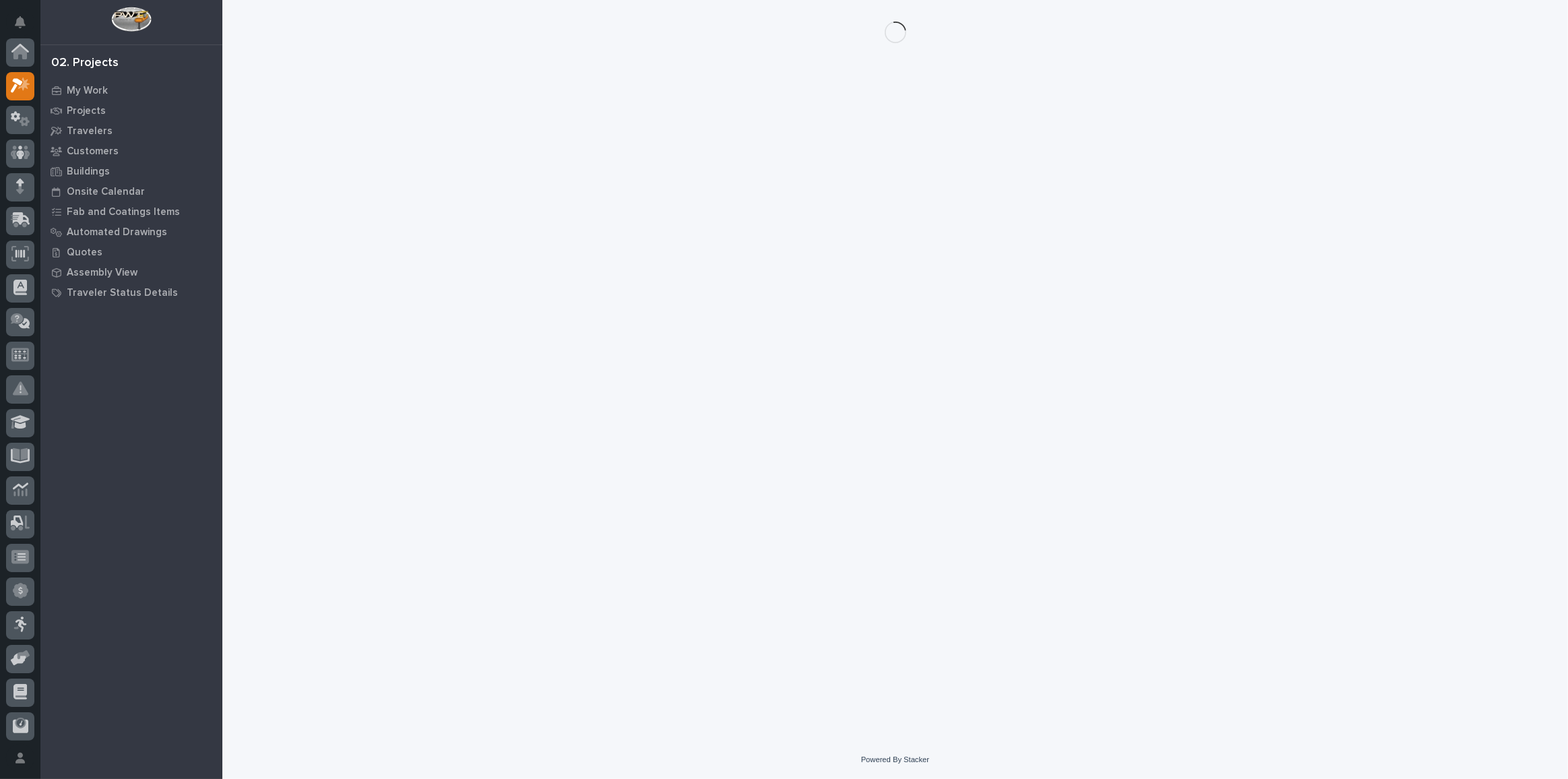
scroll to position [33, 0]
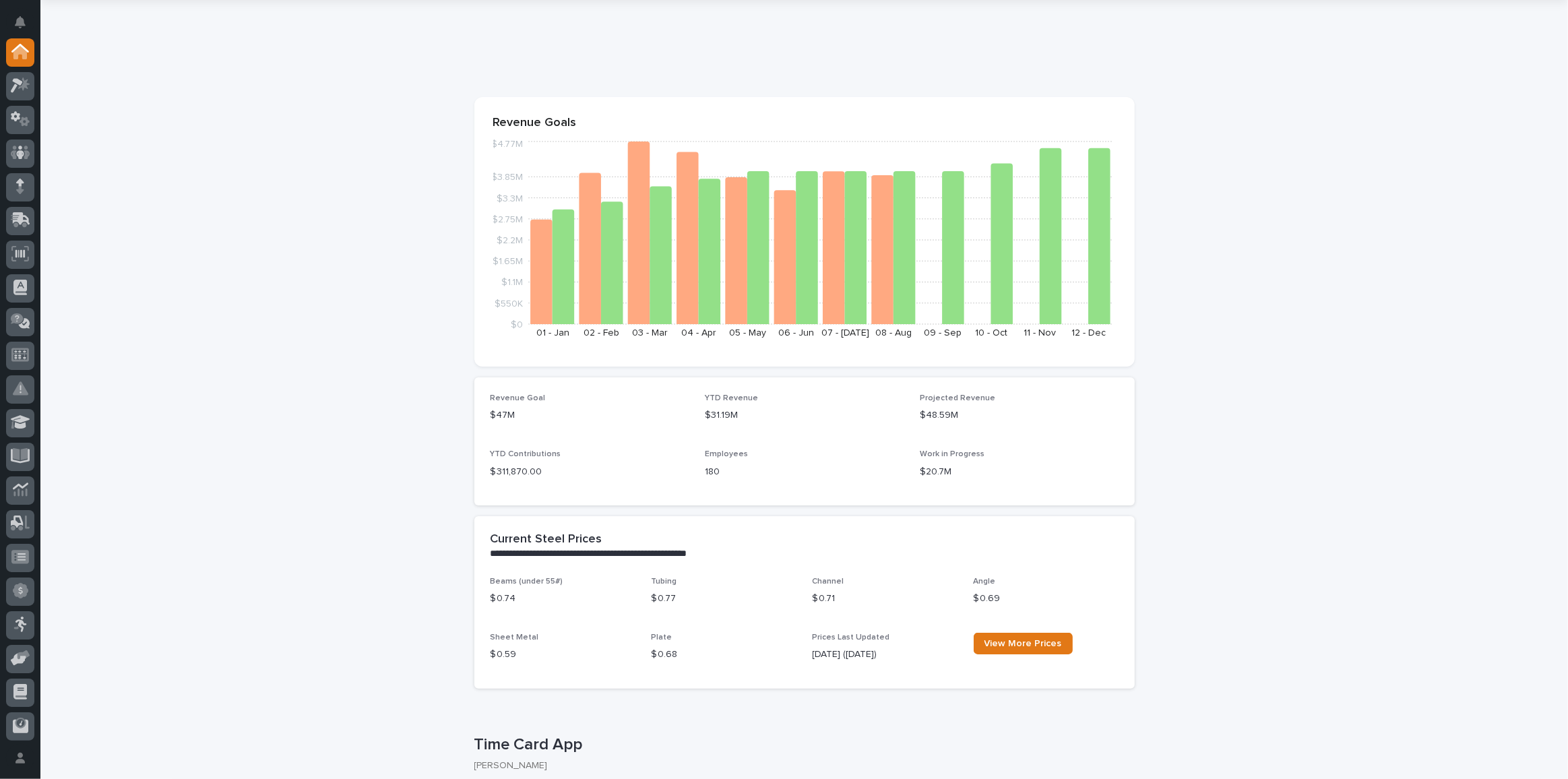
scroll to position [60, 0]
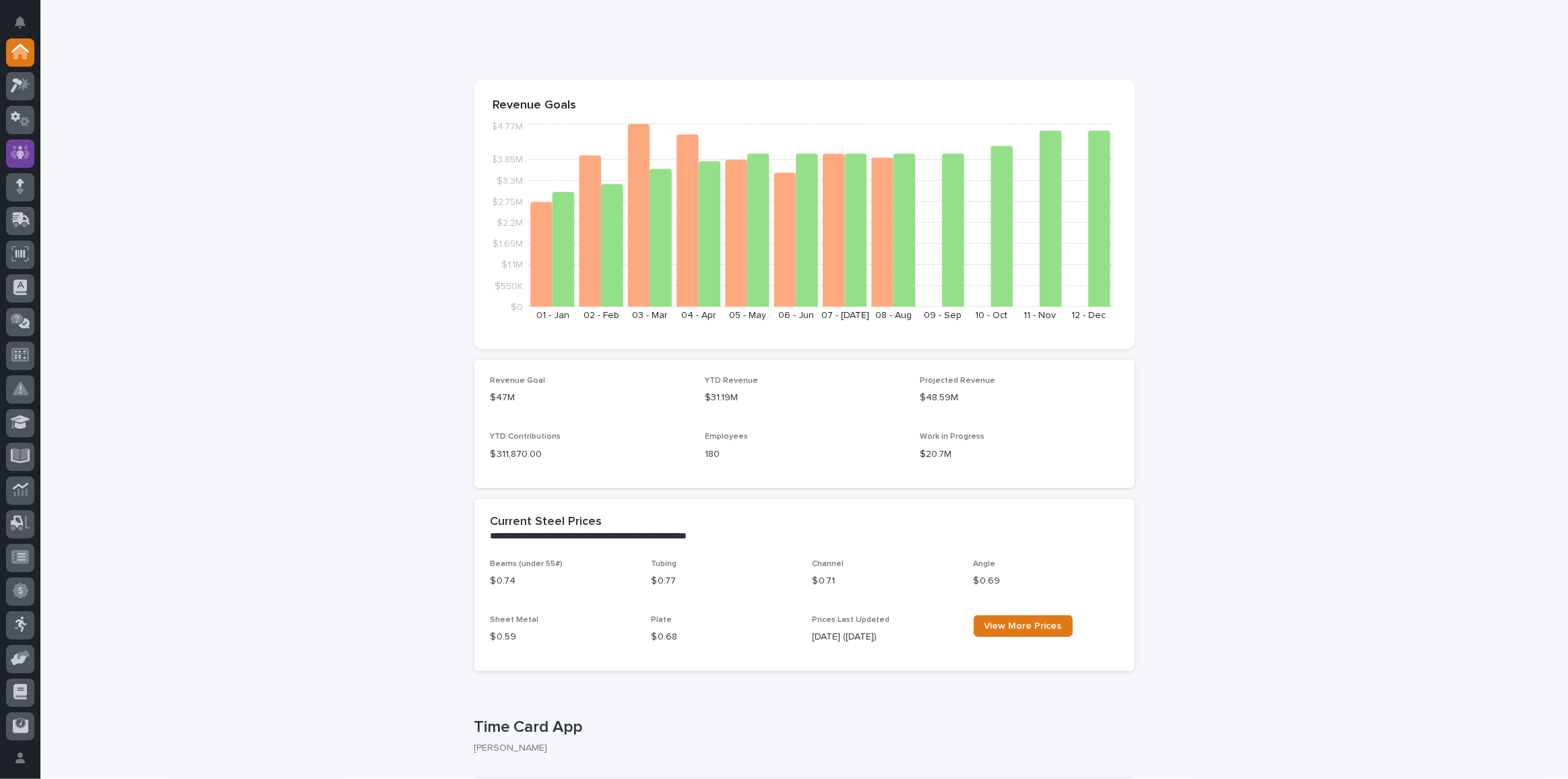
click at [22, 152] on icon at bounding box center [20, 153] width 8 height 14
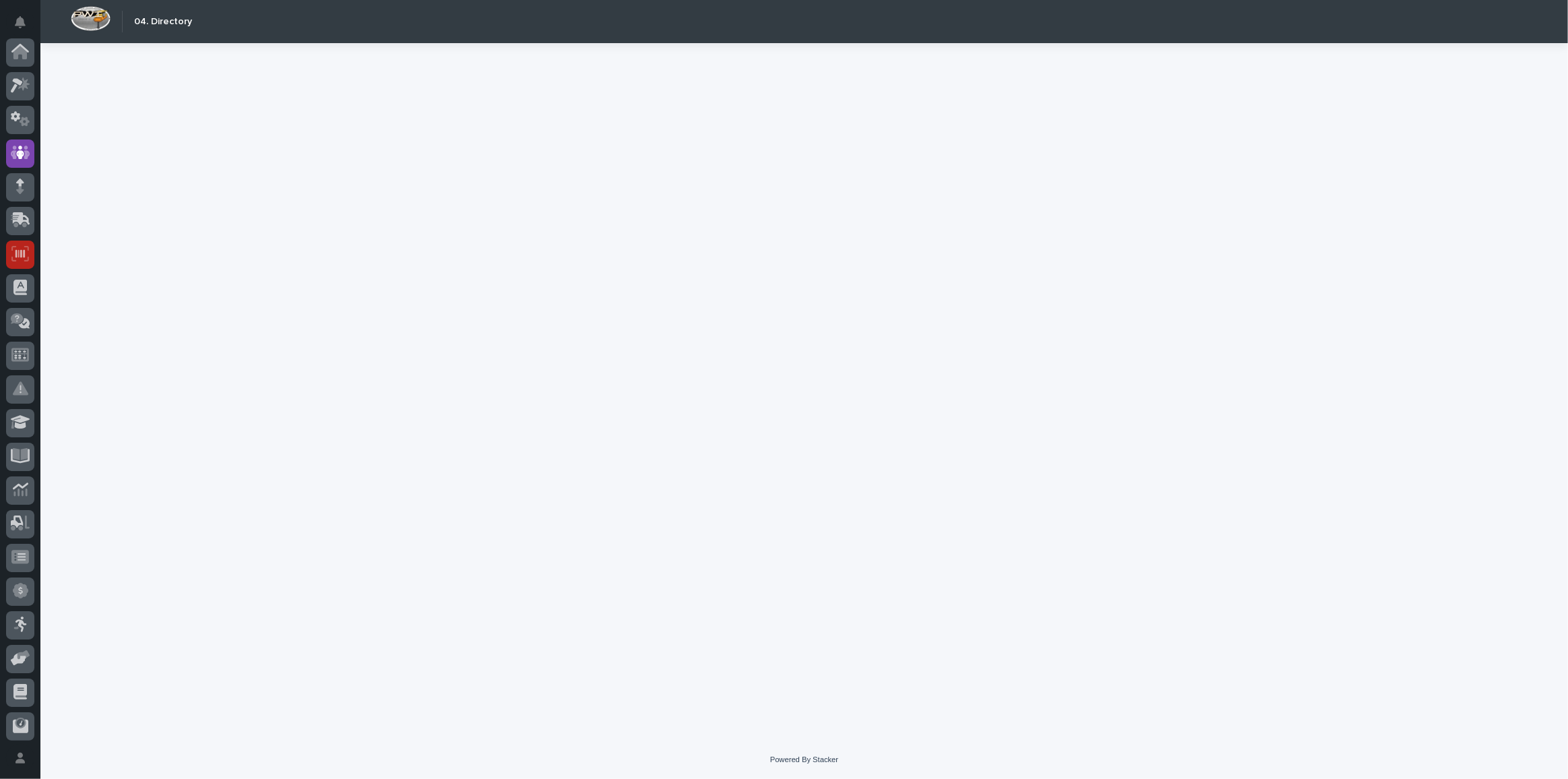
scroll to position [100, 0]
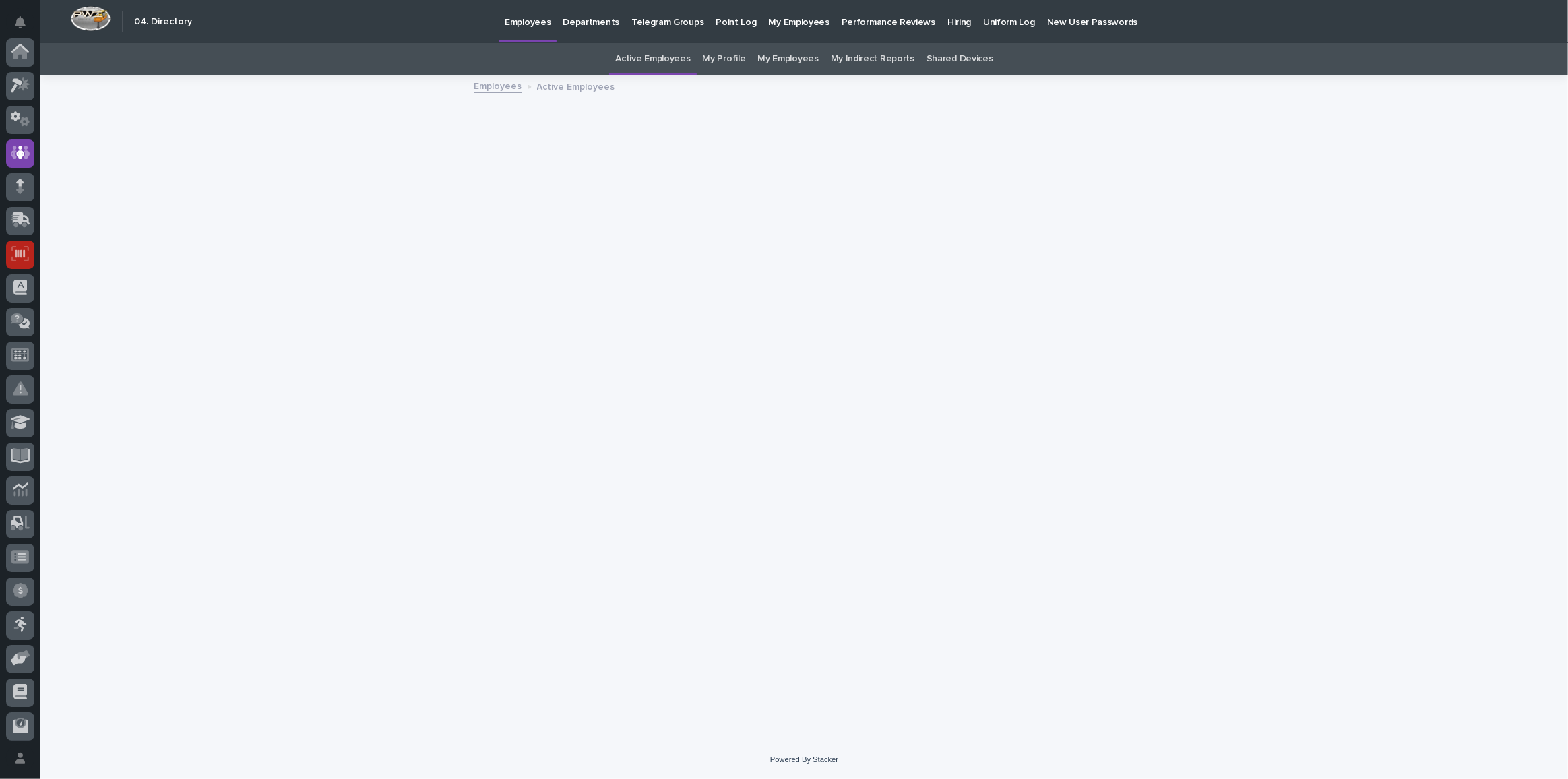
scroll to position [100, 0]
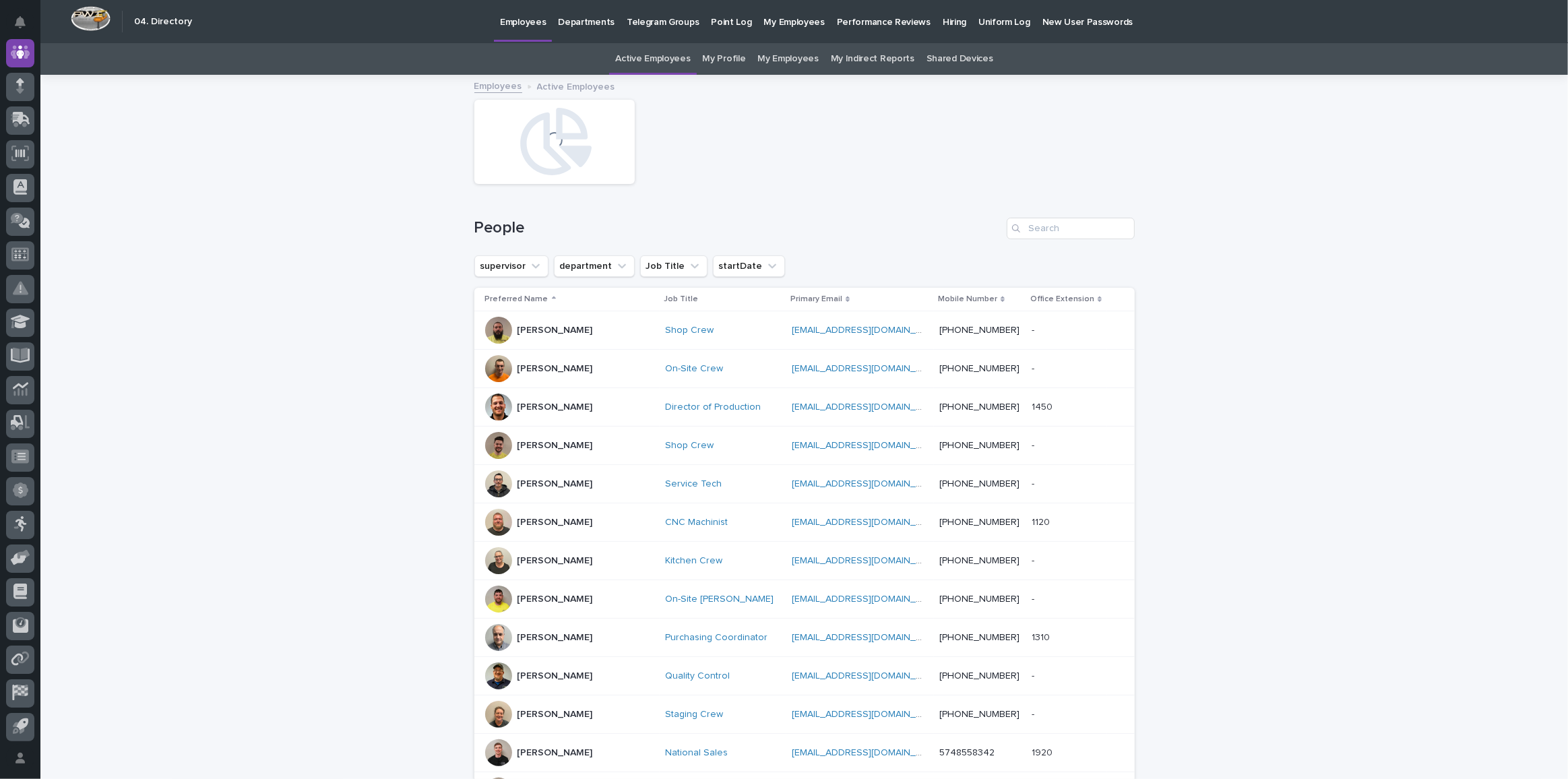
click at [784, 23] on p "My Employees" at bounding box center [794, 14] width 60 height 28
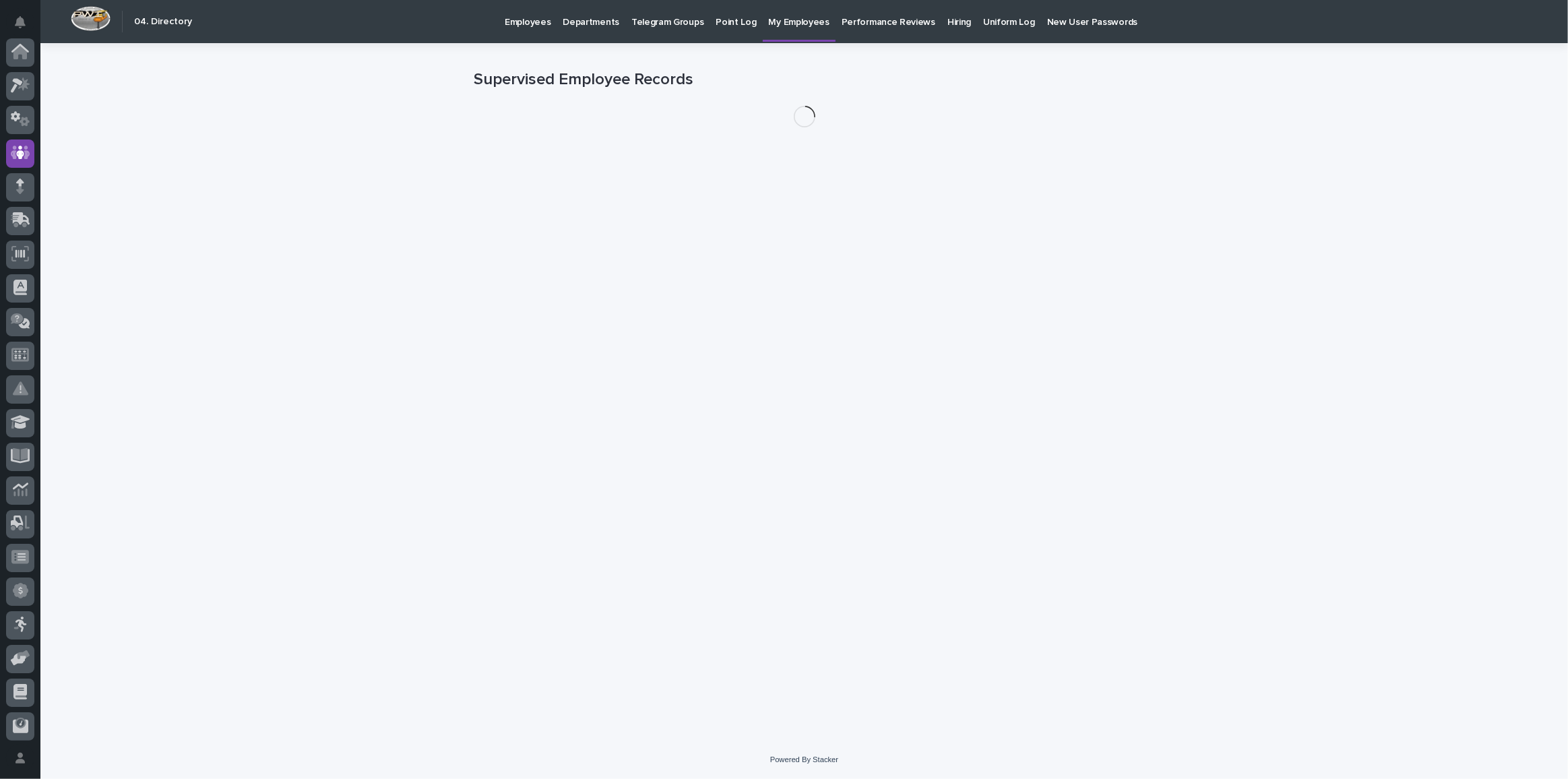
scroll to position [100, 0]
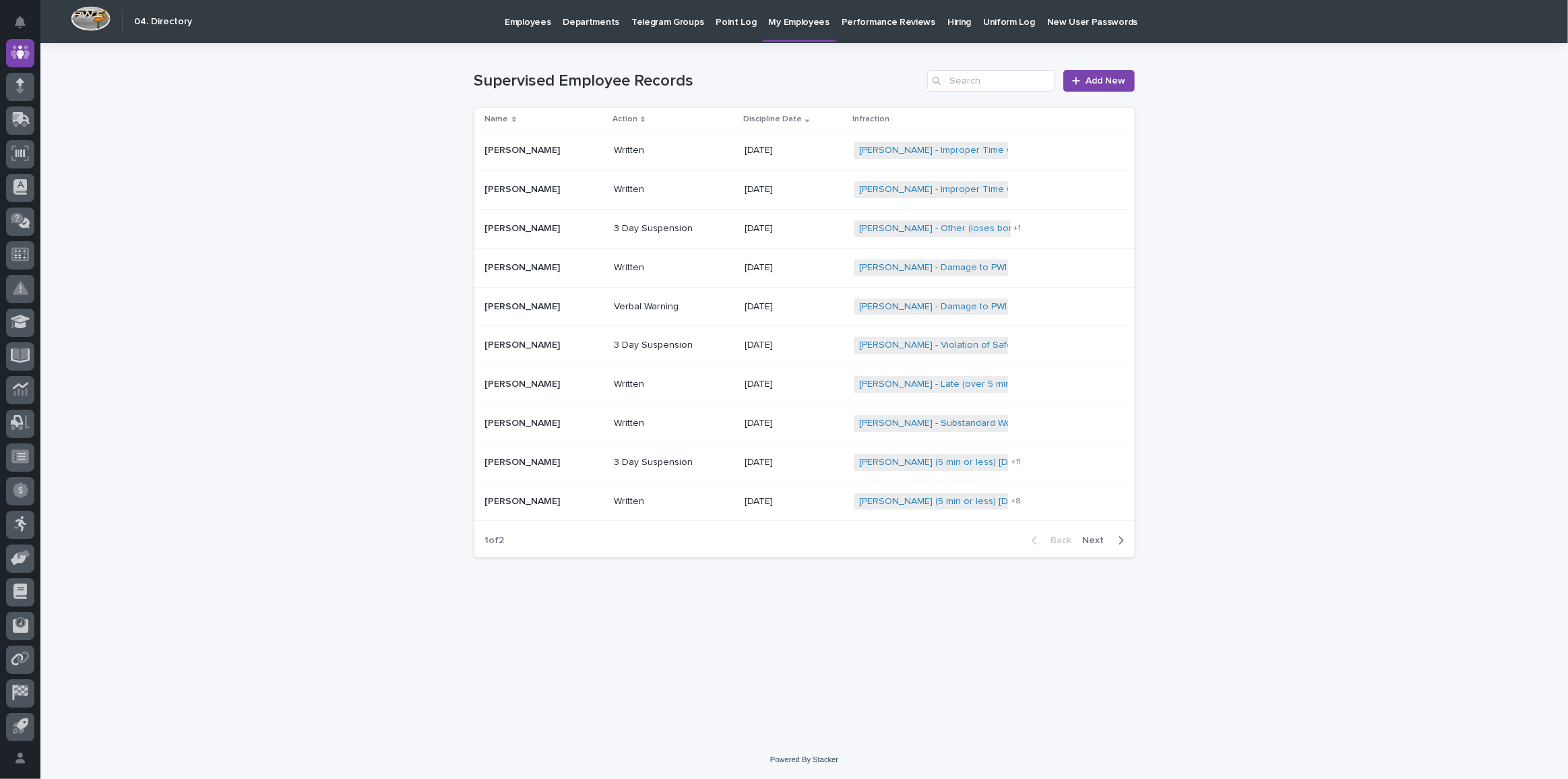
click at [557, 15] on div "Departments" at bounding box center [590, 14] width 68 height 28
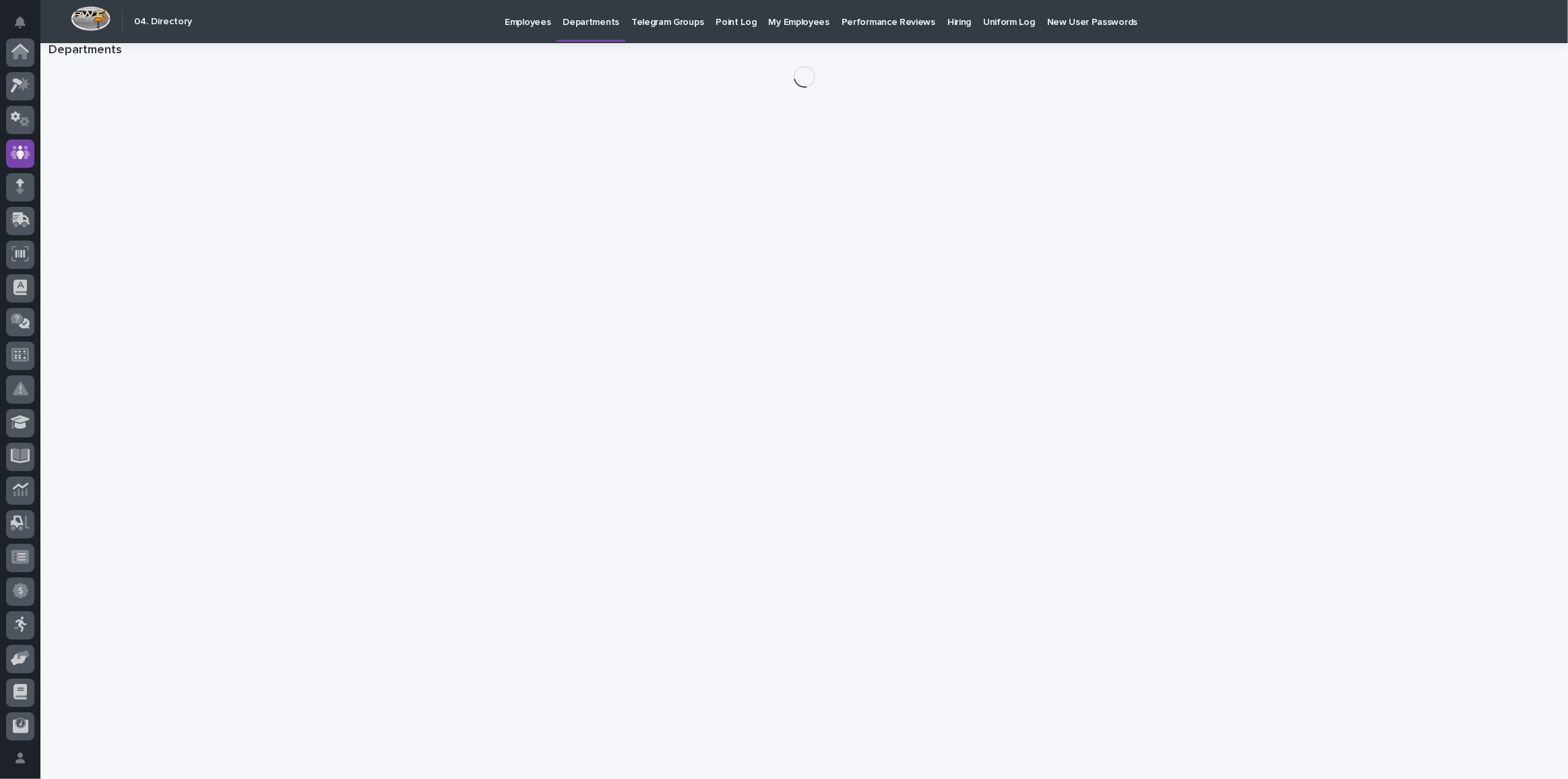
scroll to position [100, 0]
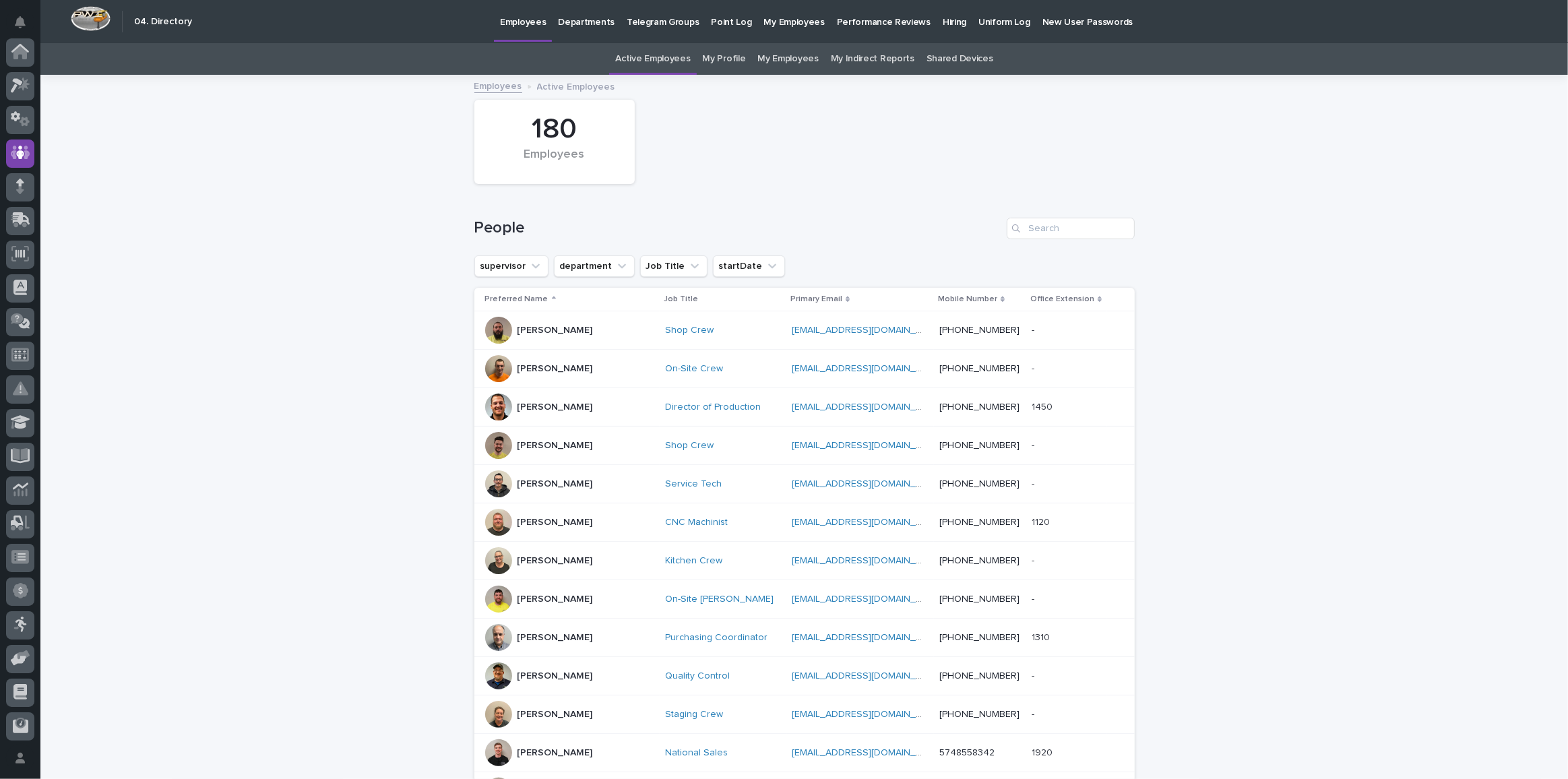
scroll to position [100, 0]
click at [525, 18] on p "Employees" at bounding box center [523, 14] width 46 height 28
click at [786, 56] on link "My Employees" at bounding box center [787, 59] width 60 height 32
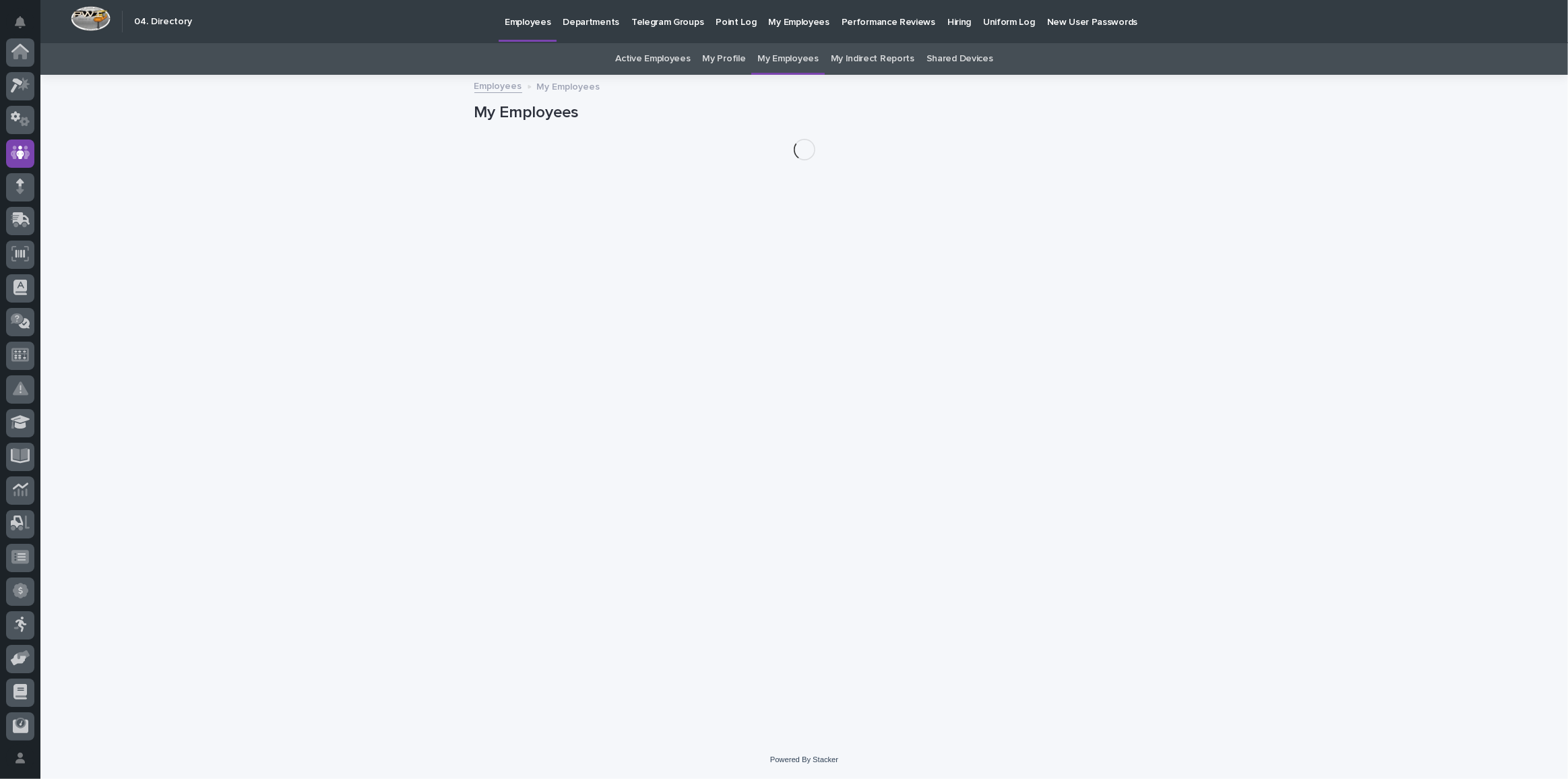
scroll to position [100, 0]
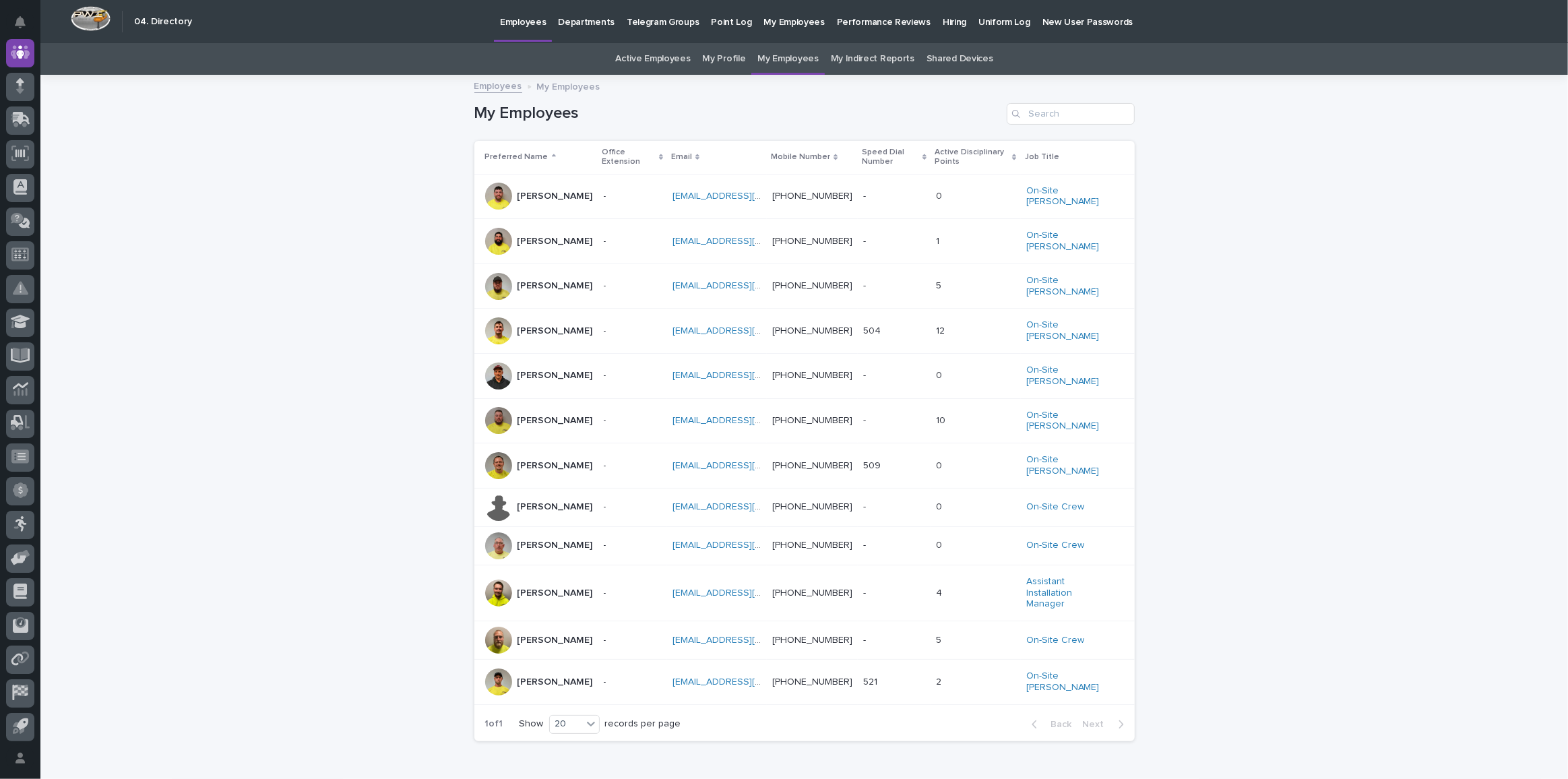
click at [943, 20] on p "Hiring" at bounding box center [954, 14] width 24 height 28
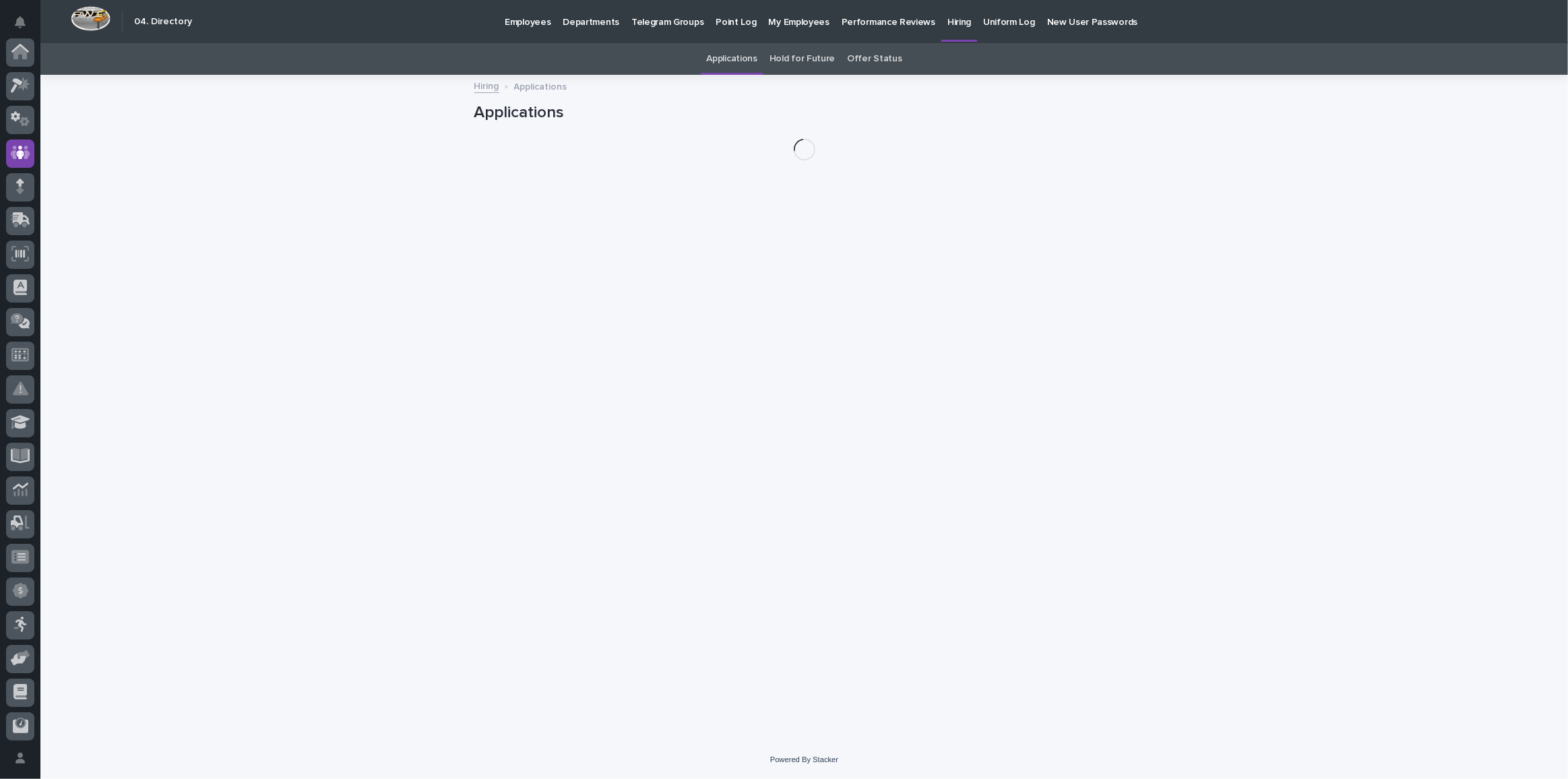
scroll to position [100, 0]
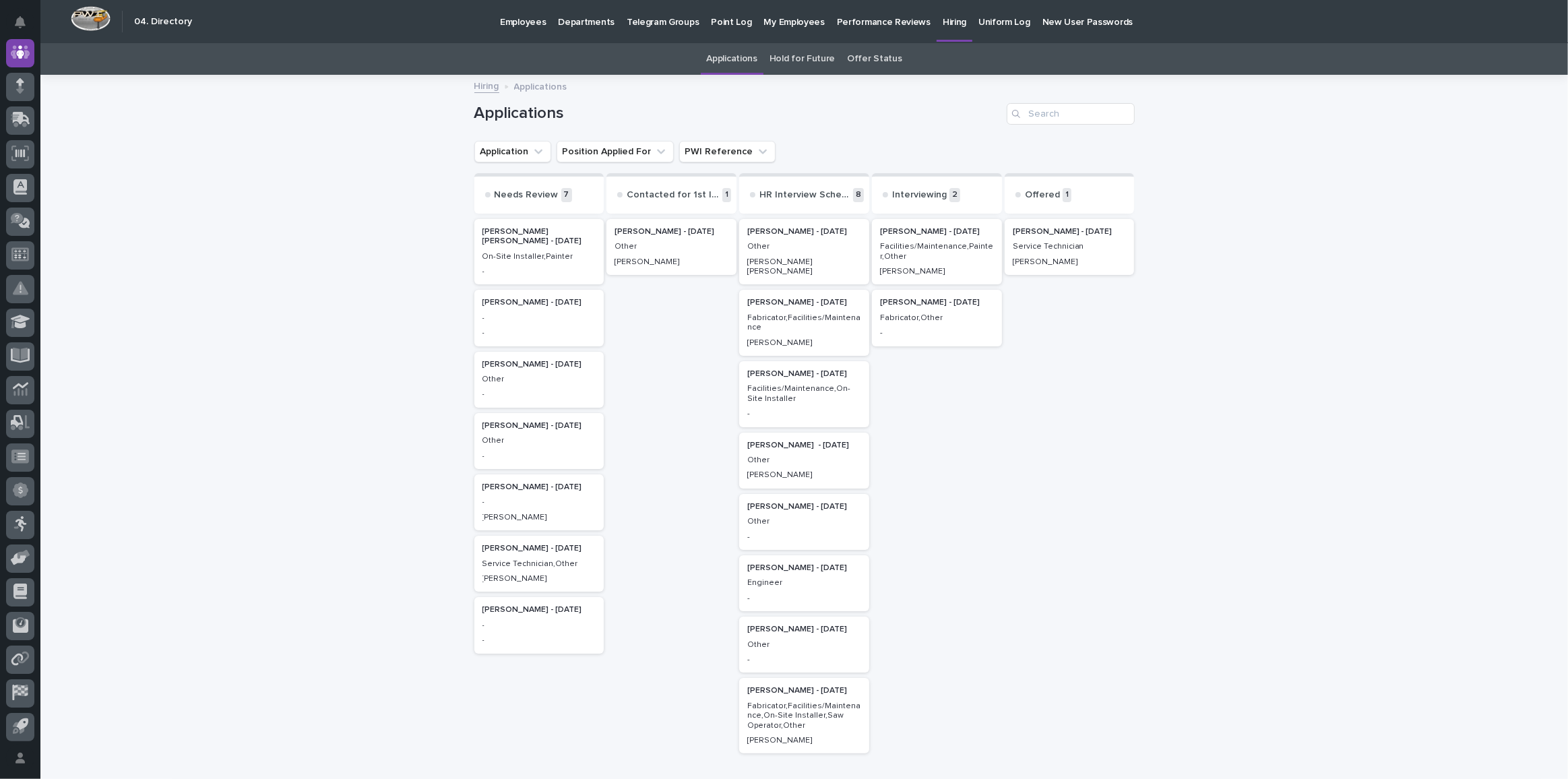
click at [561, 194] on p "7" at bounding box center [567, 195] width 11 height 14
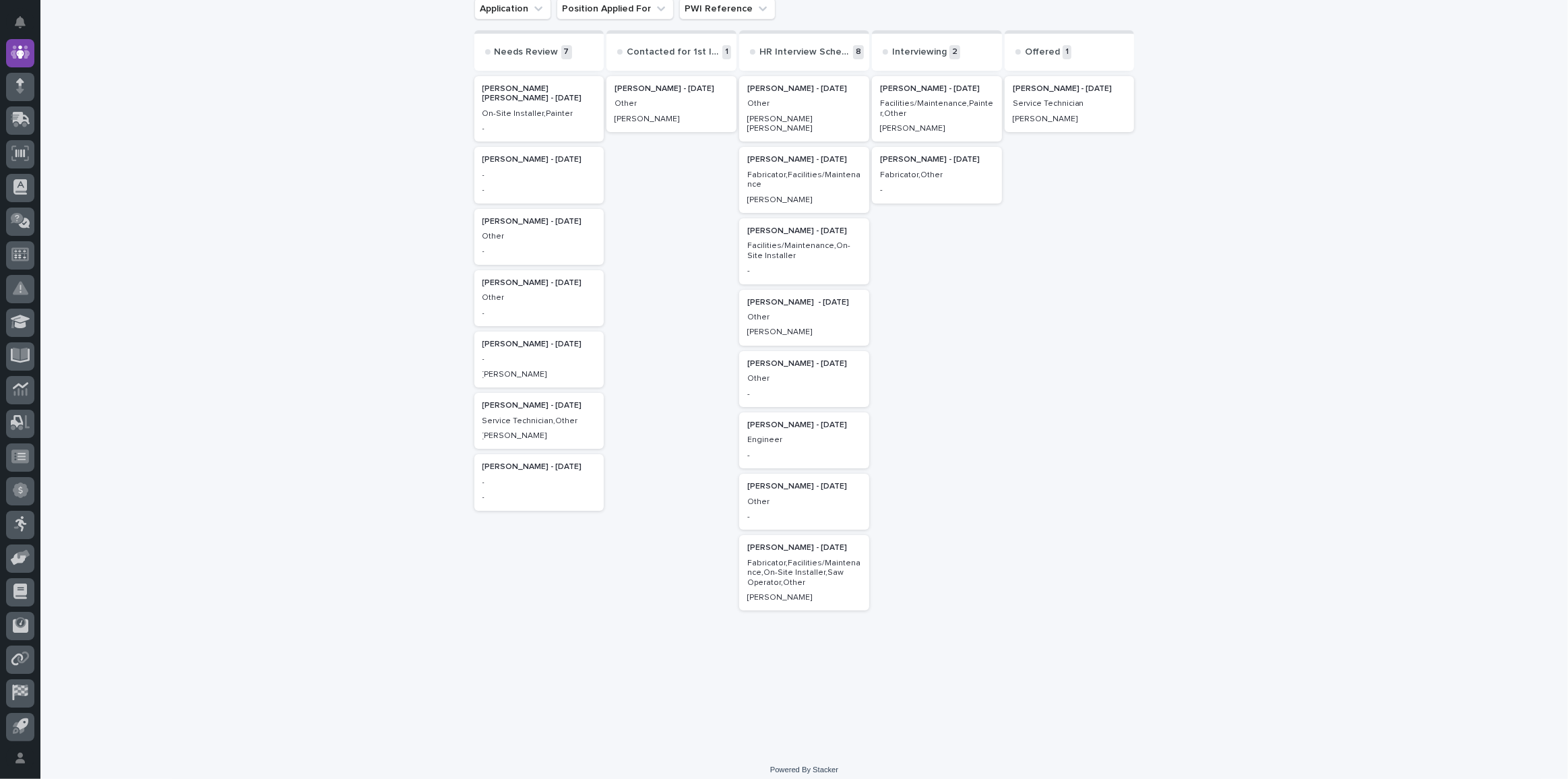
scroll to position [0, 0]
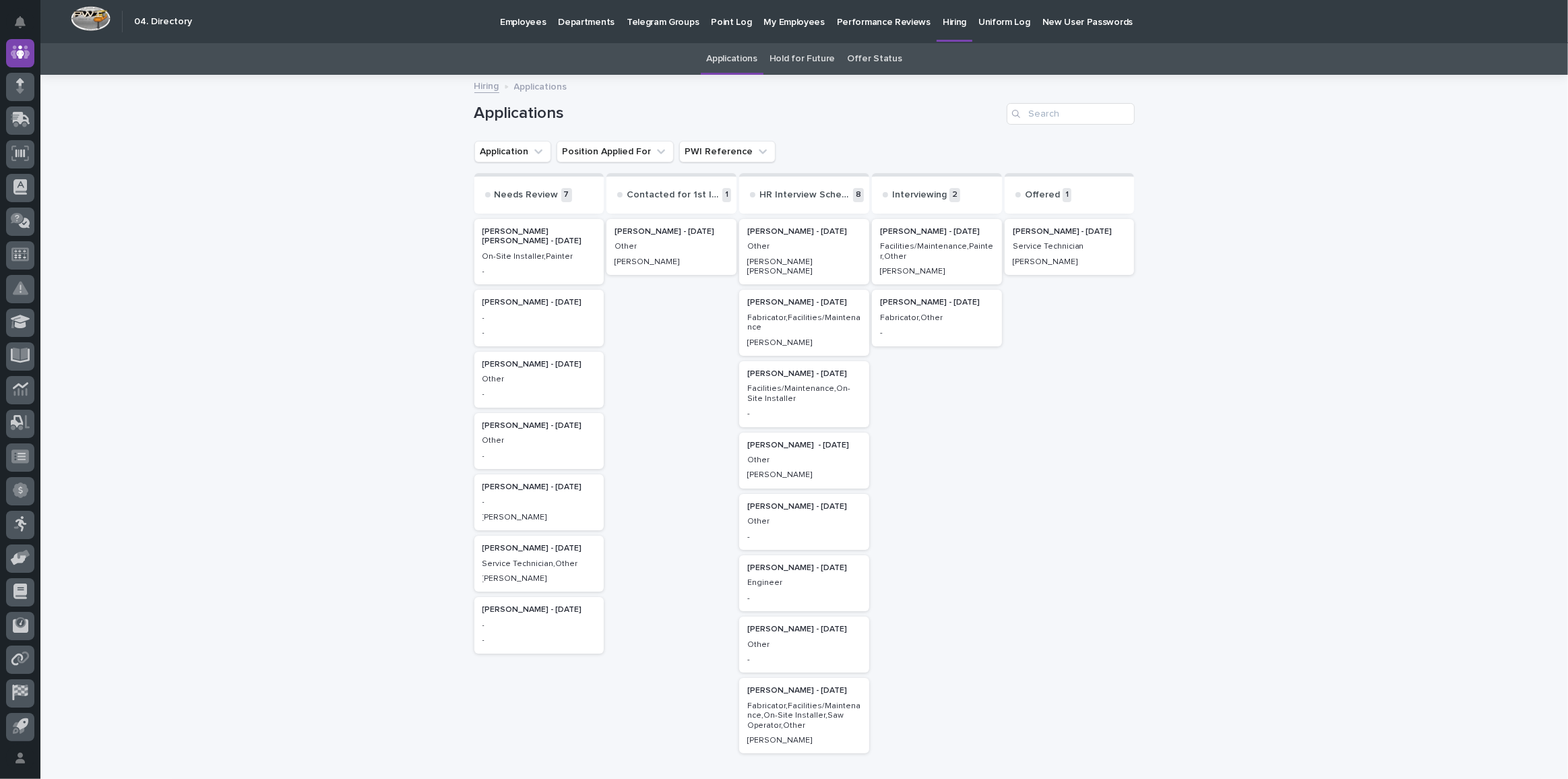
click at [517, 306] on p "[PERSON_NAME] - [DATE]" at bounding box center [540, 302] width 114 height 9
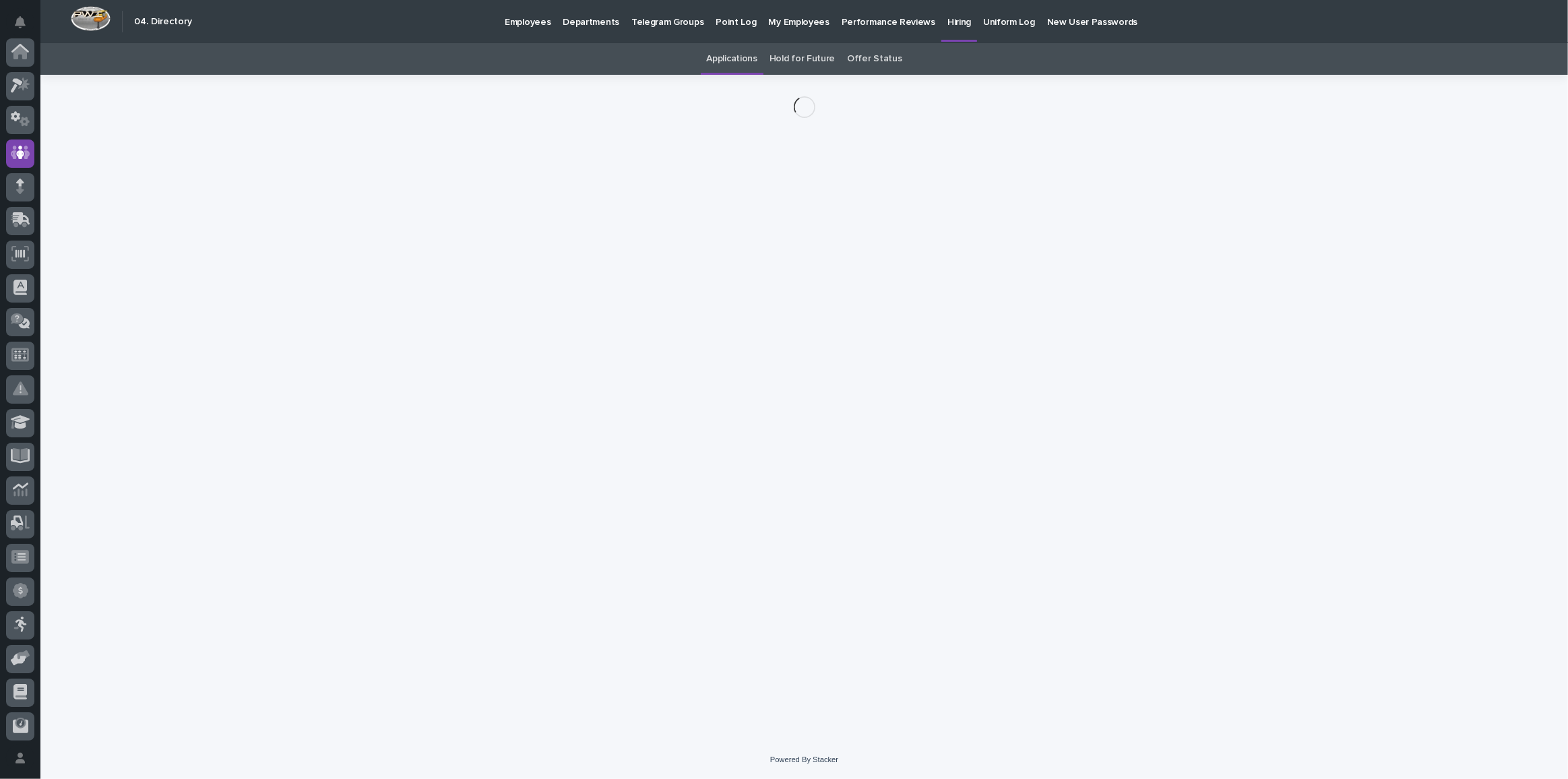
scroll to position [100, 0]
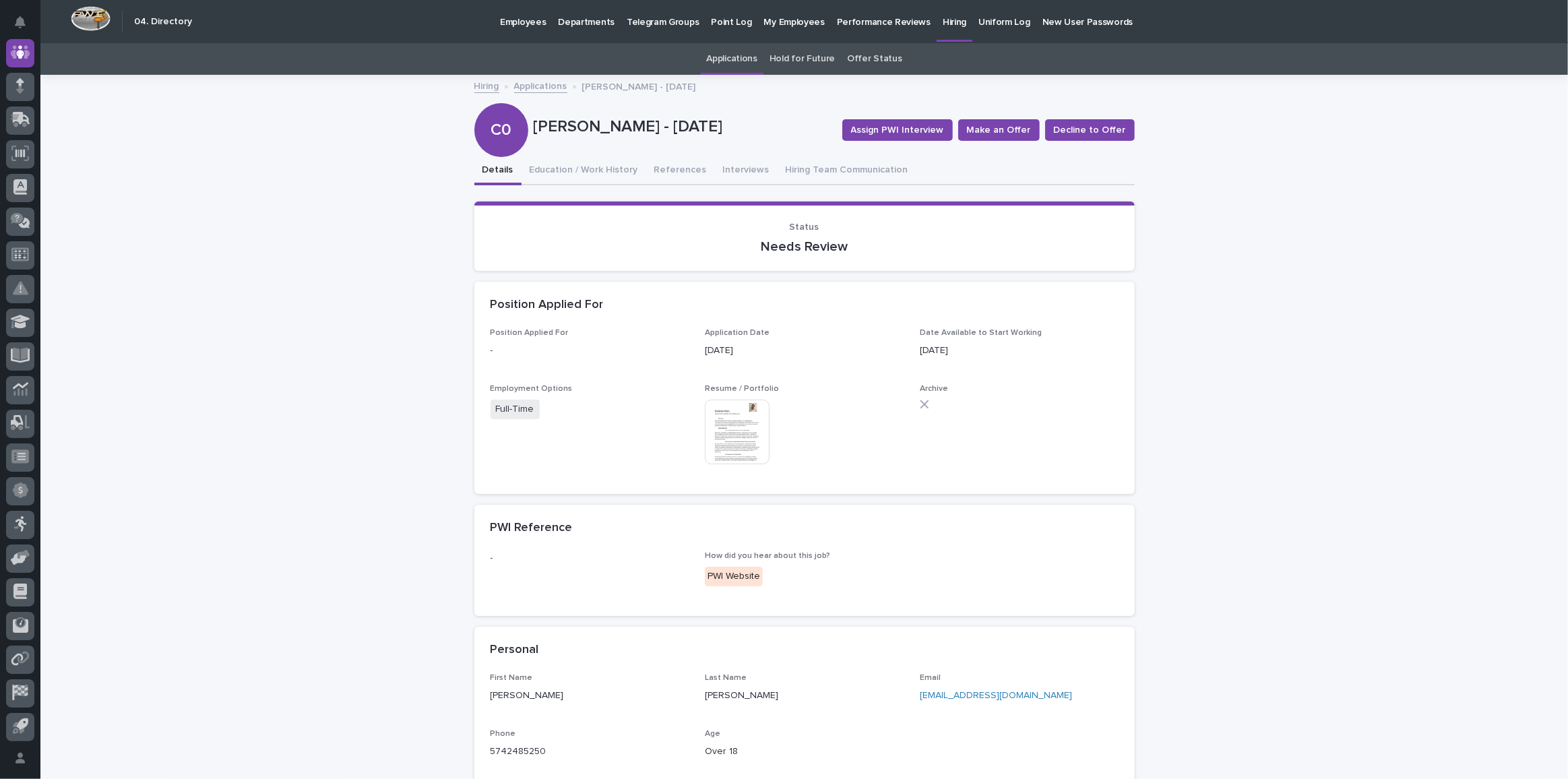
click at [724, 406] on img at bounding box center [737, 432] width 64 height 64
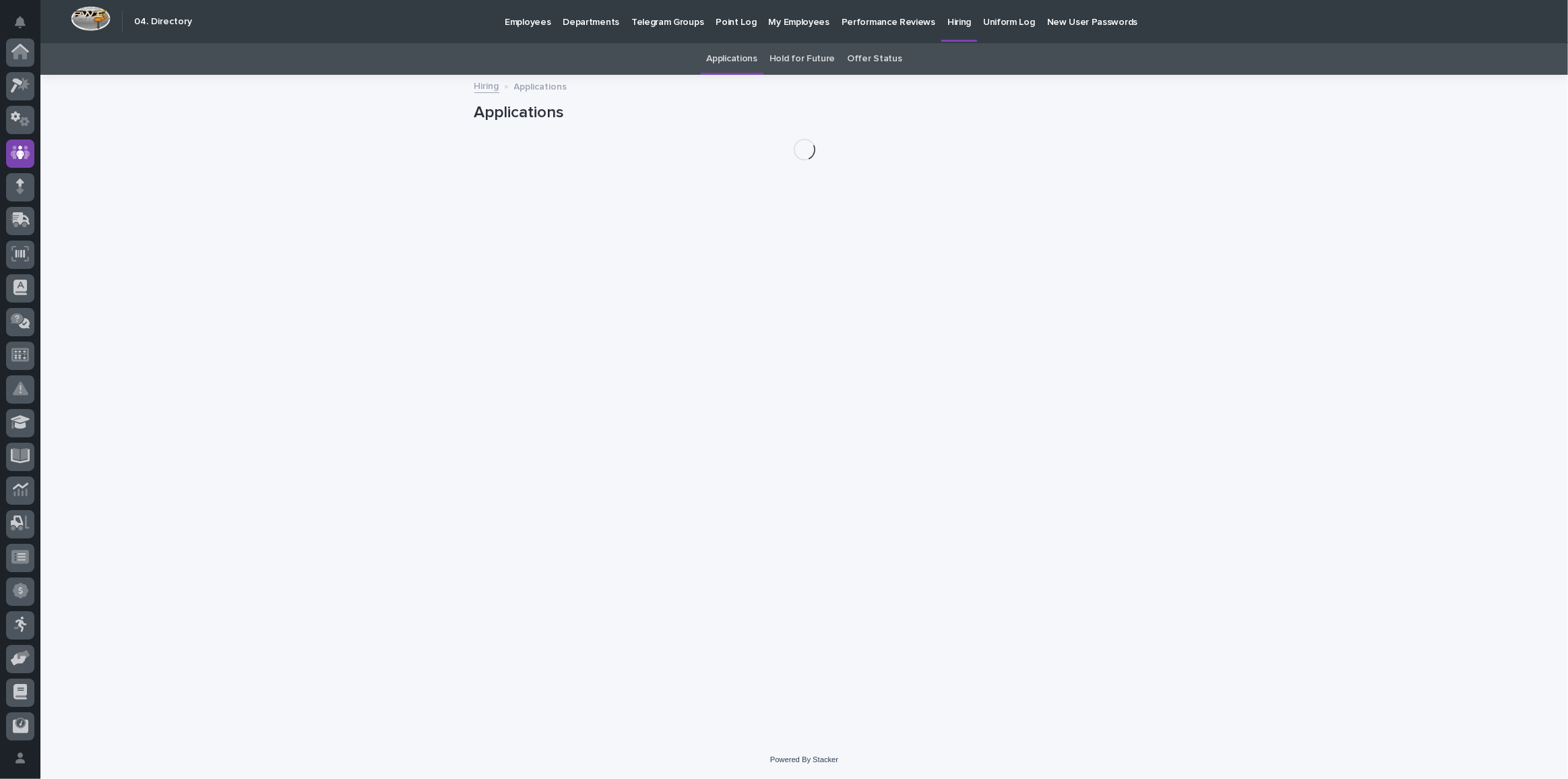
scroll to position [100, 0]
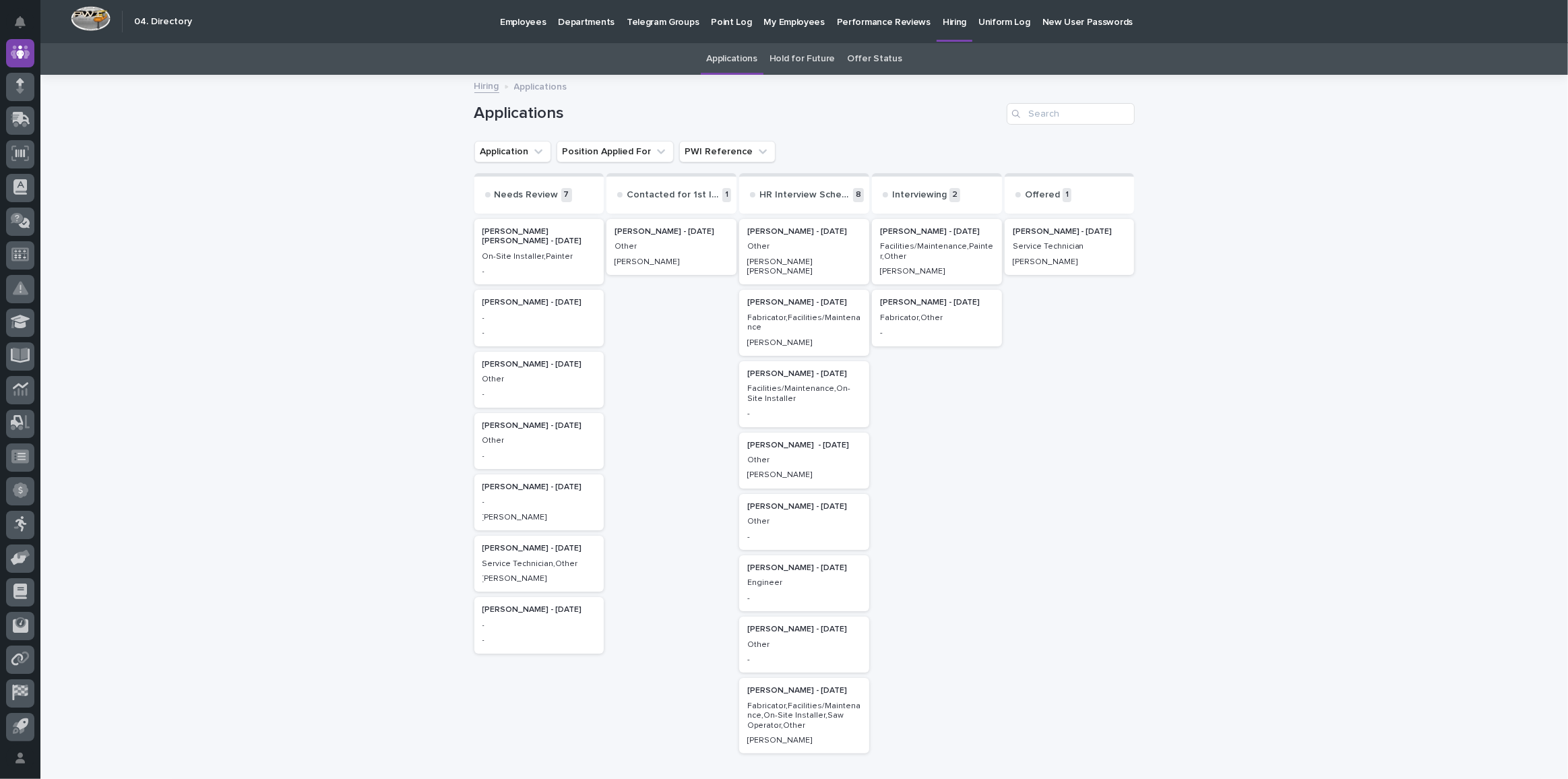
click at [540, 305] on p "[PERSON_NAME] - [DATE]" at bounding box center [540, 302] width 114 height 9
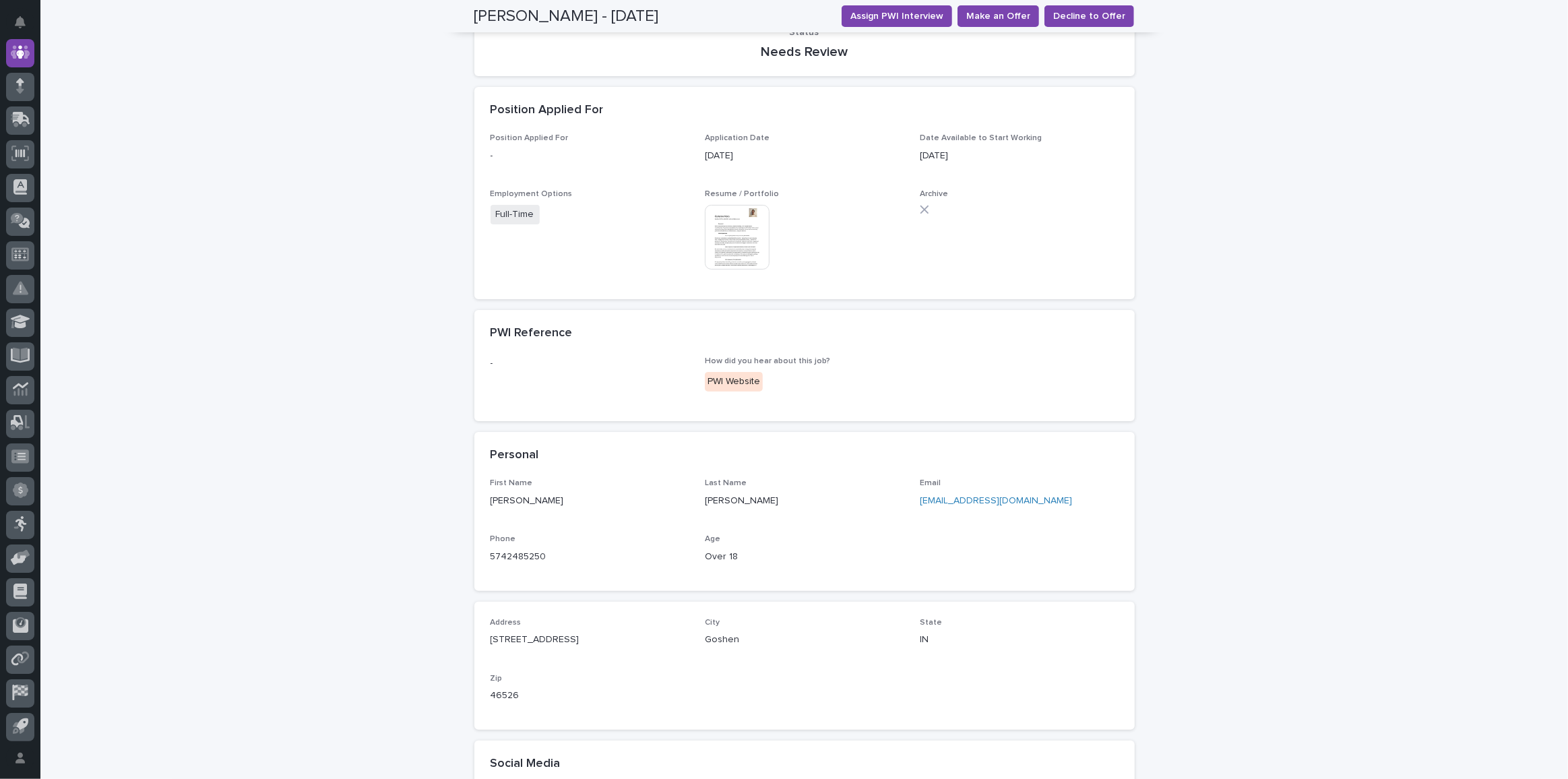
scroll to position [7, 0]
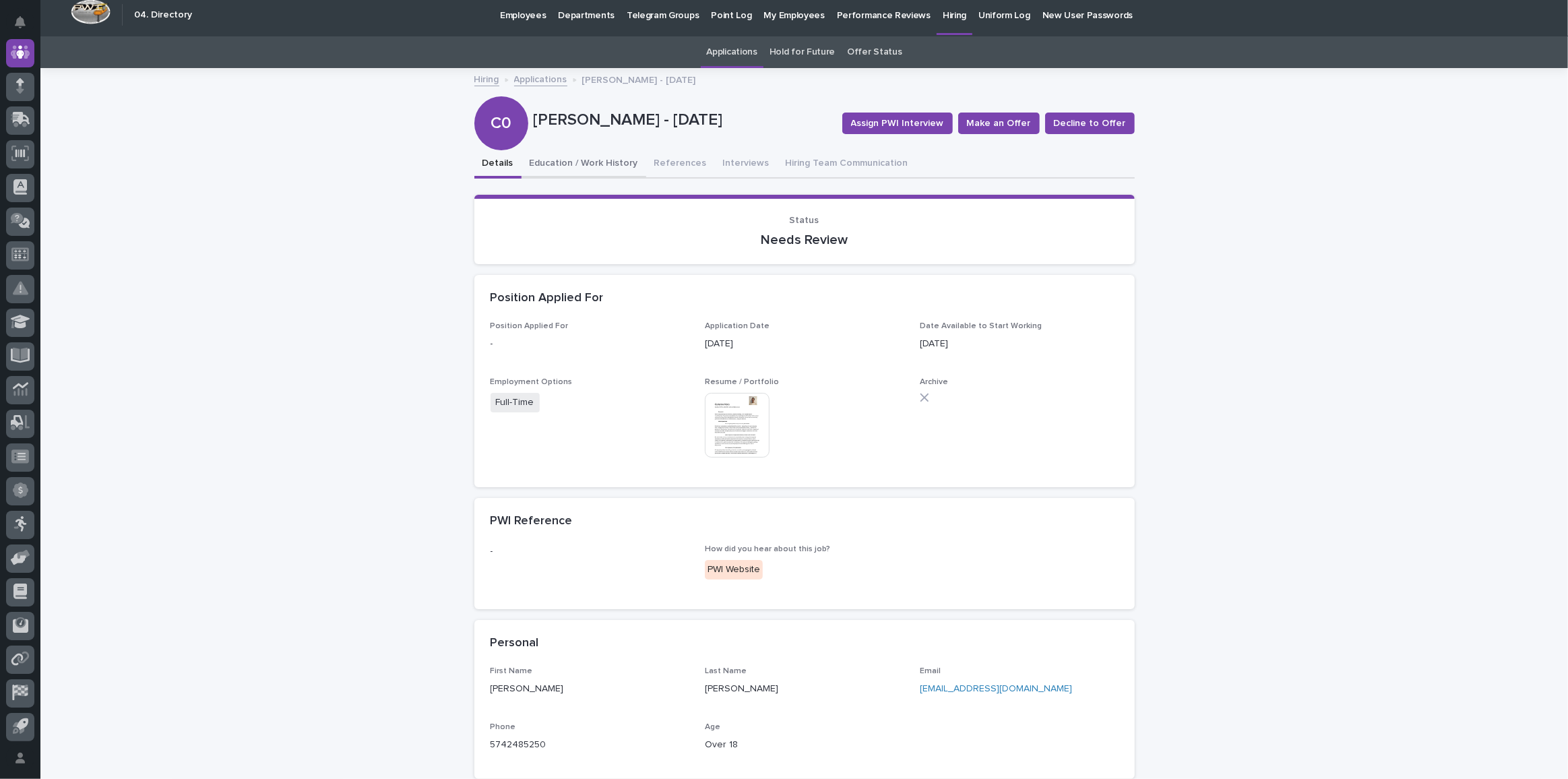
click at [577, 159] on button "Education / Work History" at bounding box center [584, 165] width 125 height 28
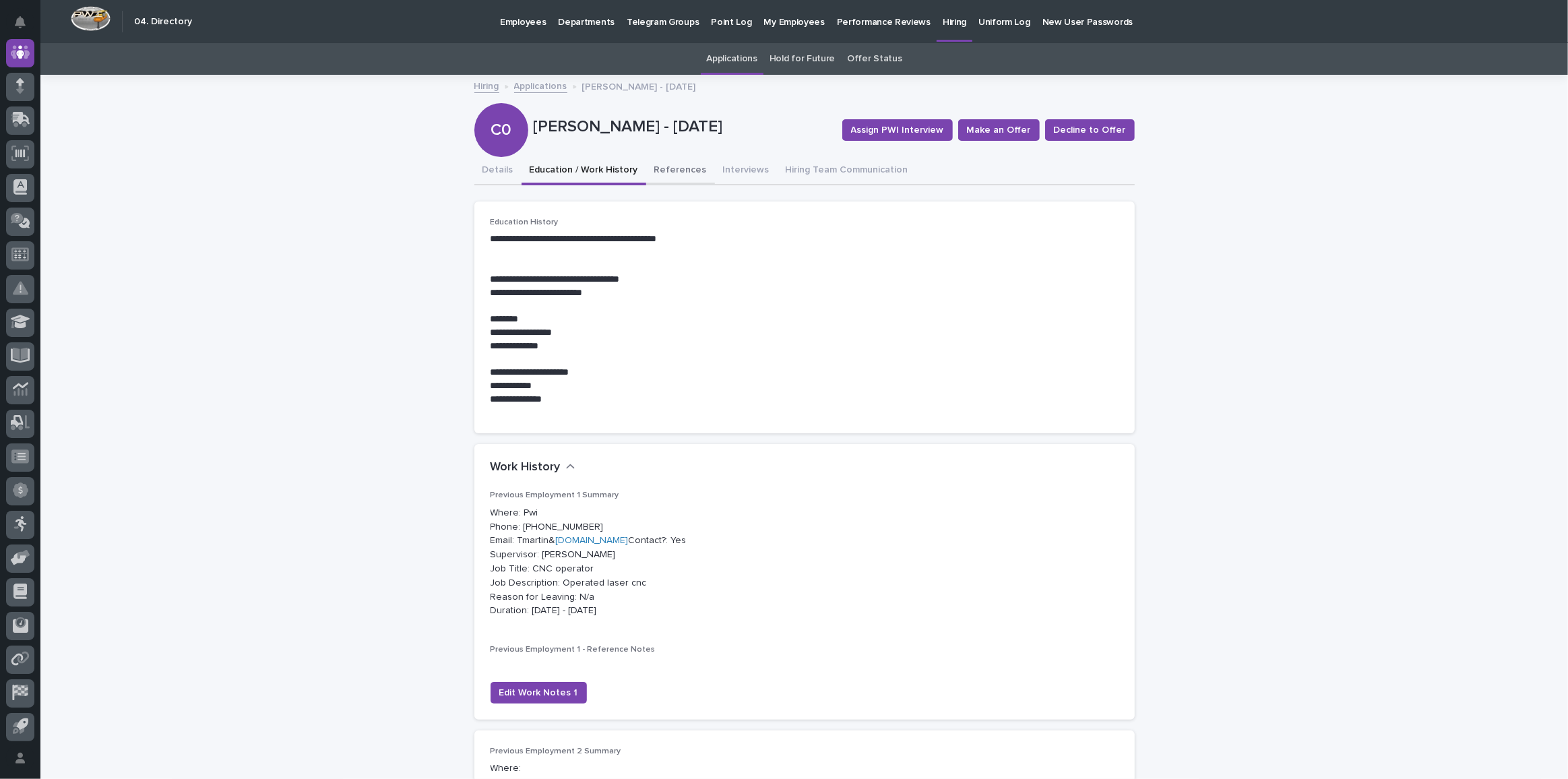
click at [674, 165] on button "References" at bounding box center [680, 172] width 68 height 28
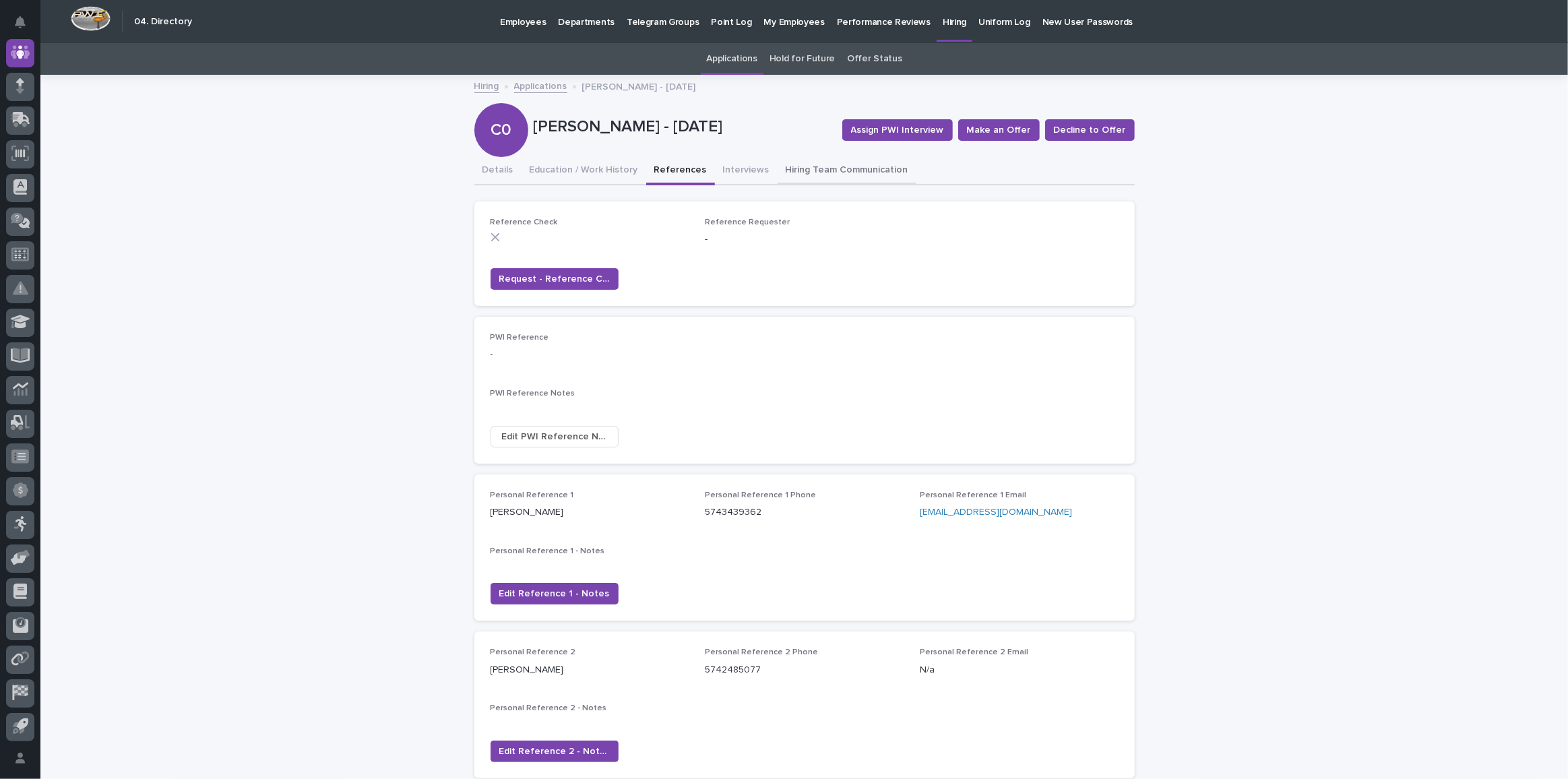
click at [735, 171] on button "Interviews" at bounding box center [746, 172] width 62 height 28
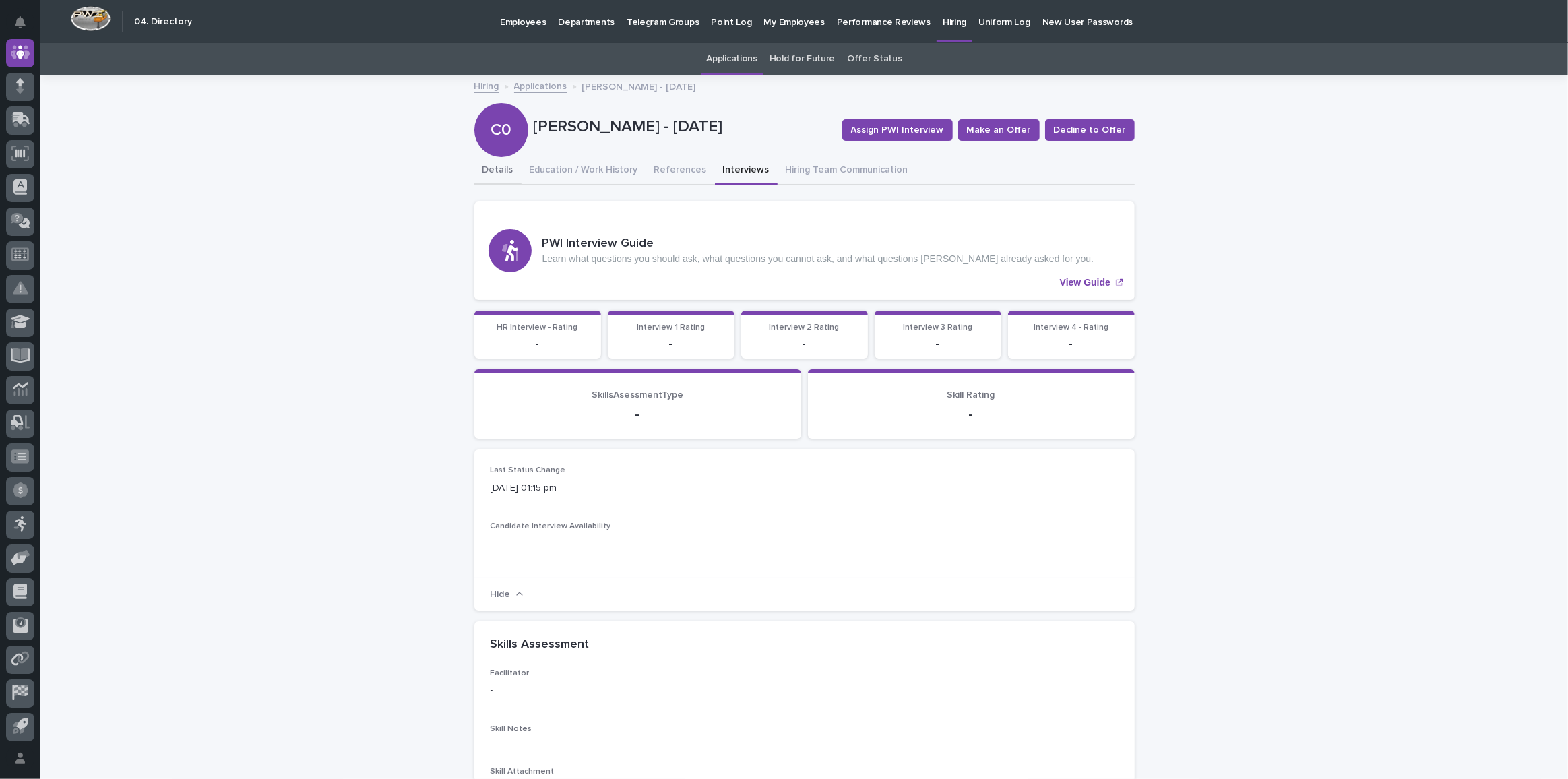
click at [504, 171] on button "Details" at bounding box center [498, 172] width 47 height 28
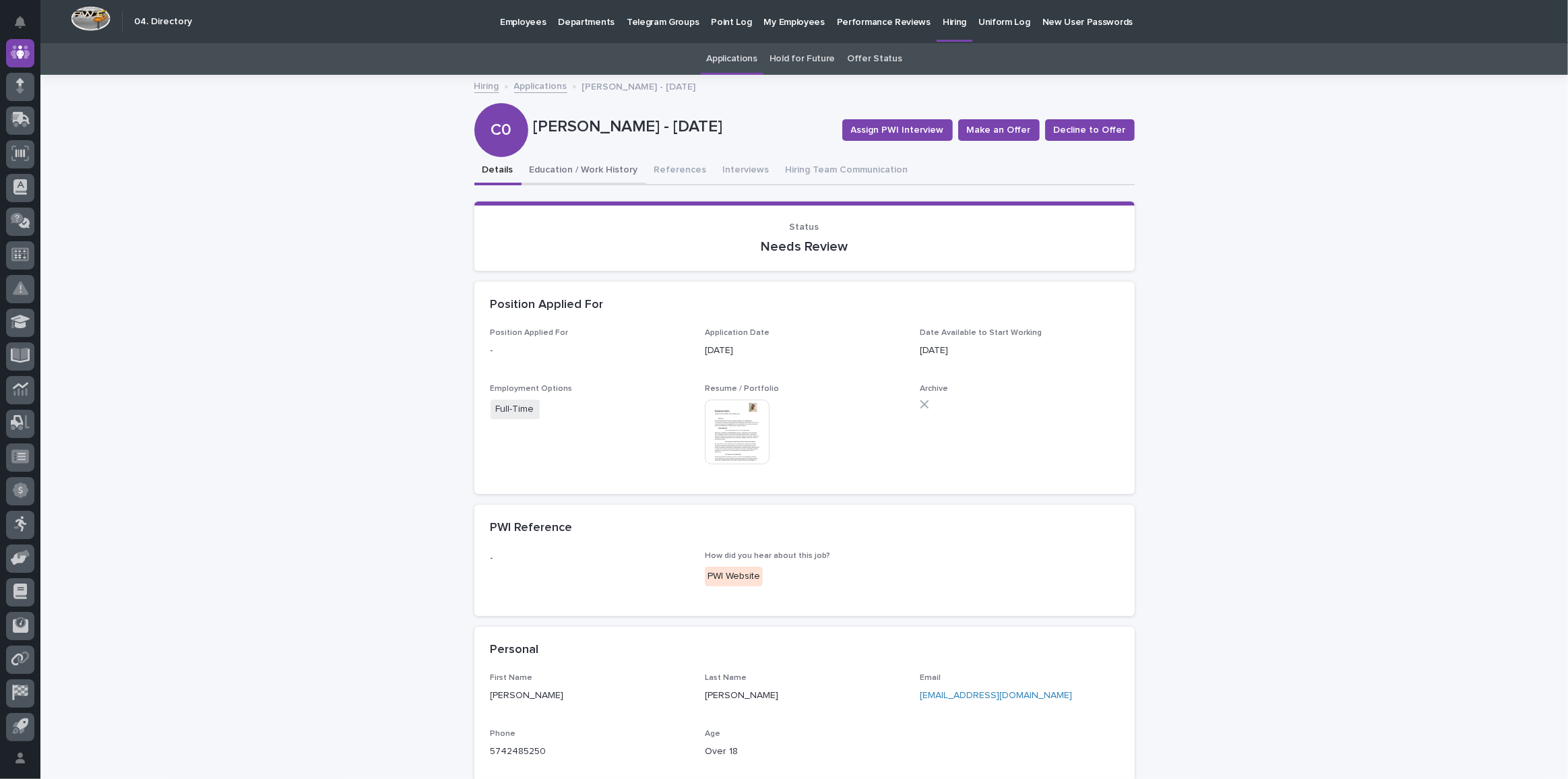
click at [549, 172] on button "Education / Work History" at bounding box center [584, 172] width 125 height 28
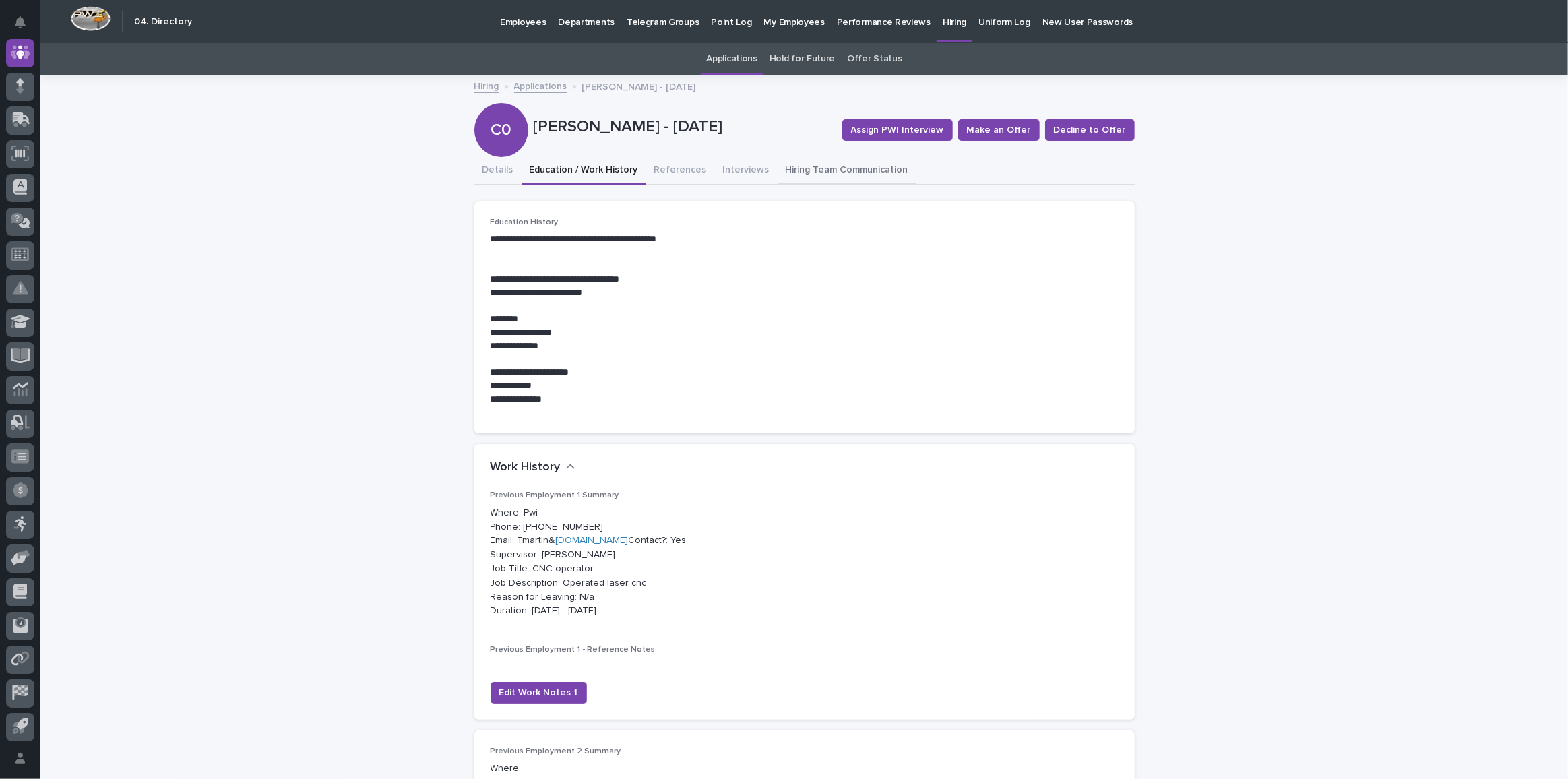
click at [862, 171] on button "Hiring Team Communication" at bounding box center [847, 172] width 139 height 28
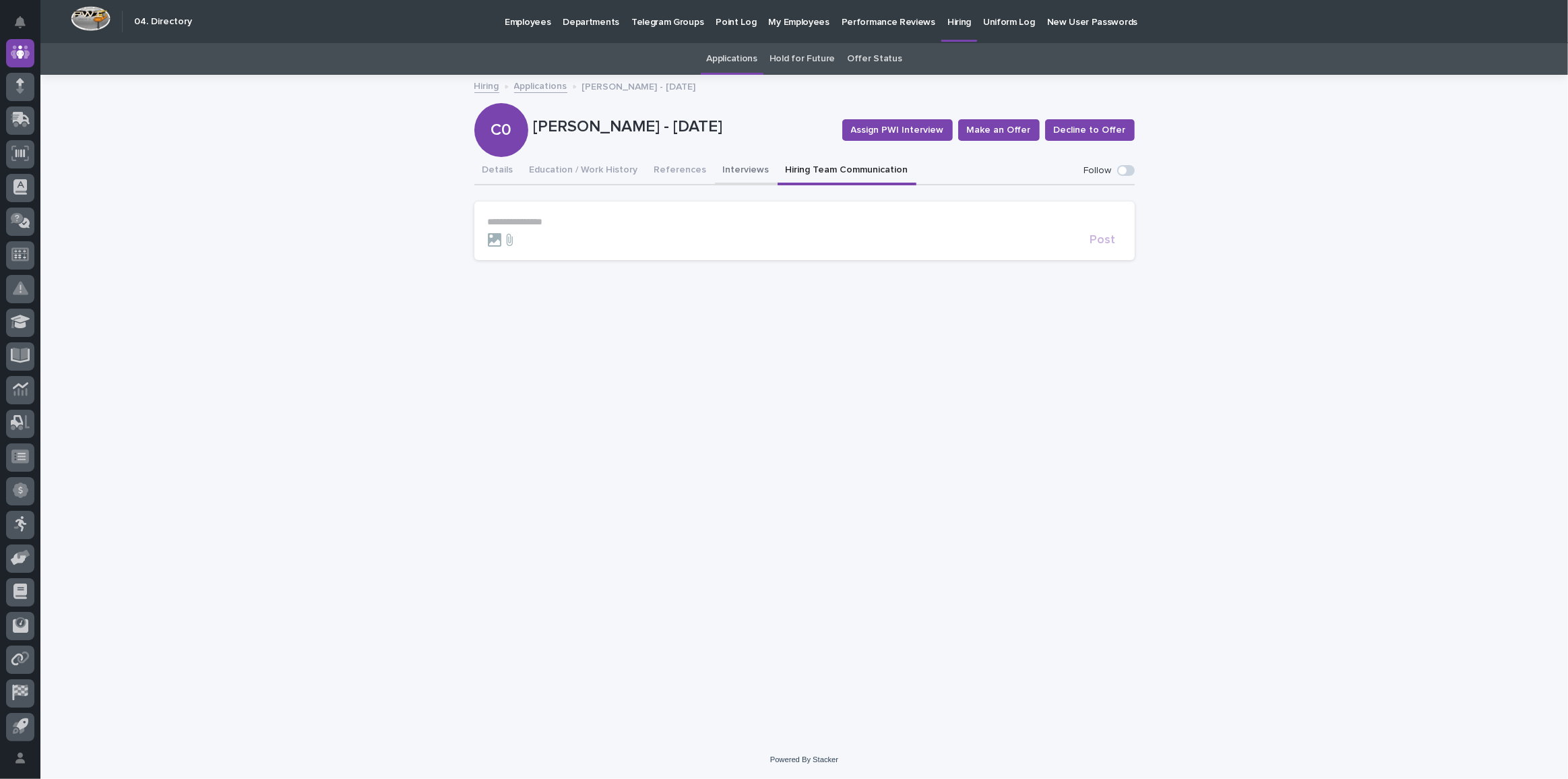
click at [720, 167] on button "Interviews" at bounding box center [746, 172] width 62 height 28
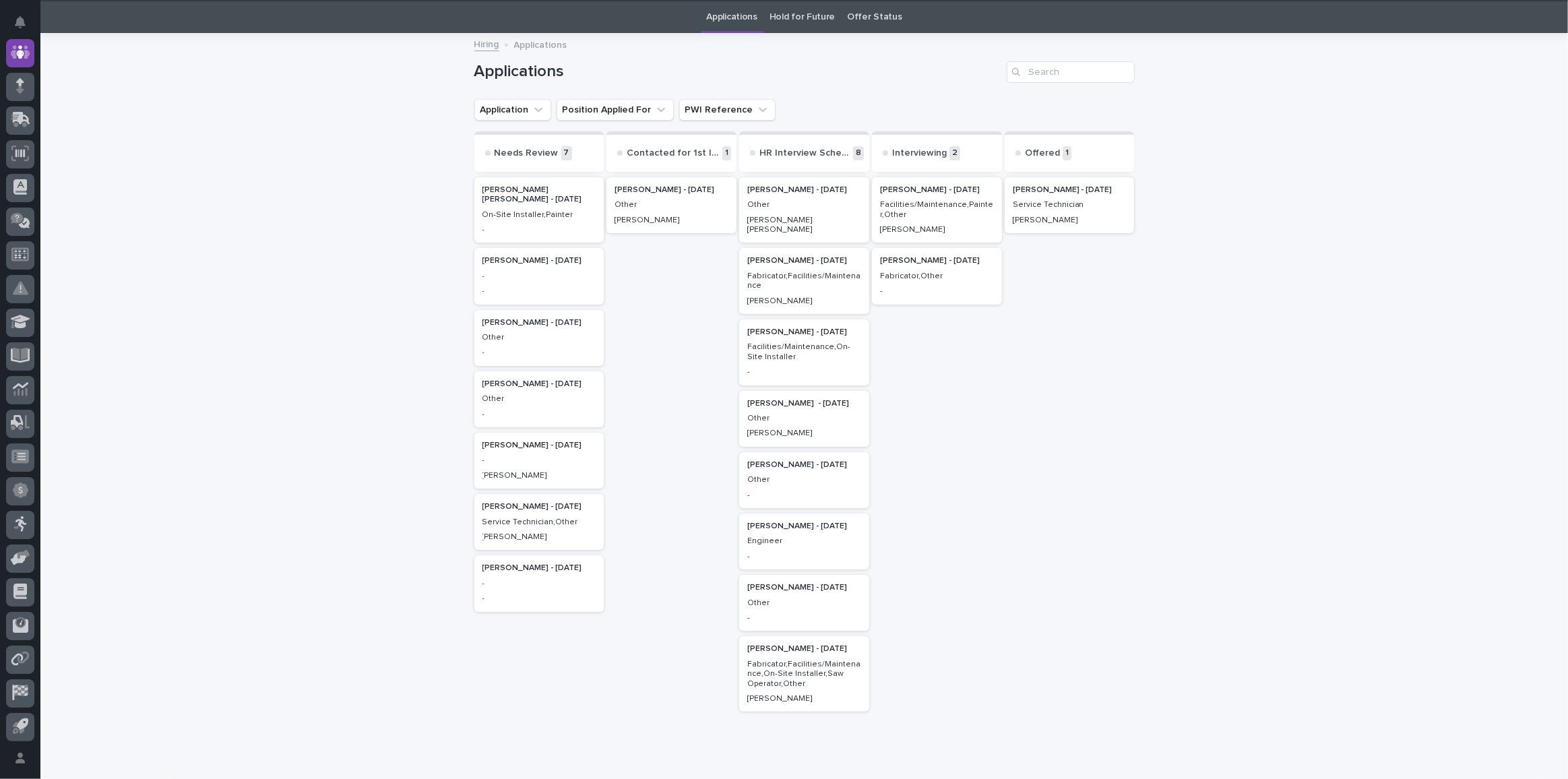
scroll to position [43, 0]
click at [544, 257] on p "[PERSON_NAME] - [DATE]" at bounding box center [540, 260] width 114 height 9
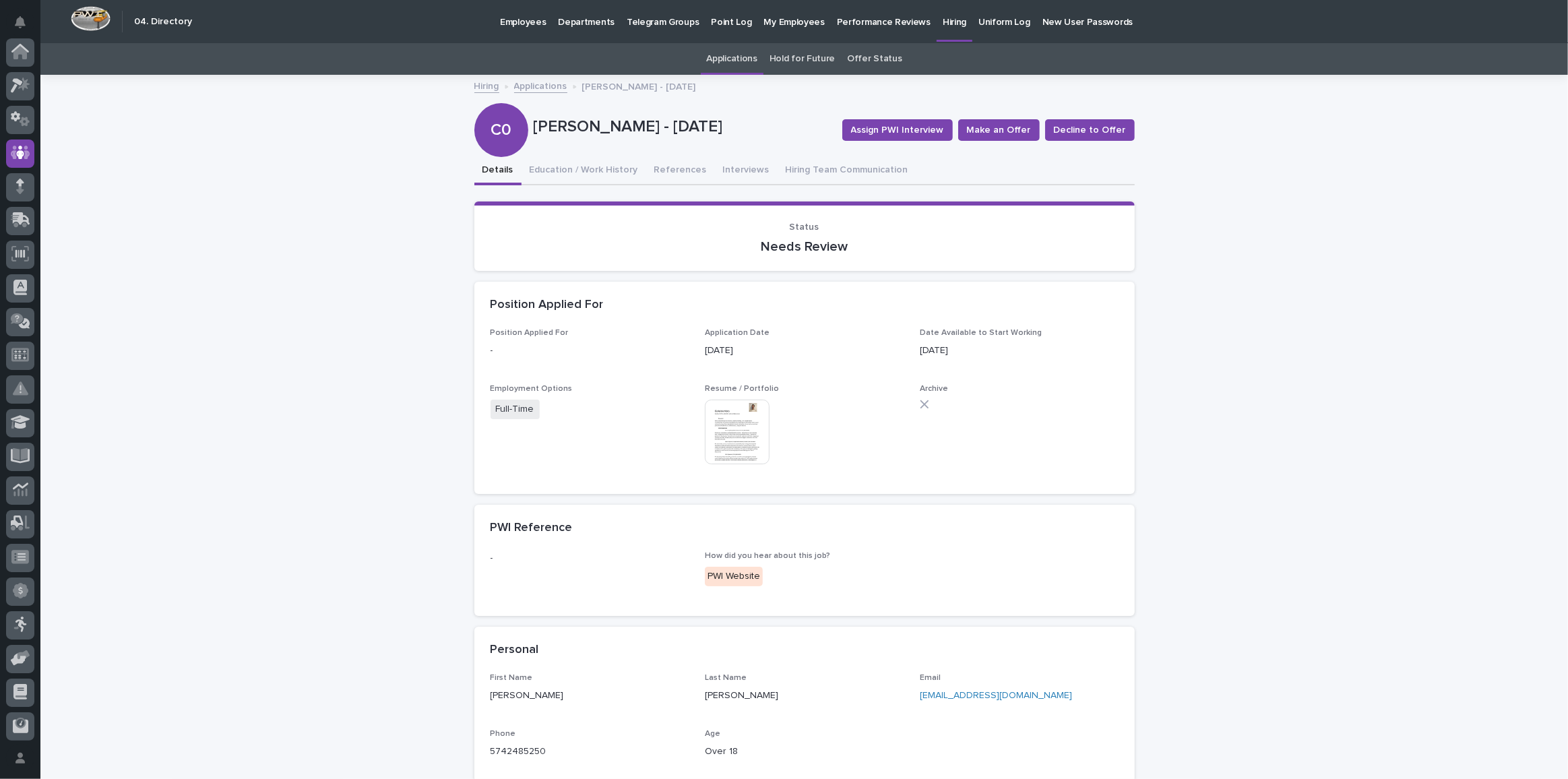
scroll to position [100, 0]
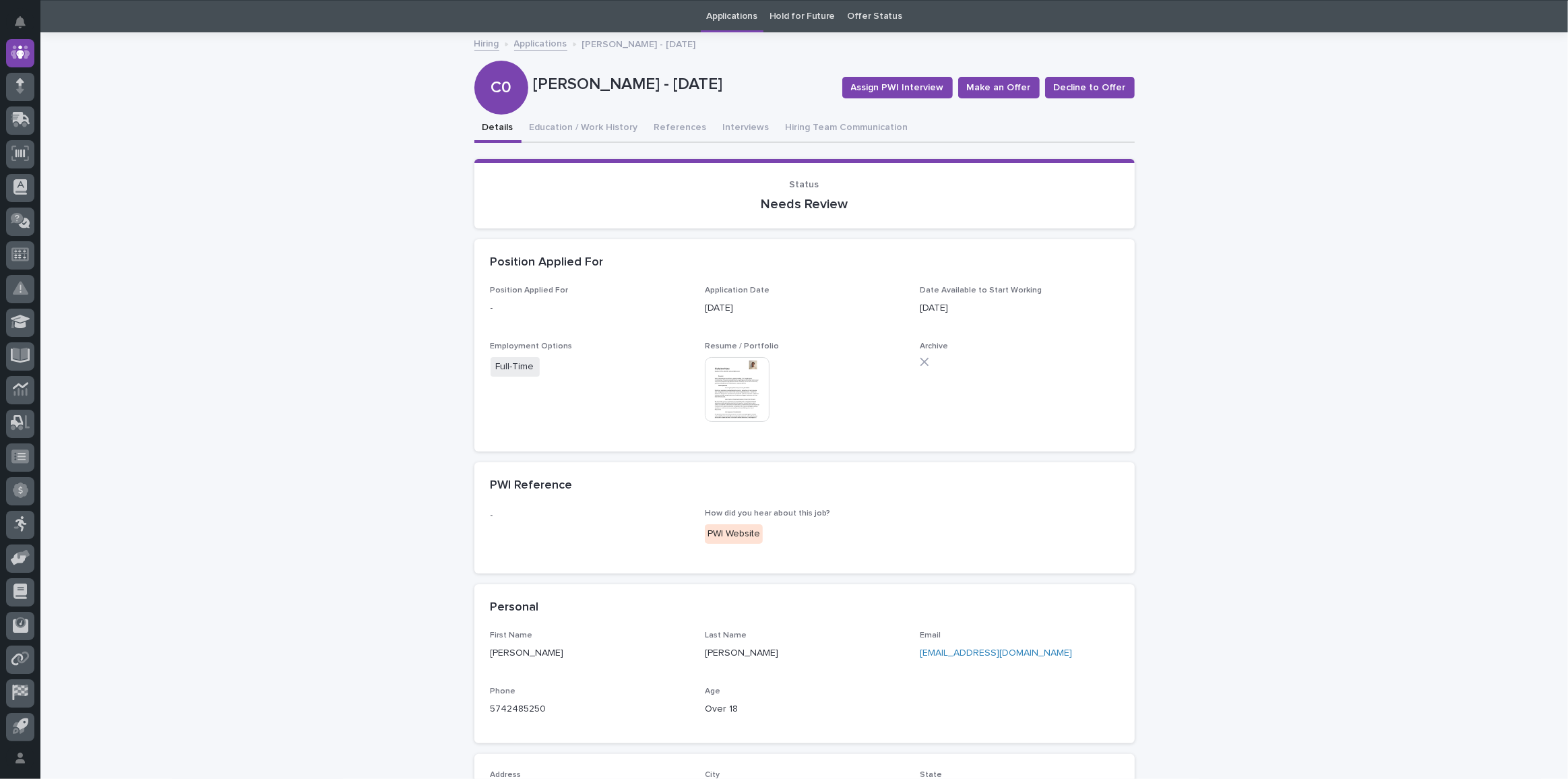
click at [713, 385] on img at bounding box center [737, 389] width 64 height 64
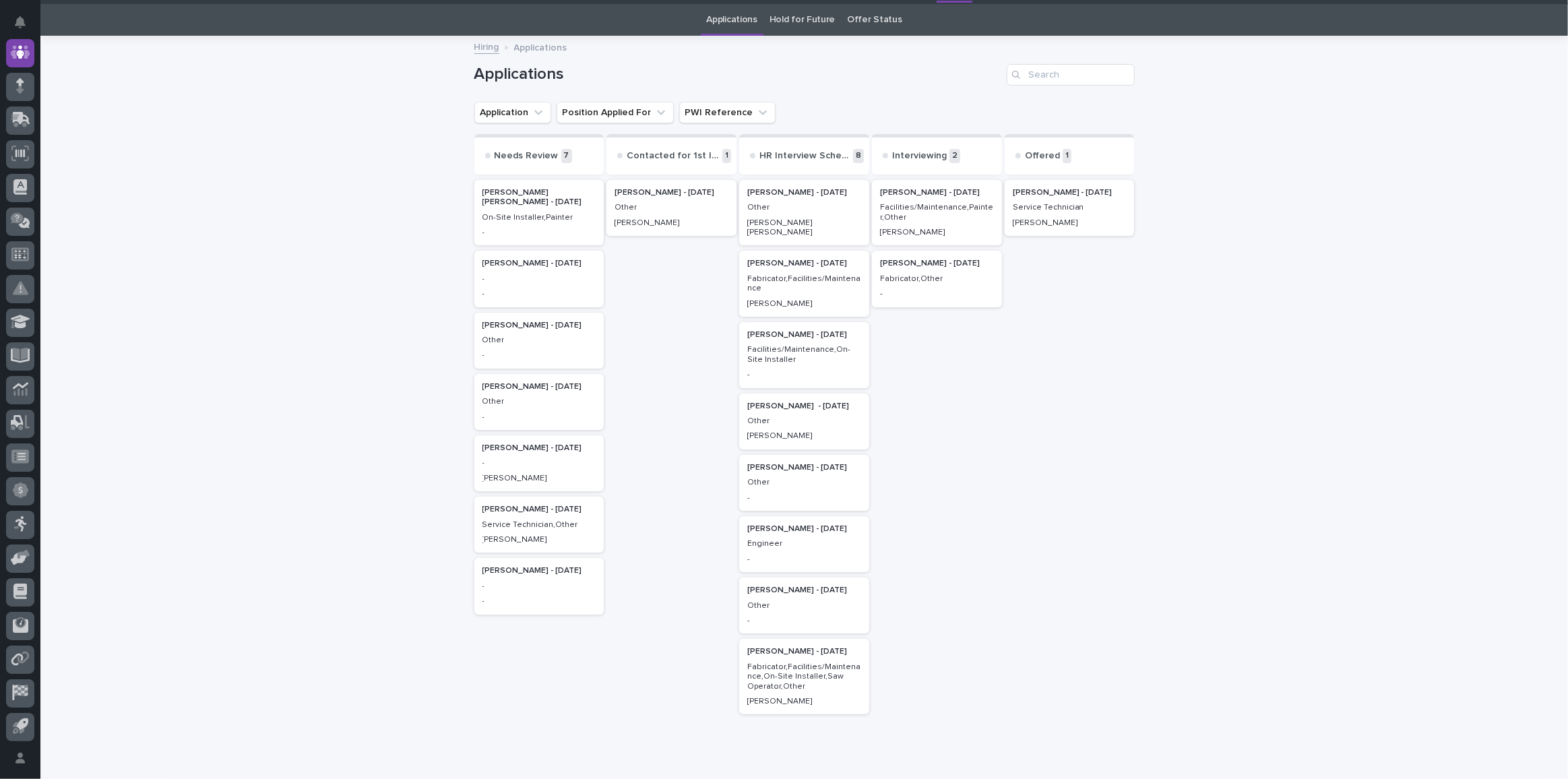
scroll to position [43, 0]
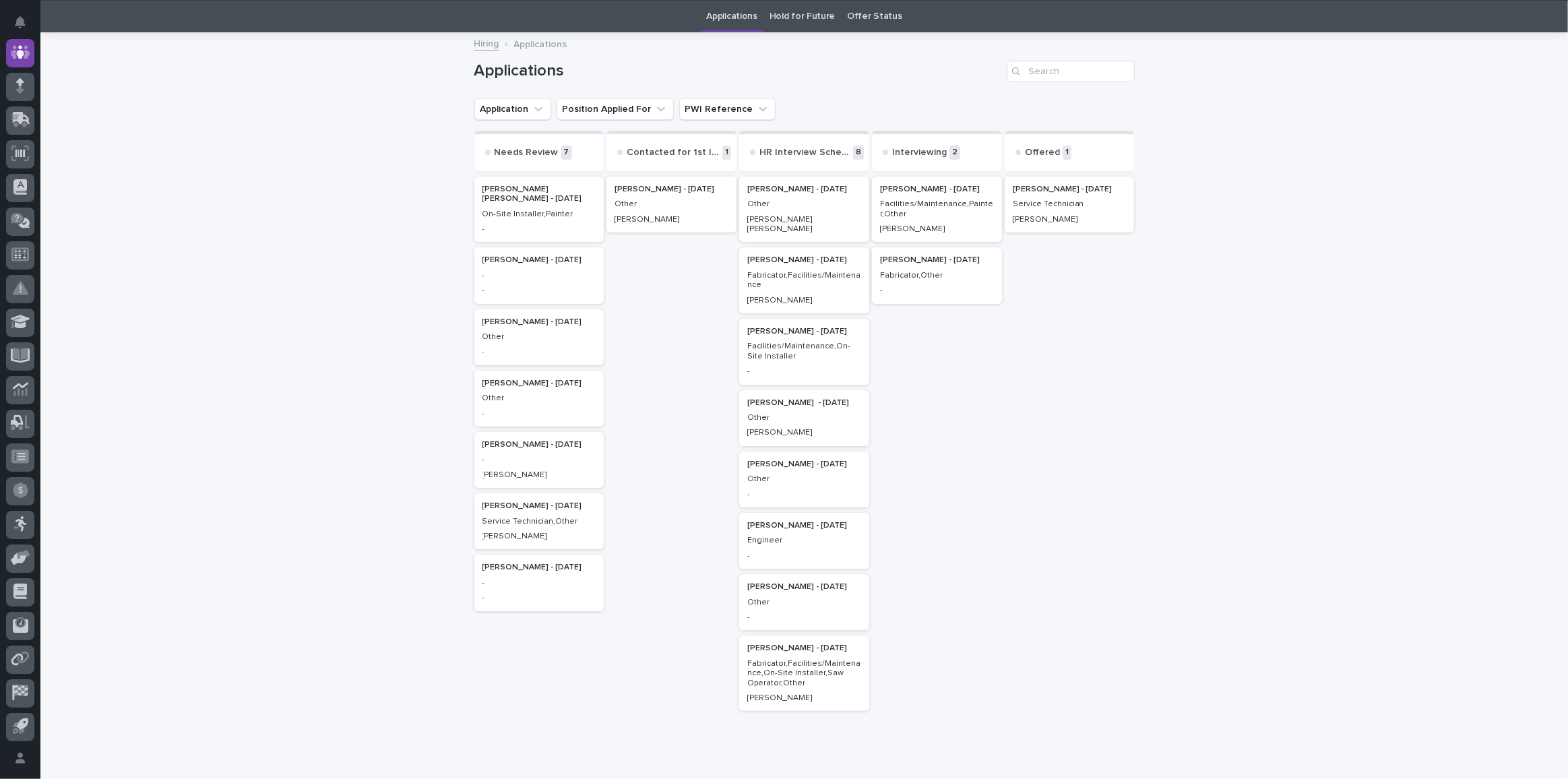
click at [766, 256] on p "[PERSON_NAME] - [DATE]" at bounding box center [805, 260] width 114 height 9
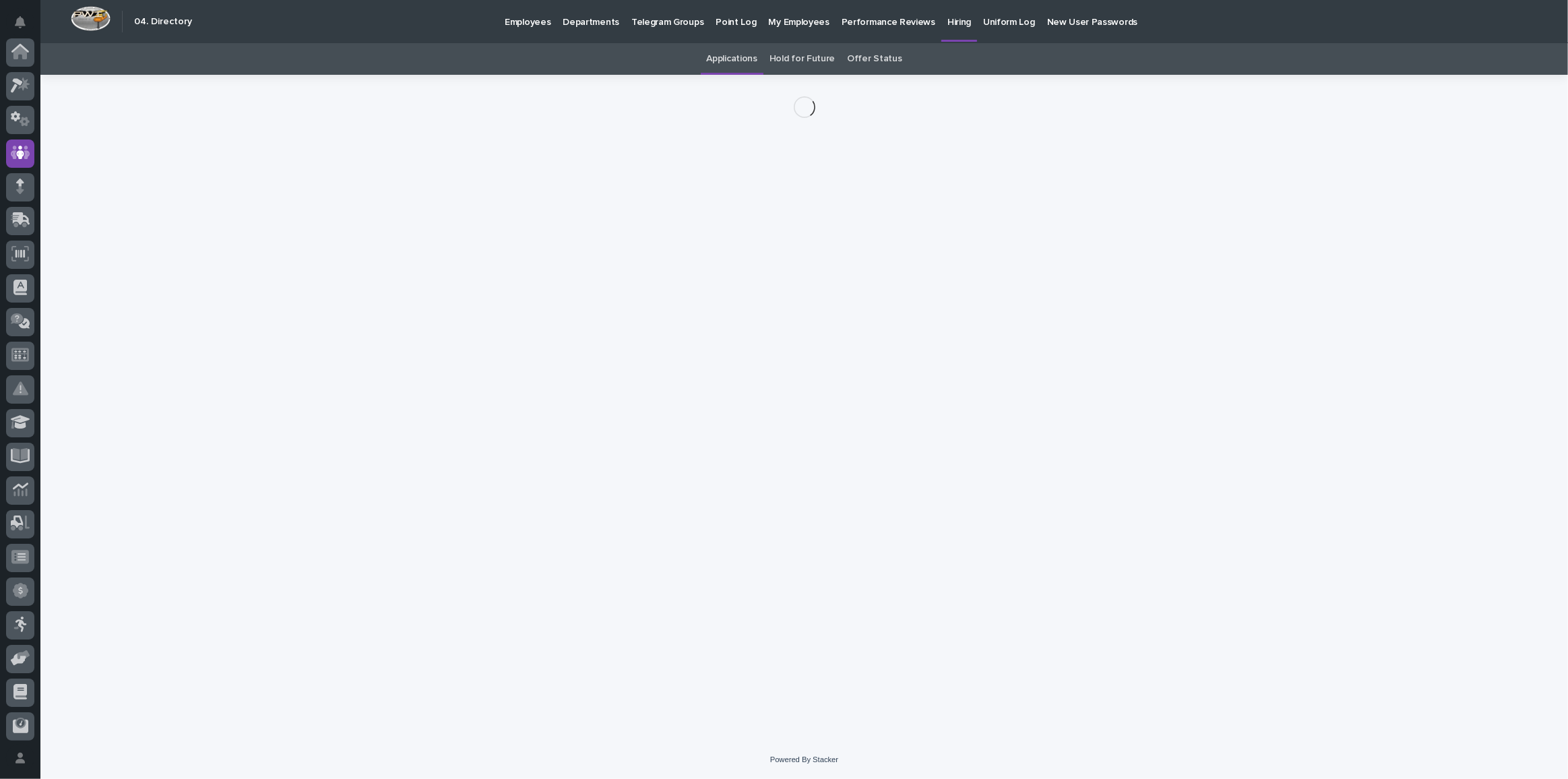
scroll to position [100, 0]
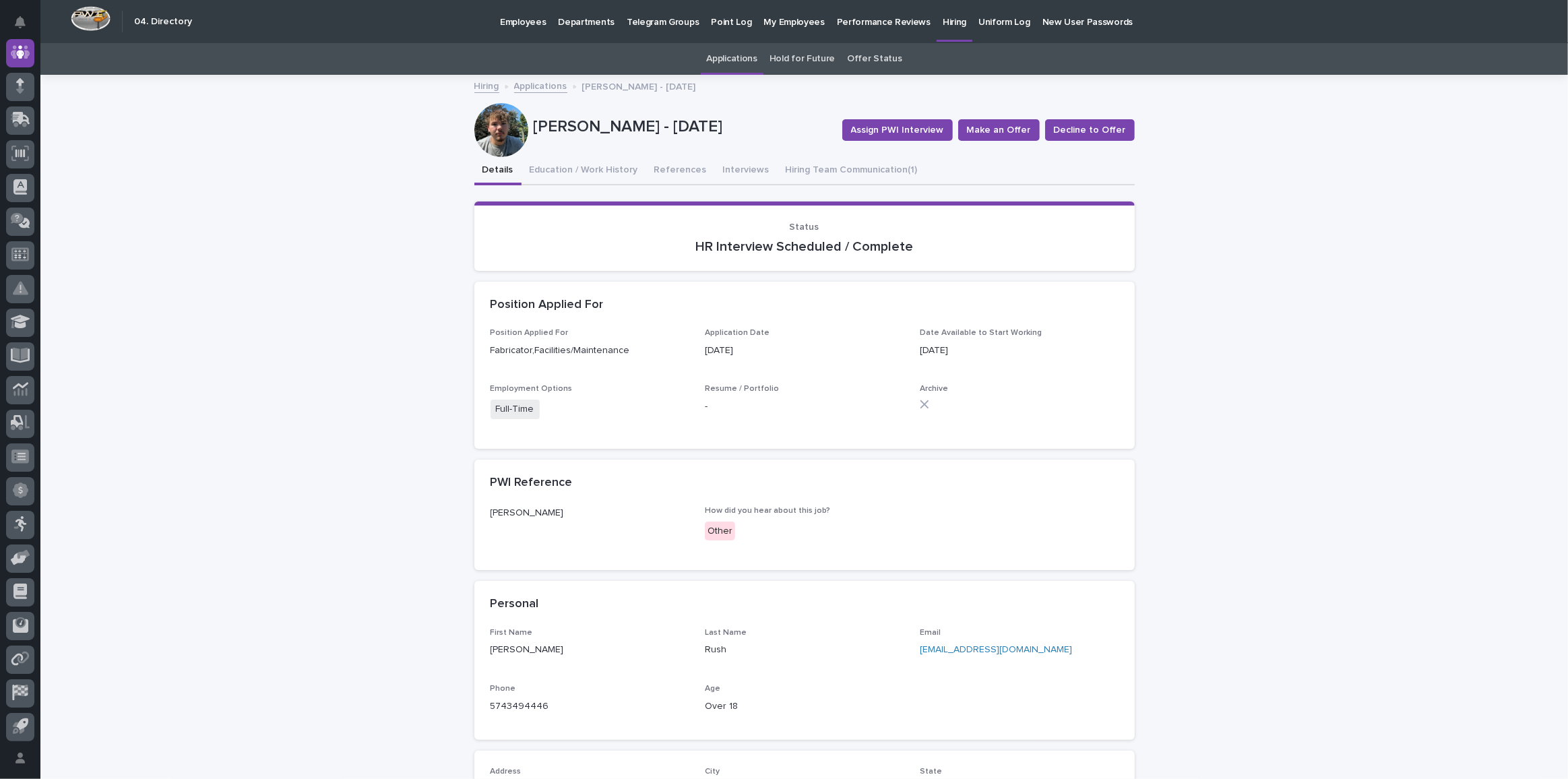
click at [491, 134] on div at bounding box center [502, 130] width 54 height 54
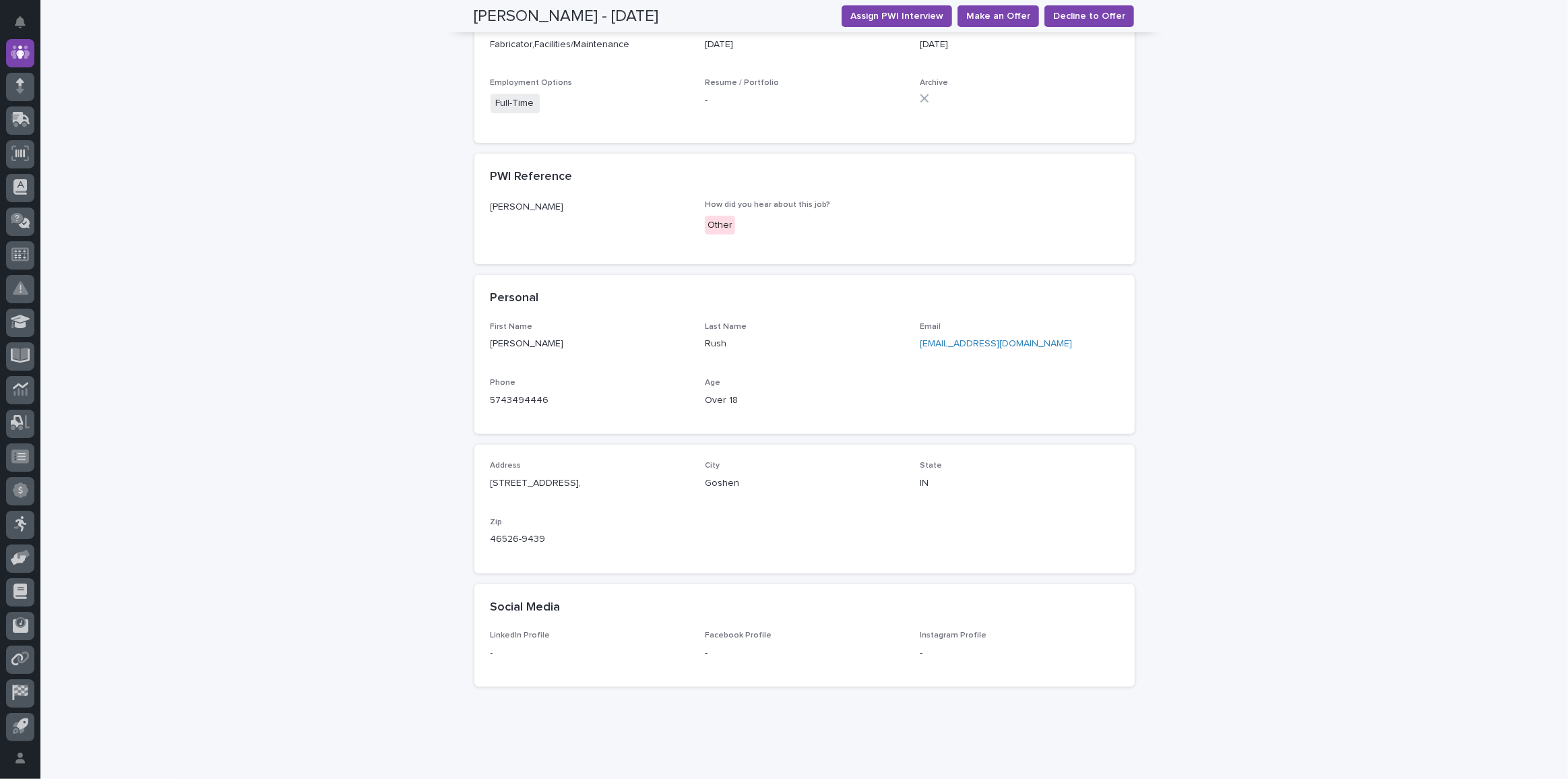
scroll to position [0, 0]
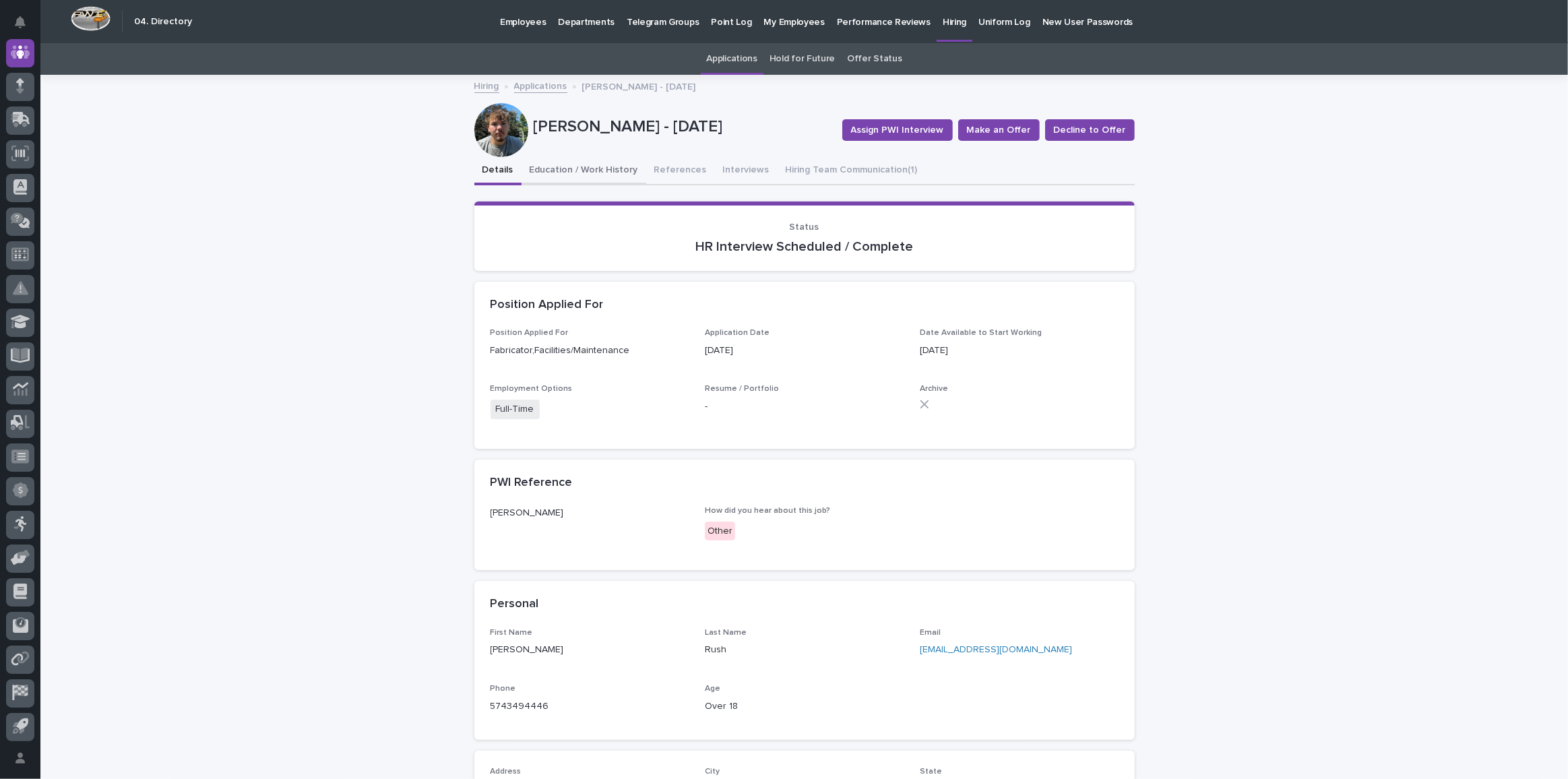
click at [585, 170] on button "Education / Work History" at bounding box center [584, 172] width 125 height 28
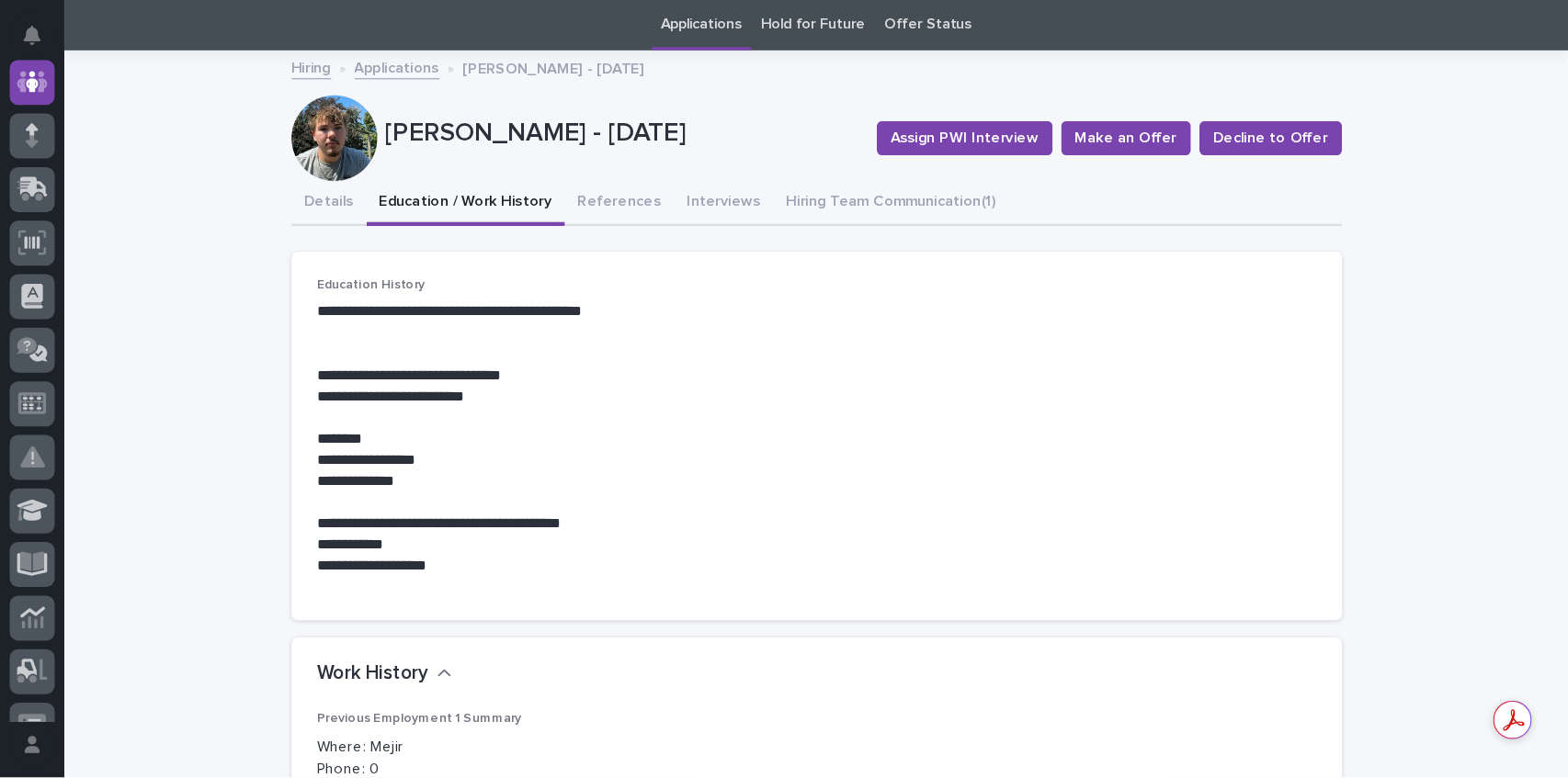
scroll to position [138, 0]
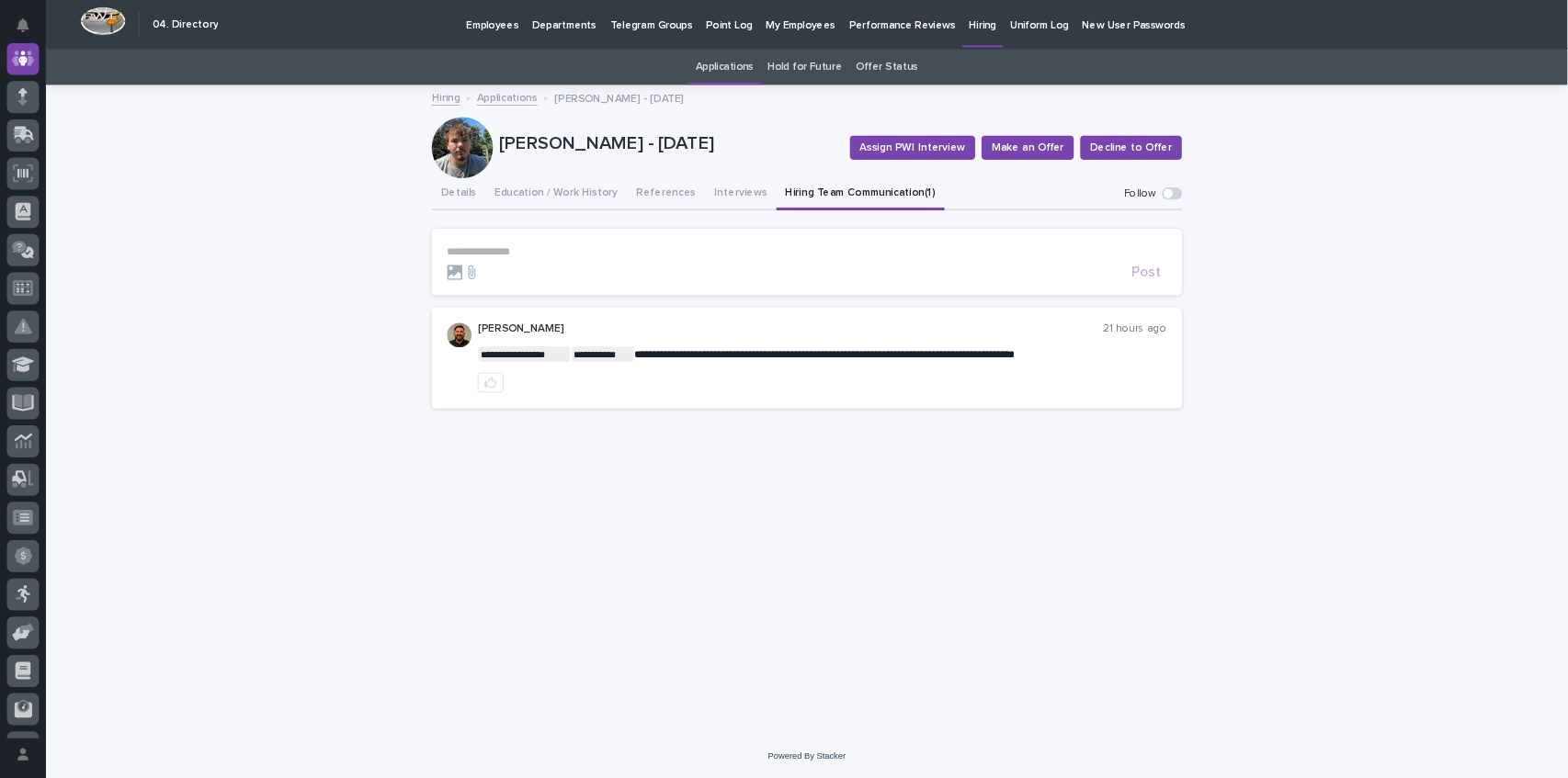
scroll to position [138, 0]
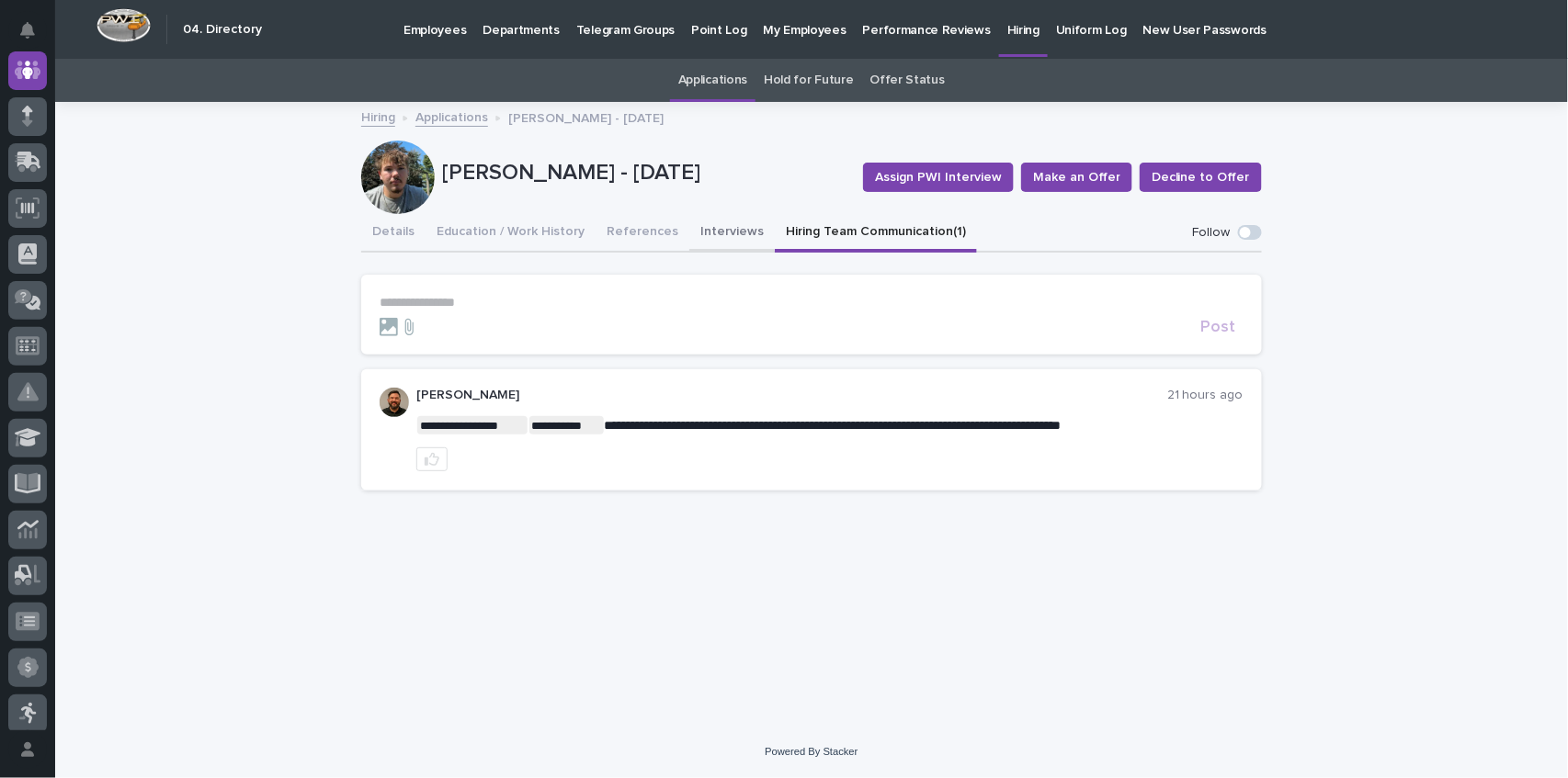
click at [702, 227] on button "Interviews" at bounding box center [732, 234] width 85 height 39
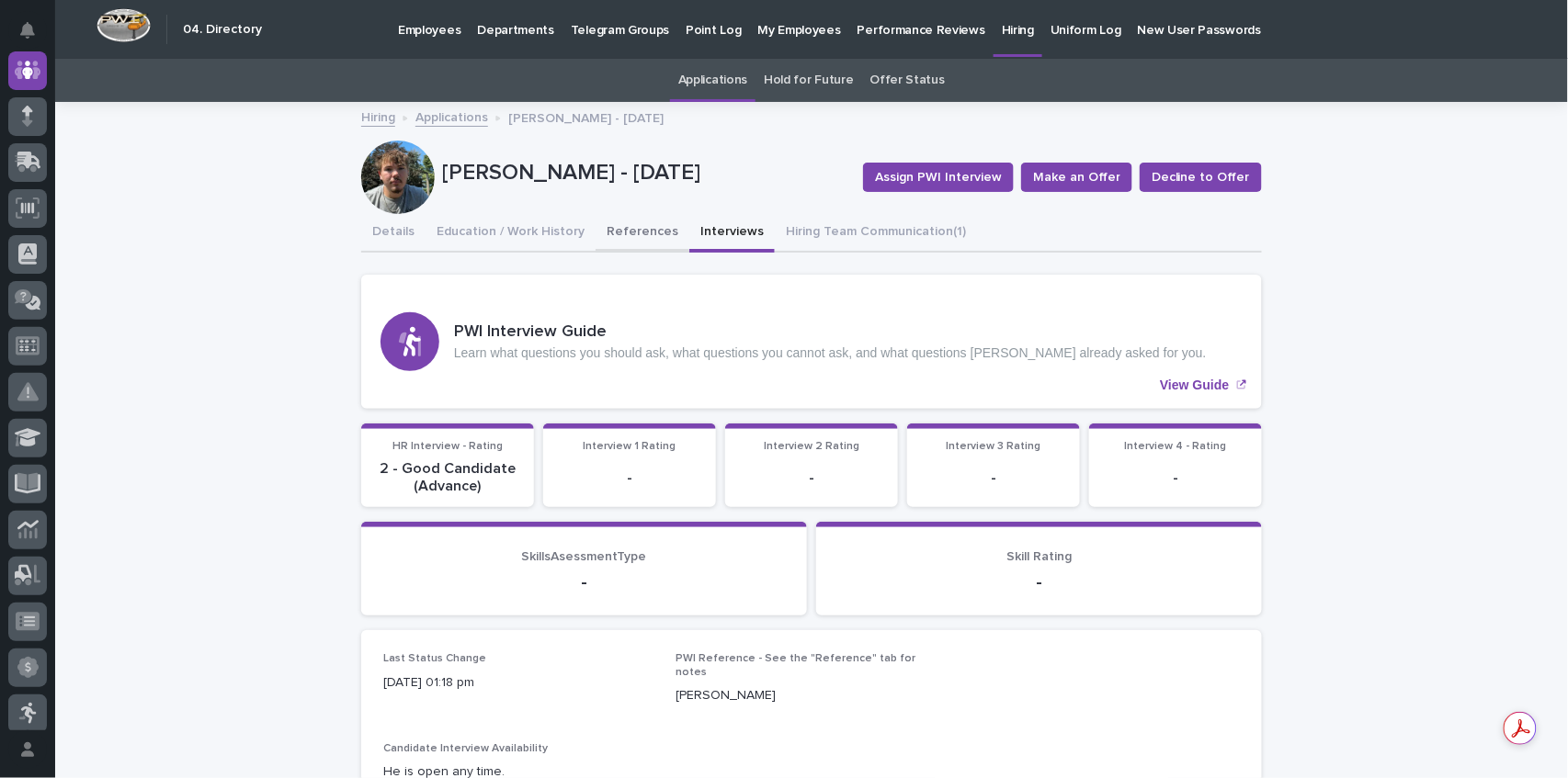
click at [626, 232] on button "References" at bounding box center [642, 234] width 93 height 39
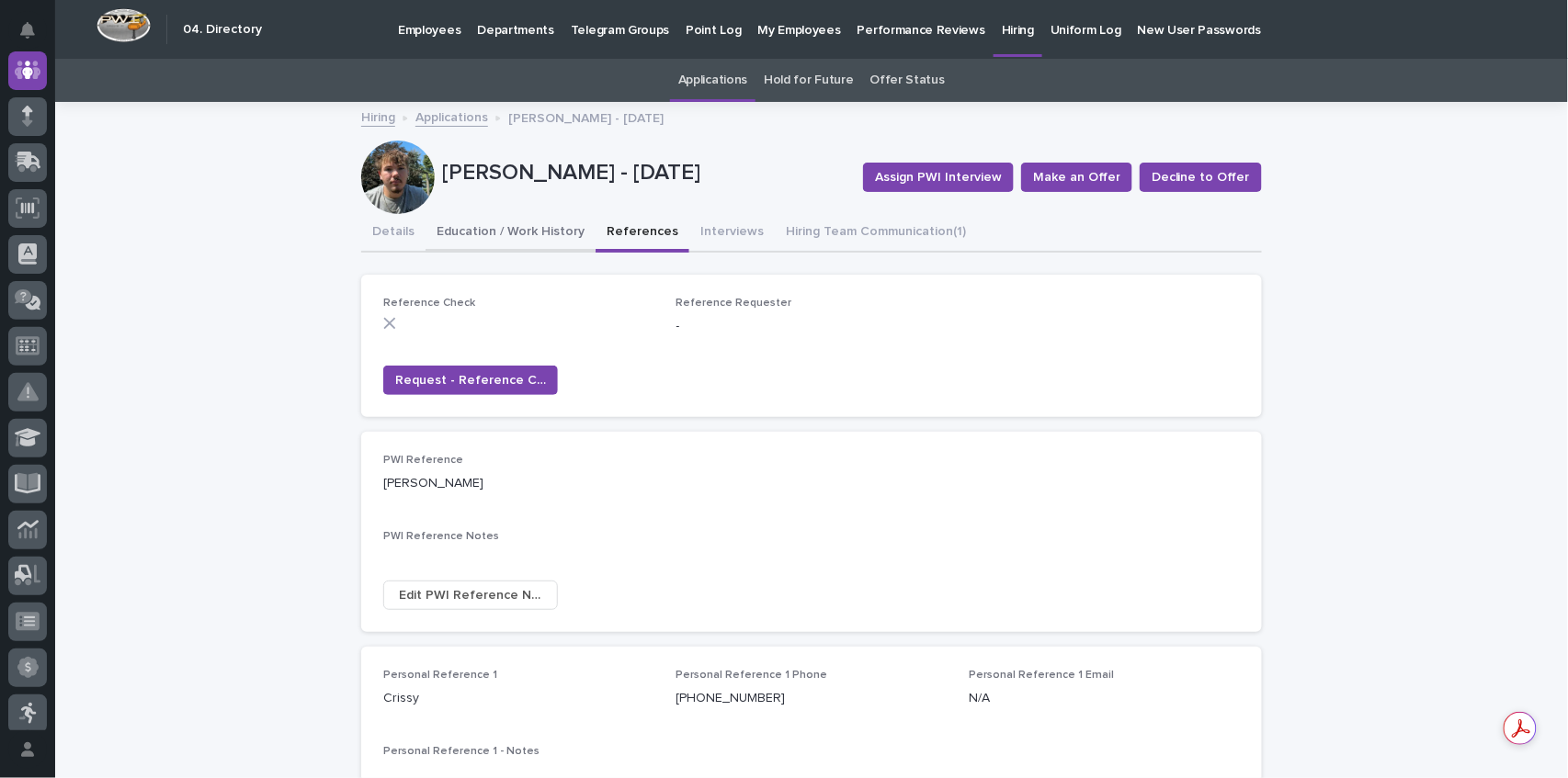
click at [552, 230] on button "Education / Work History" at bounding box center [510, 234] width 170 height 39
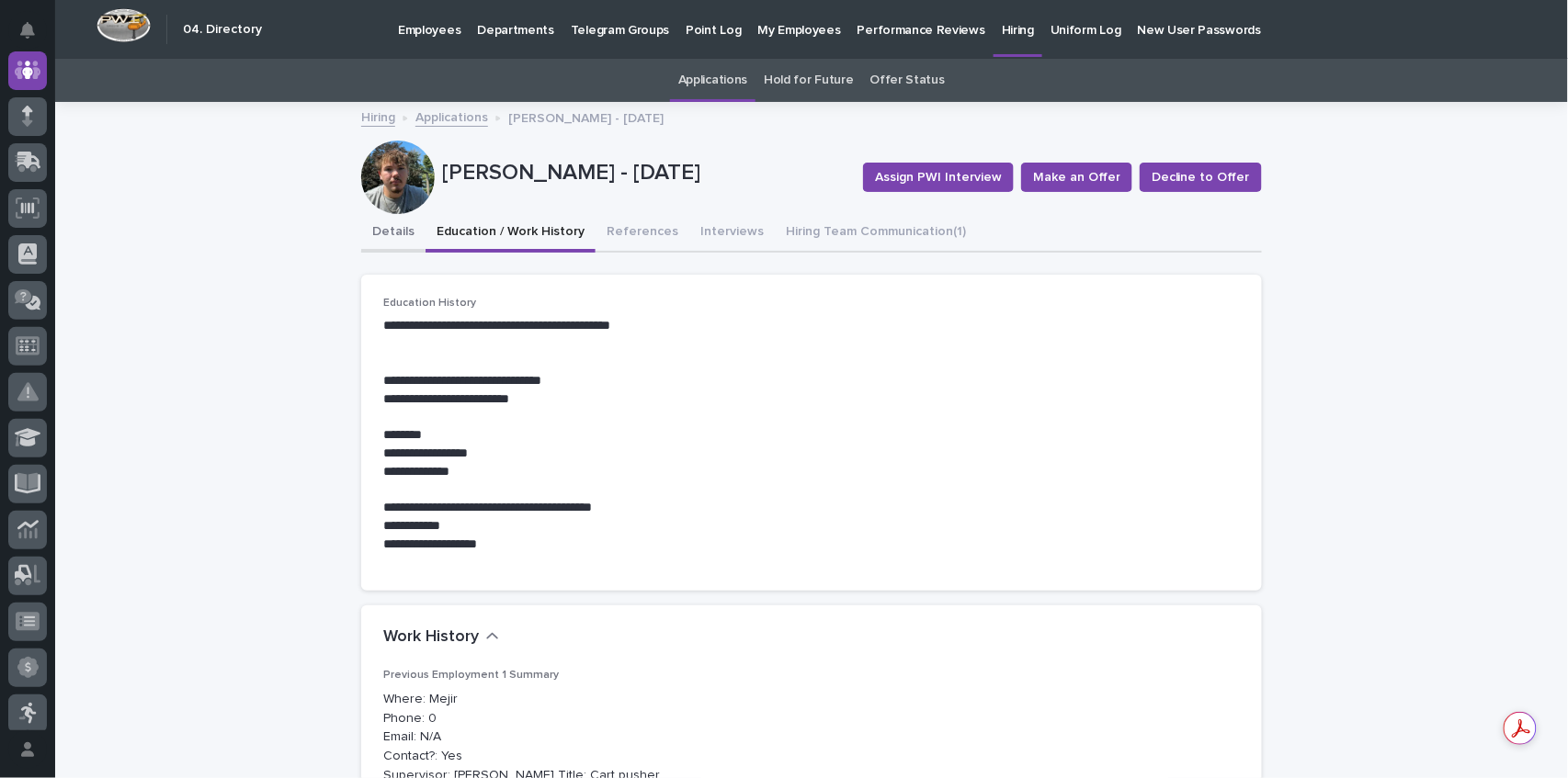
click at [386, 234] on button "Details" at bounding box center [394, 234] width 65 height 39
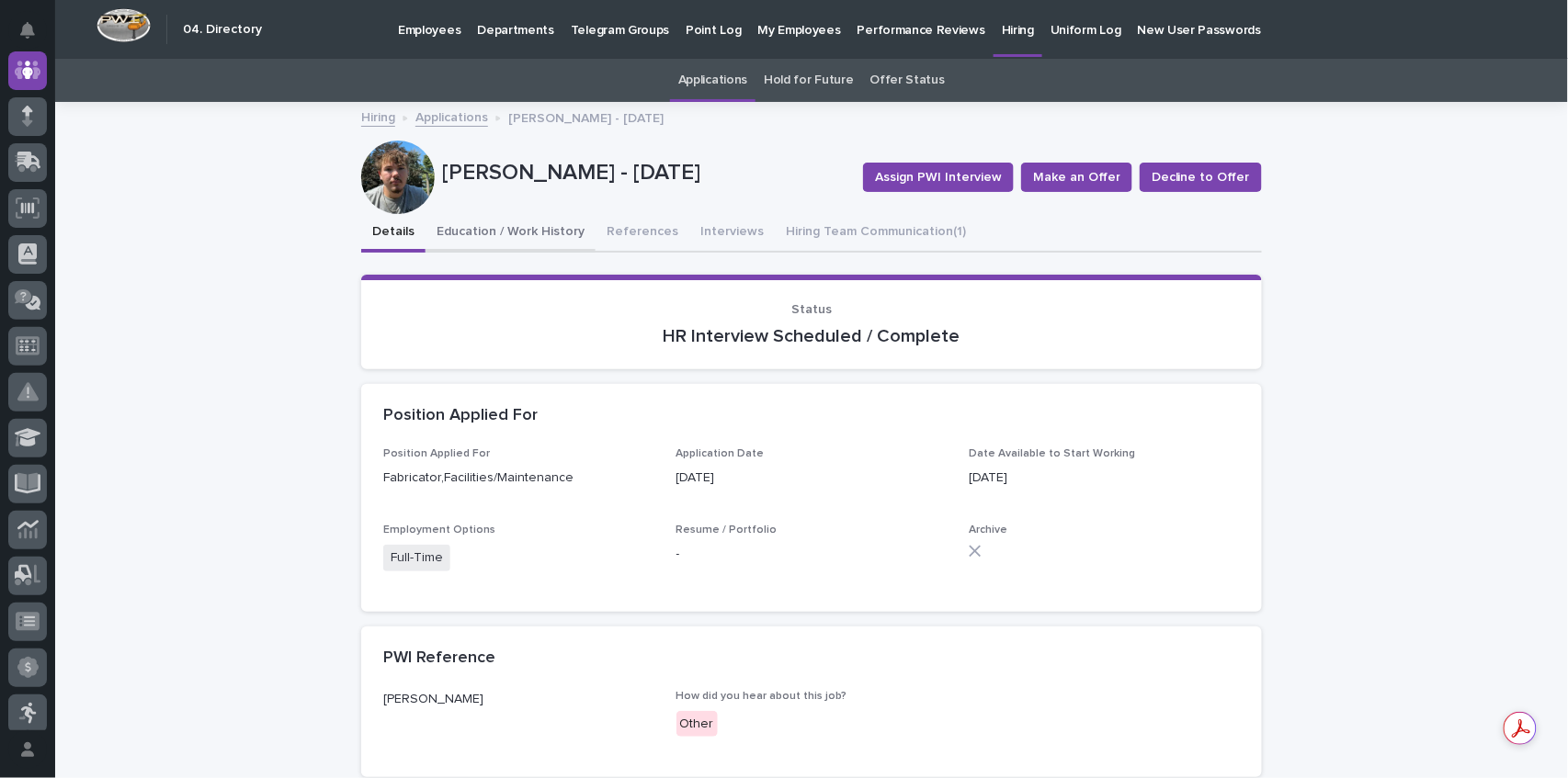
click at [523, 231] on button "Education / Work History" at bounding box center [510, 234] width 170 height 39
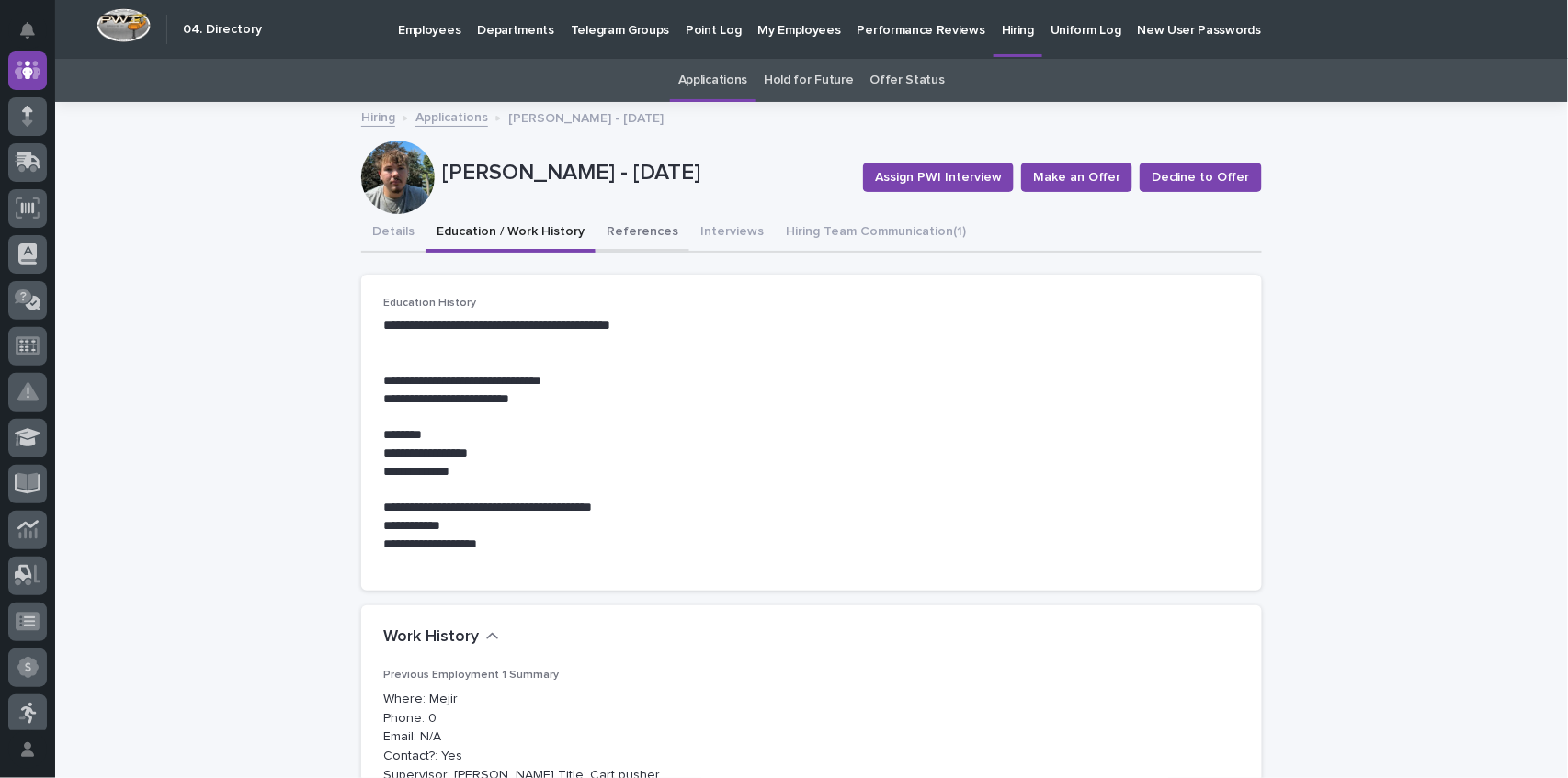
click at [612, 234] on button "References" at bounding box center [642, 234] width 93 height 39
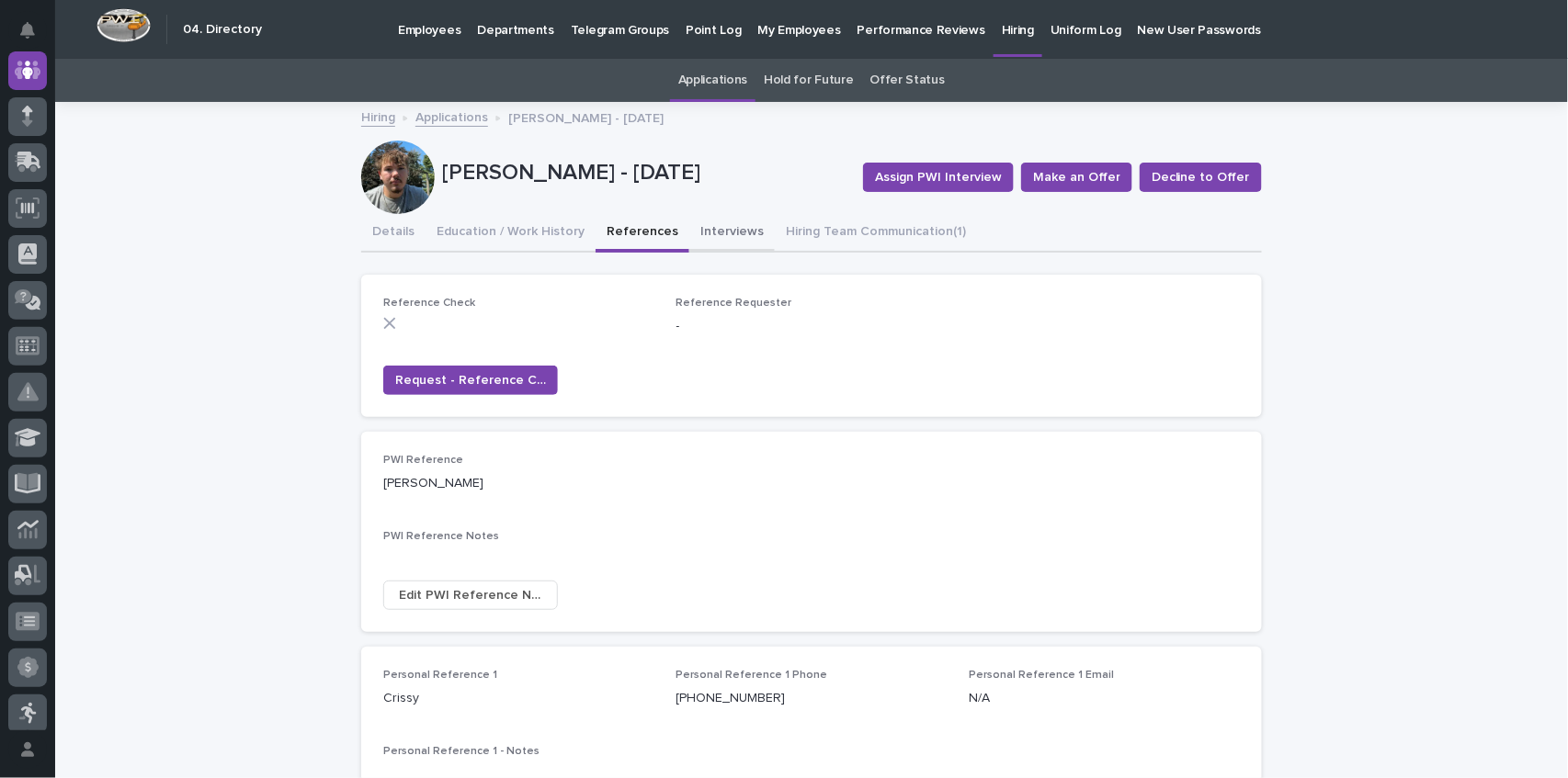
click at [736, 226] on button "Interviews" at bounding box center [732, 234] width 85 height 39
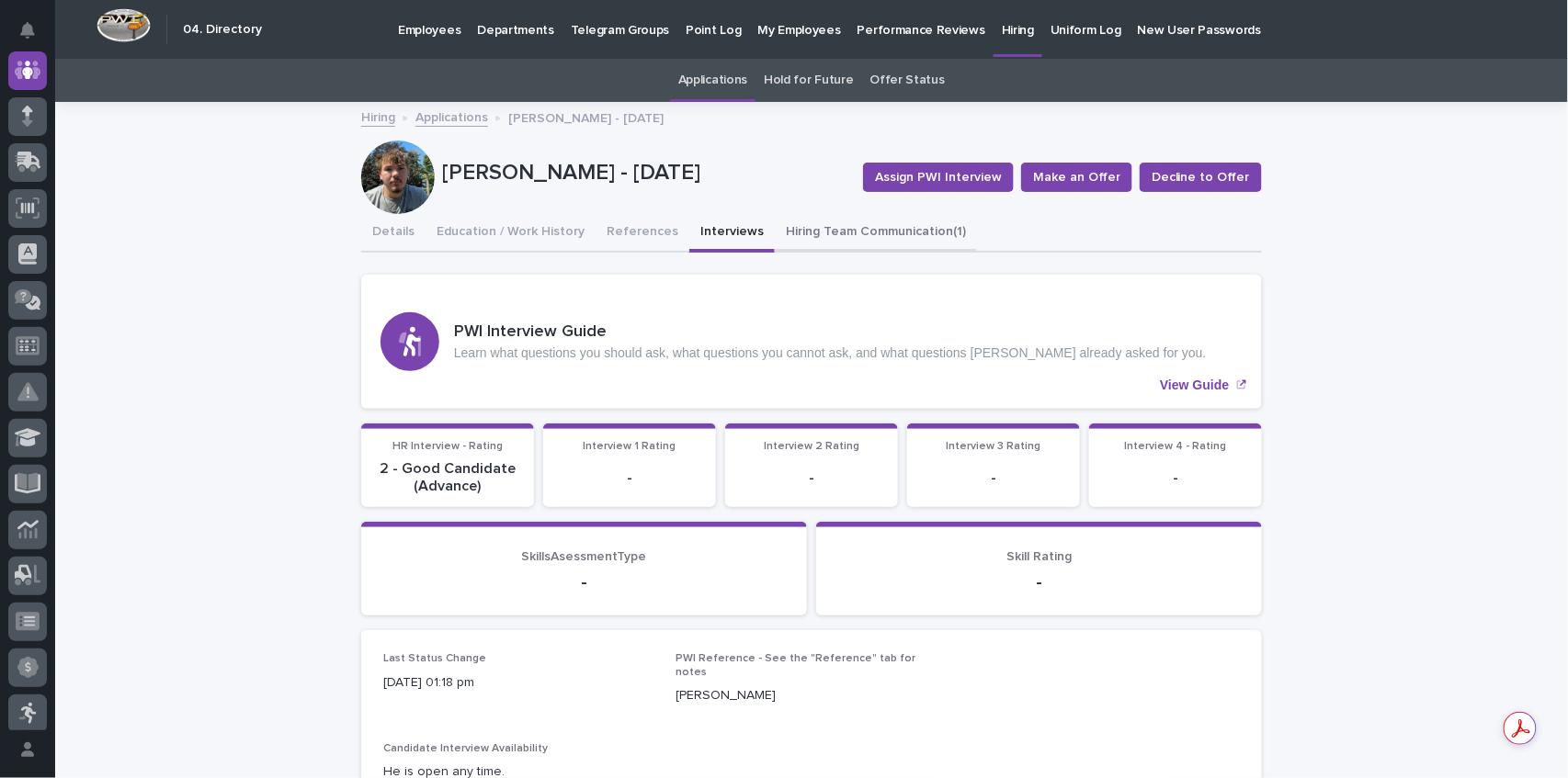
click at [860, 227] on button "Hiring Team Communication (1)" at bounding box center [876, 234] width 202 height 39
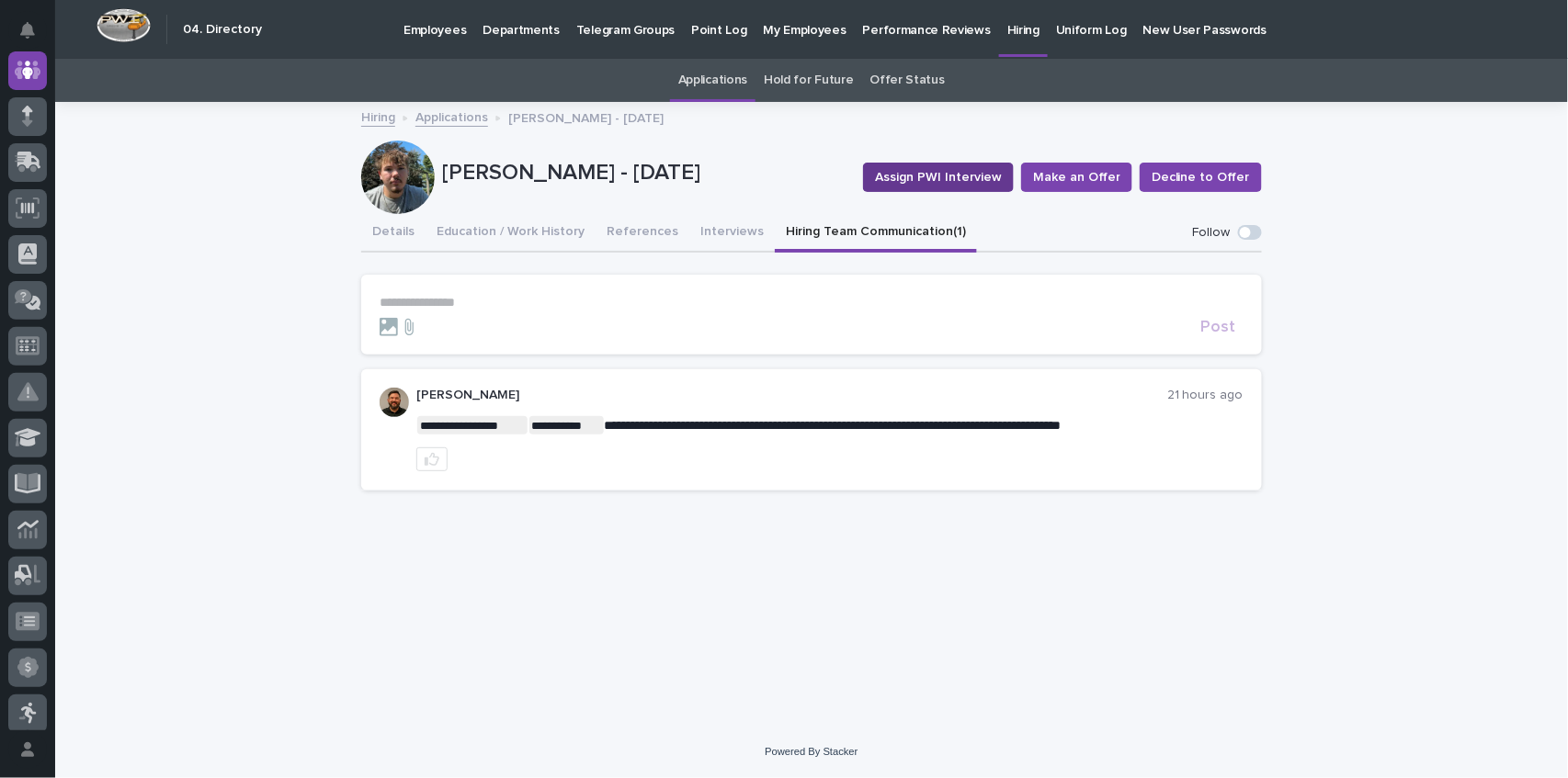
click at [918, 179] on span "Assign PWI Interview" at bounding box center [937, 177] width 127 height 18
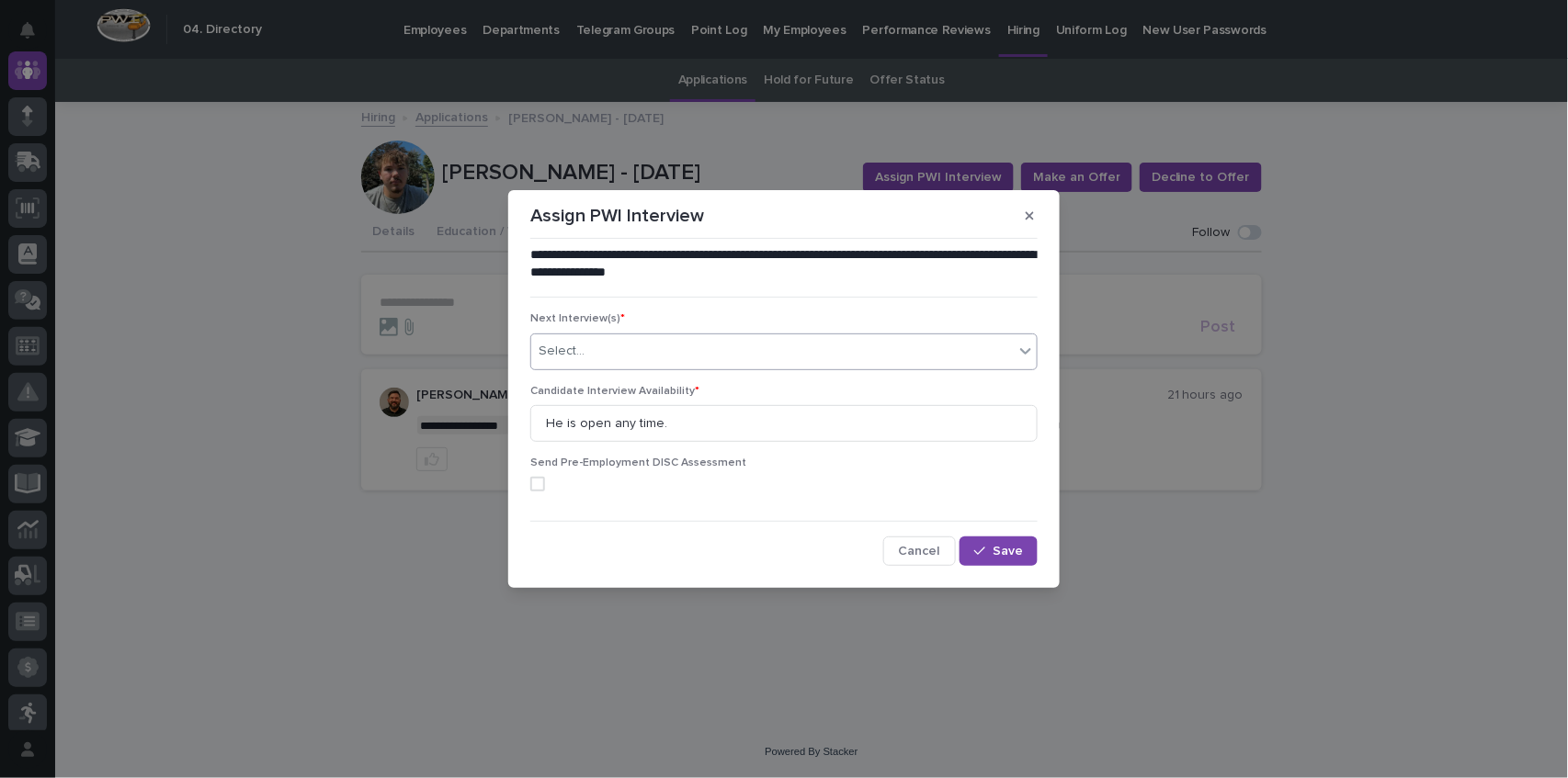
click at [856, 351] on div "Select..." at bounding box center [773, 351] width 483 height 30
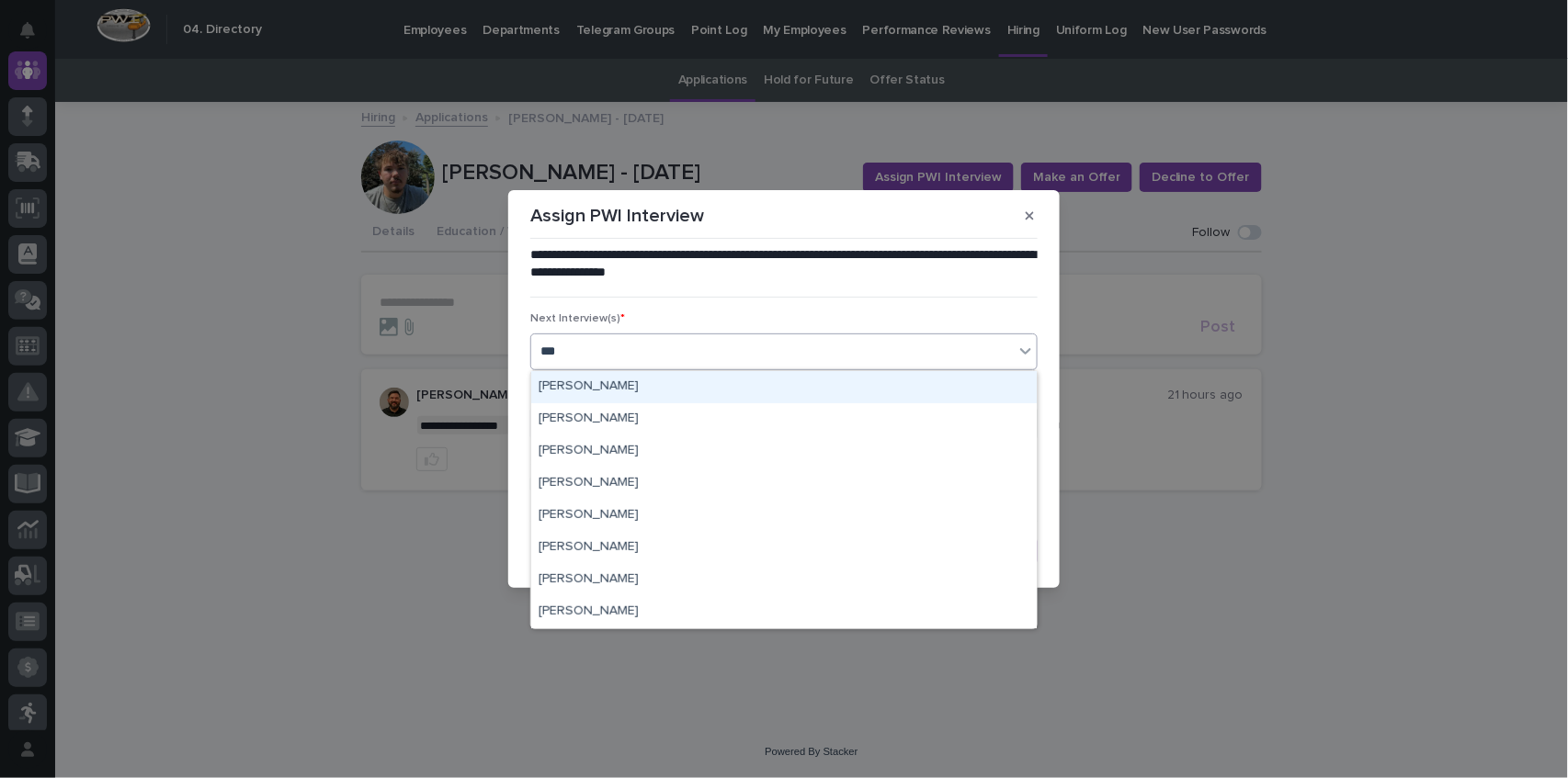
type input "**"
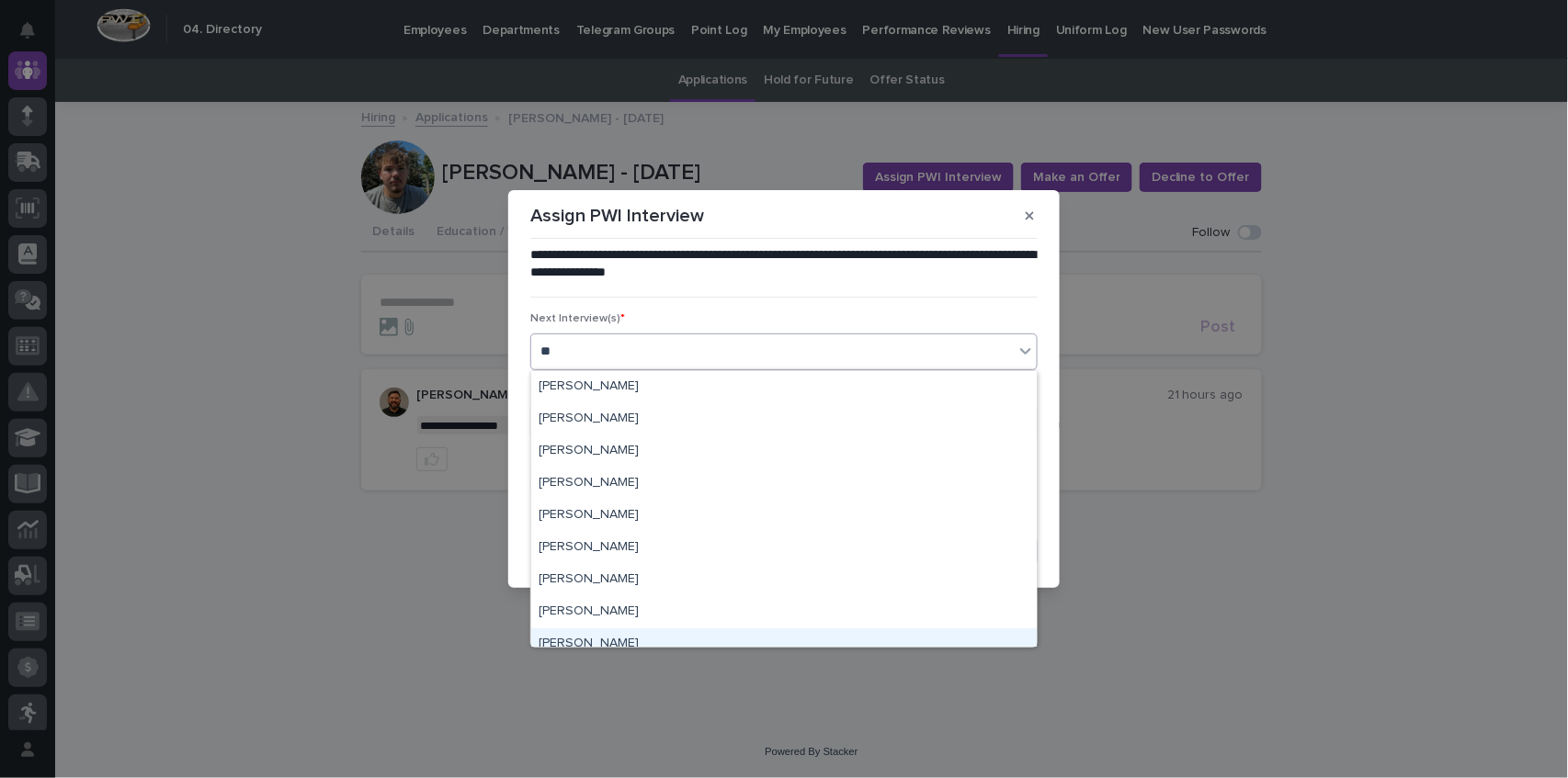
click at [579, 637] on div "[PERSON_NAME]" at bounding box center [784, 644] width 506 height 32
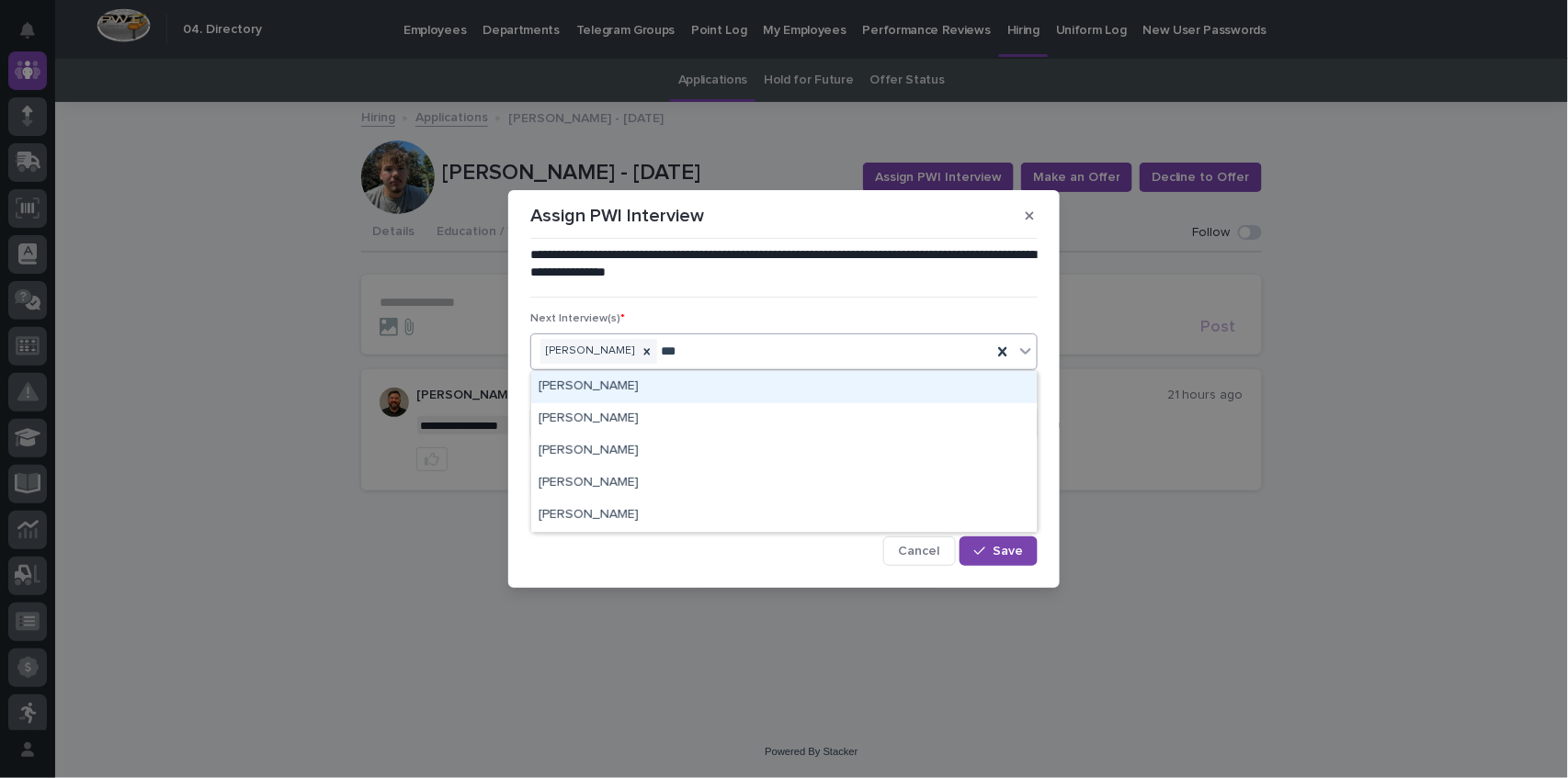
type input "****"
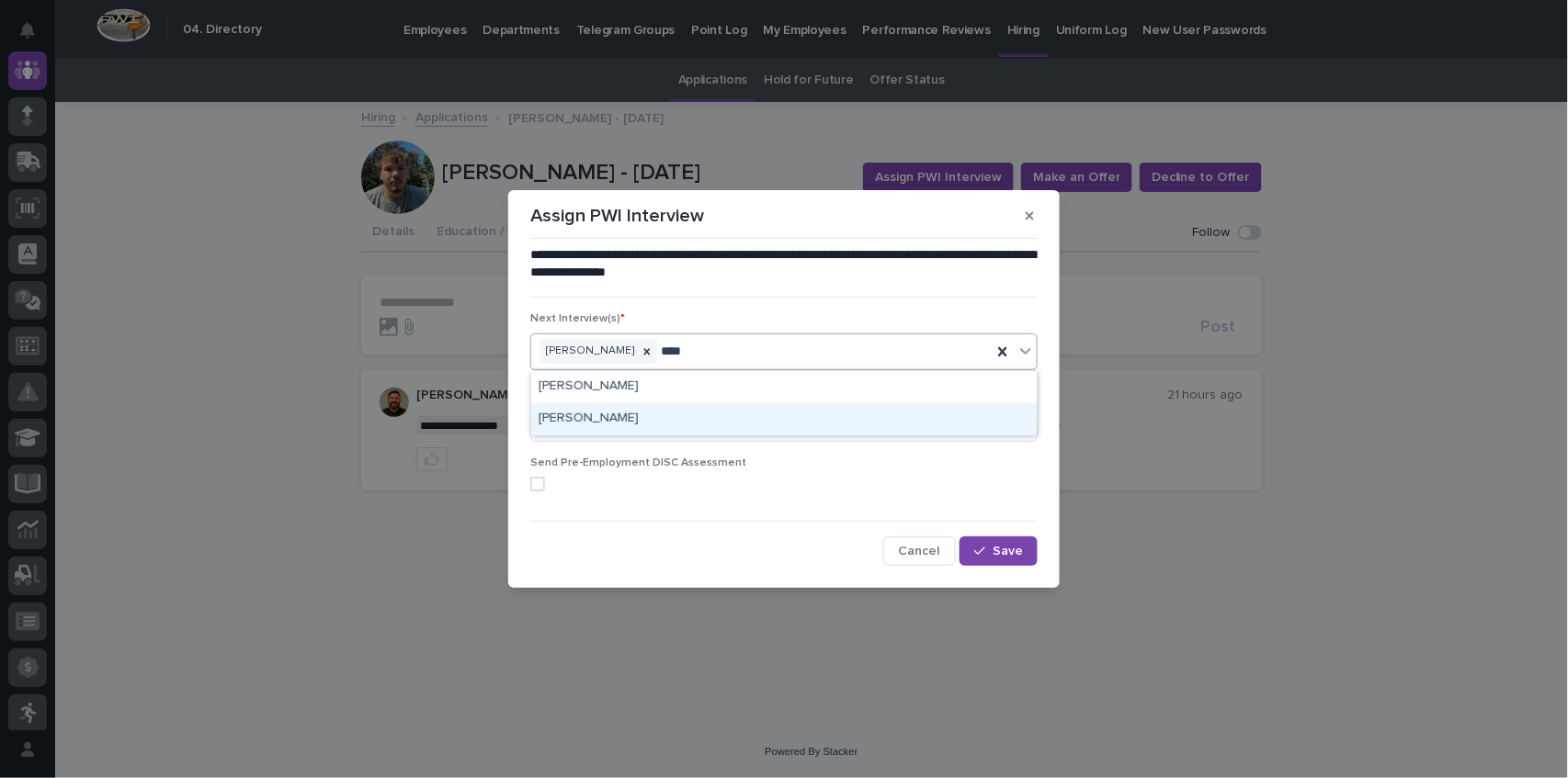
click at [621, 412] on div "[PERSON_NAME]" at bounding box center [784, 419] width 506 height 32
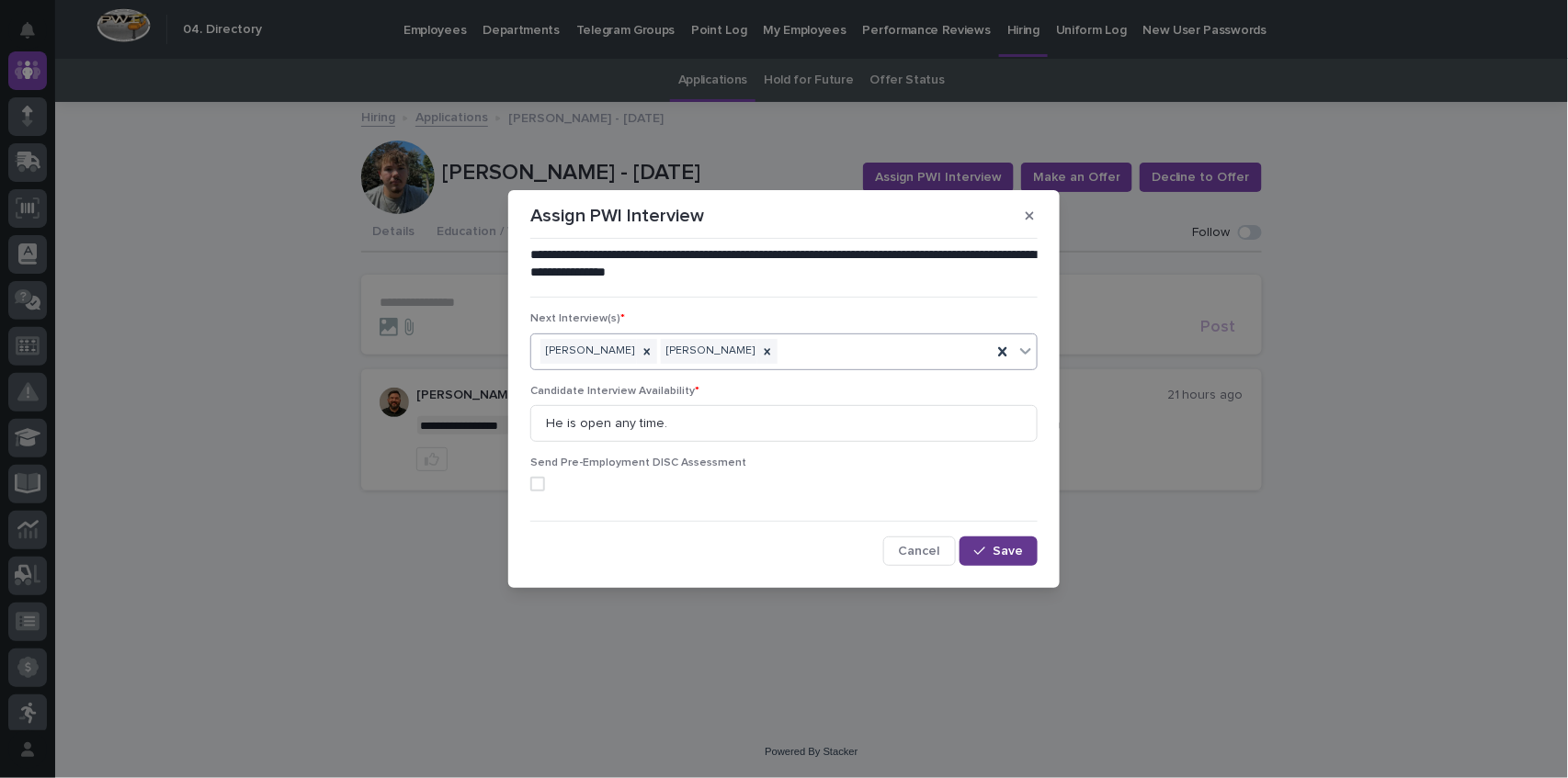
click at [991, 559] on button "Save" at bounding box center [998, 552] width 79 height 30
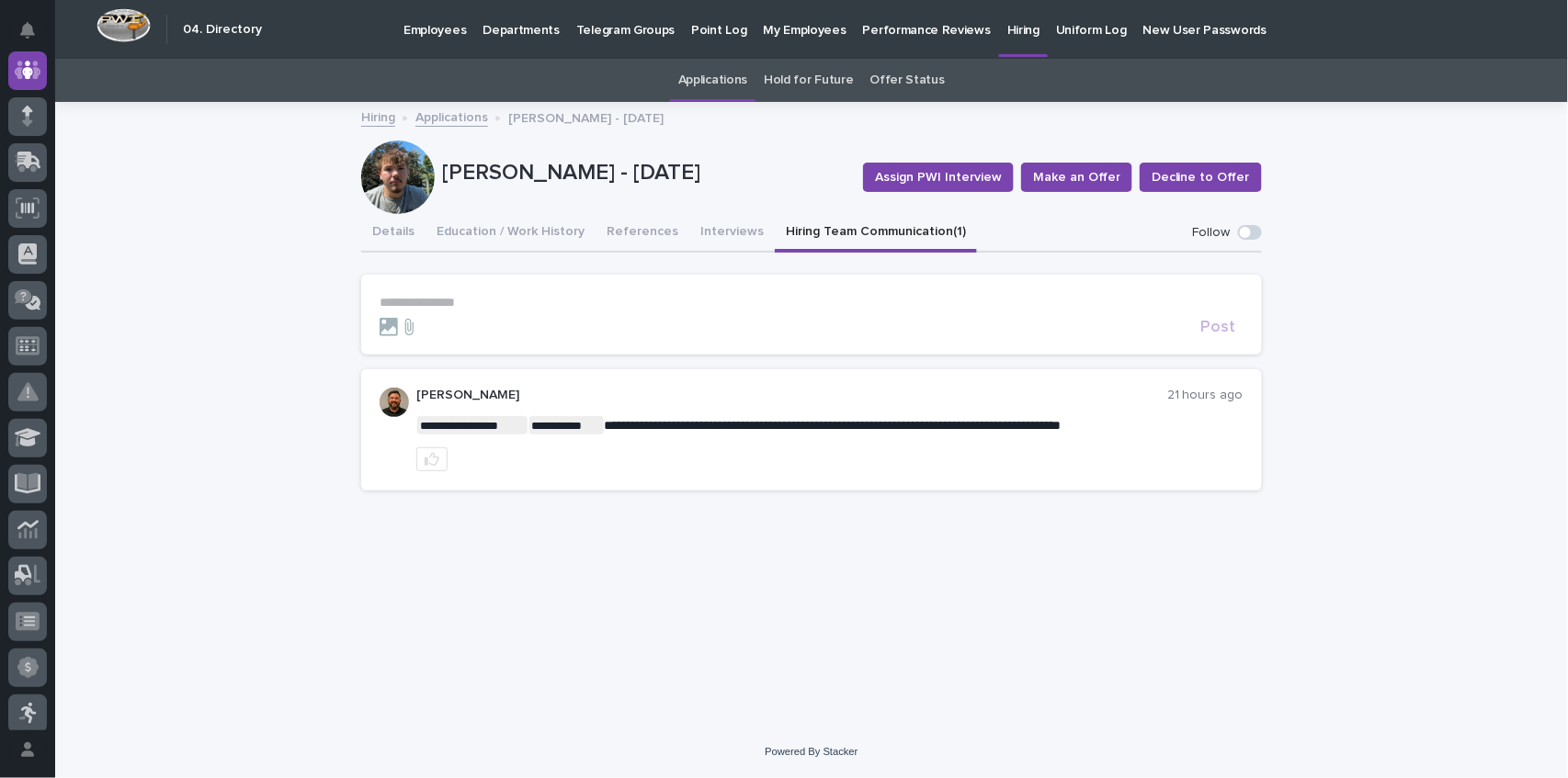
click at [881, 30] on p "Performance Reviews" at bounding box center [926, 19] width 128 height 39
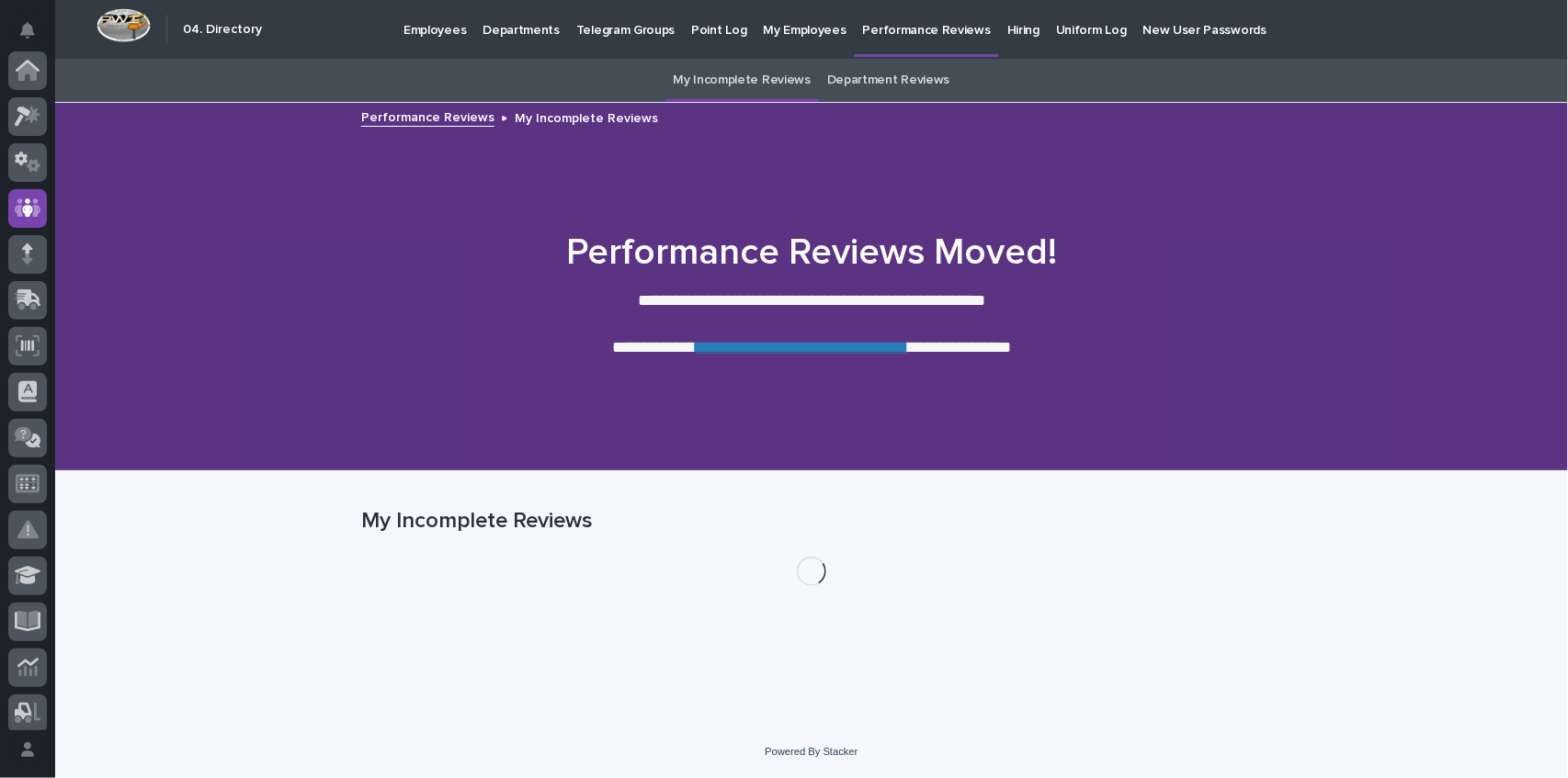
scroll to position [138, 0]
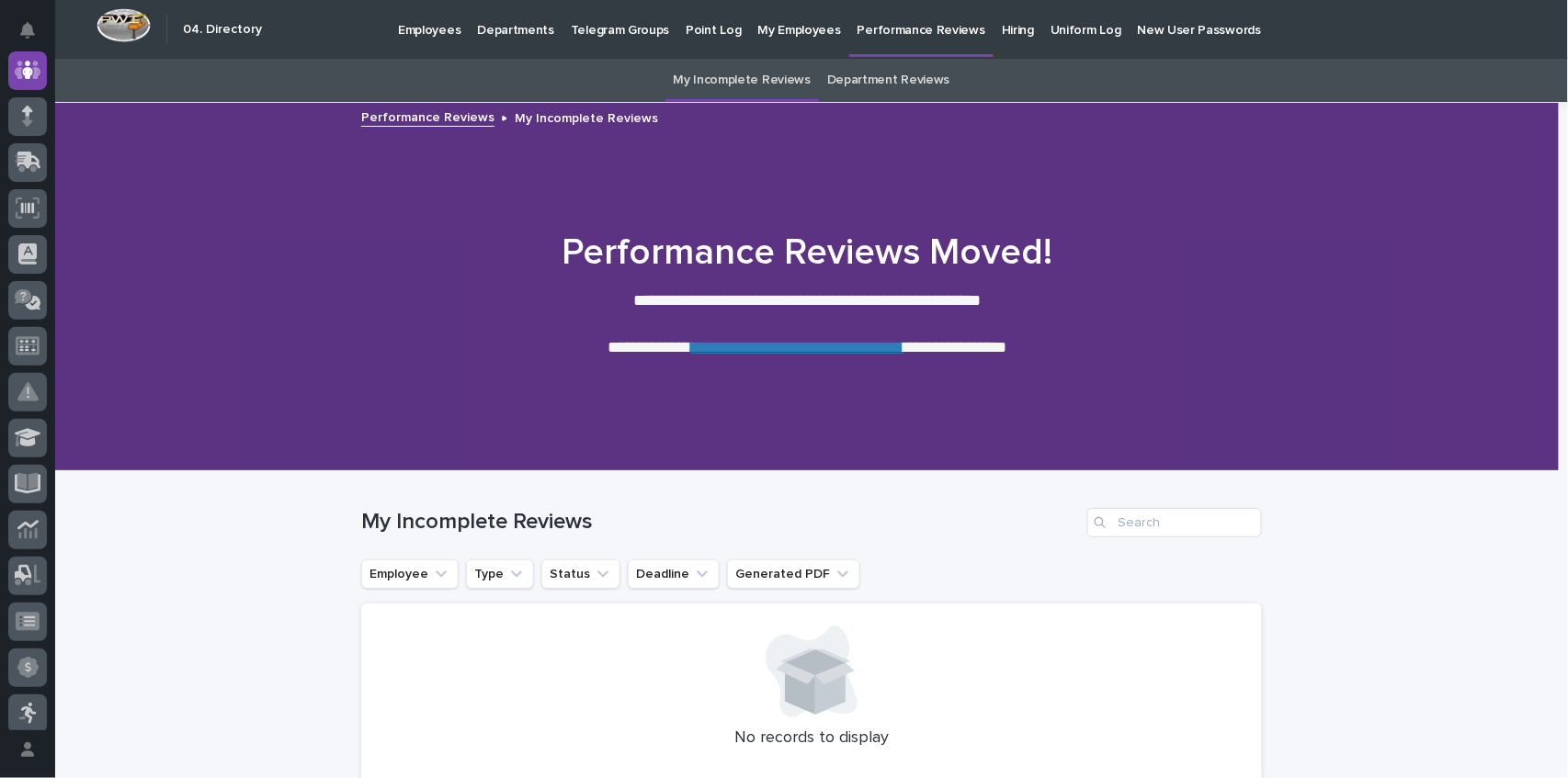
click at [801, 31] on p "My Employees" at bounding box center [799, 19] width 82 height 39
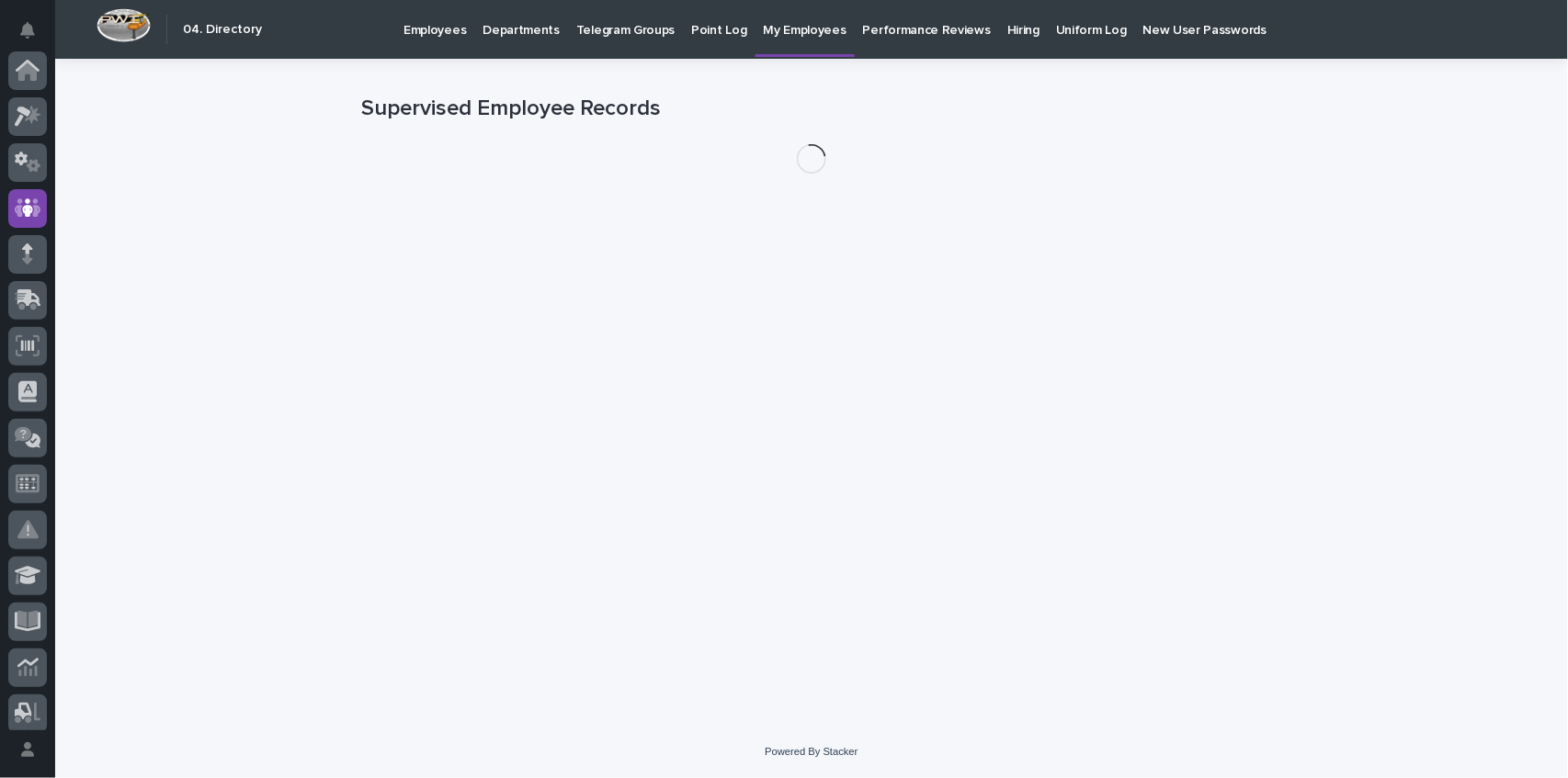
scroll to position [138, 0]
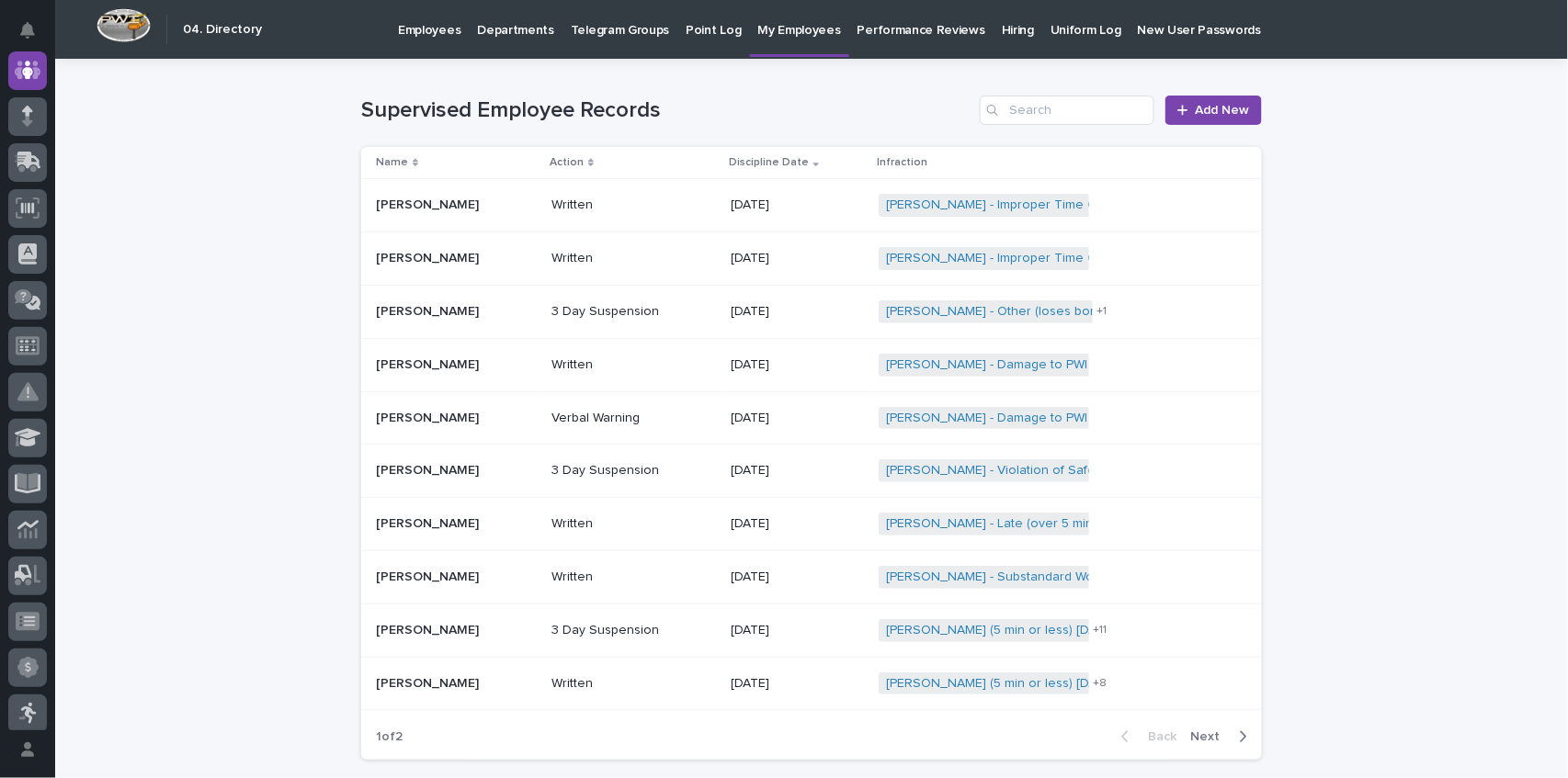
click at [900, 33] on p "Performance Reviews" at bounding box center [922, 19] width 128 height 39
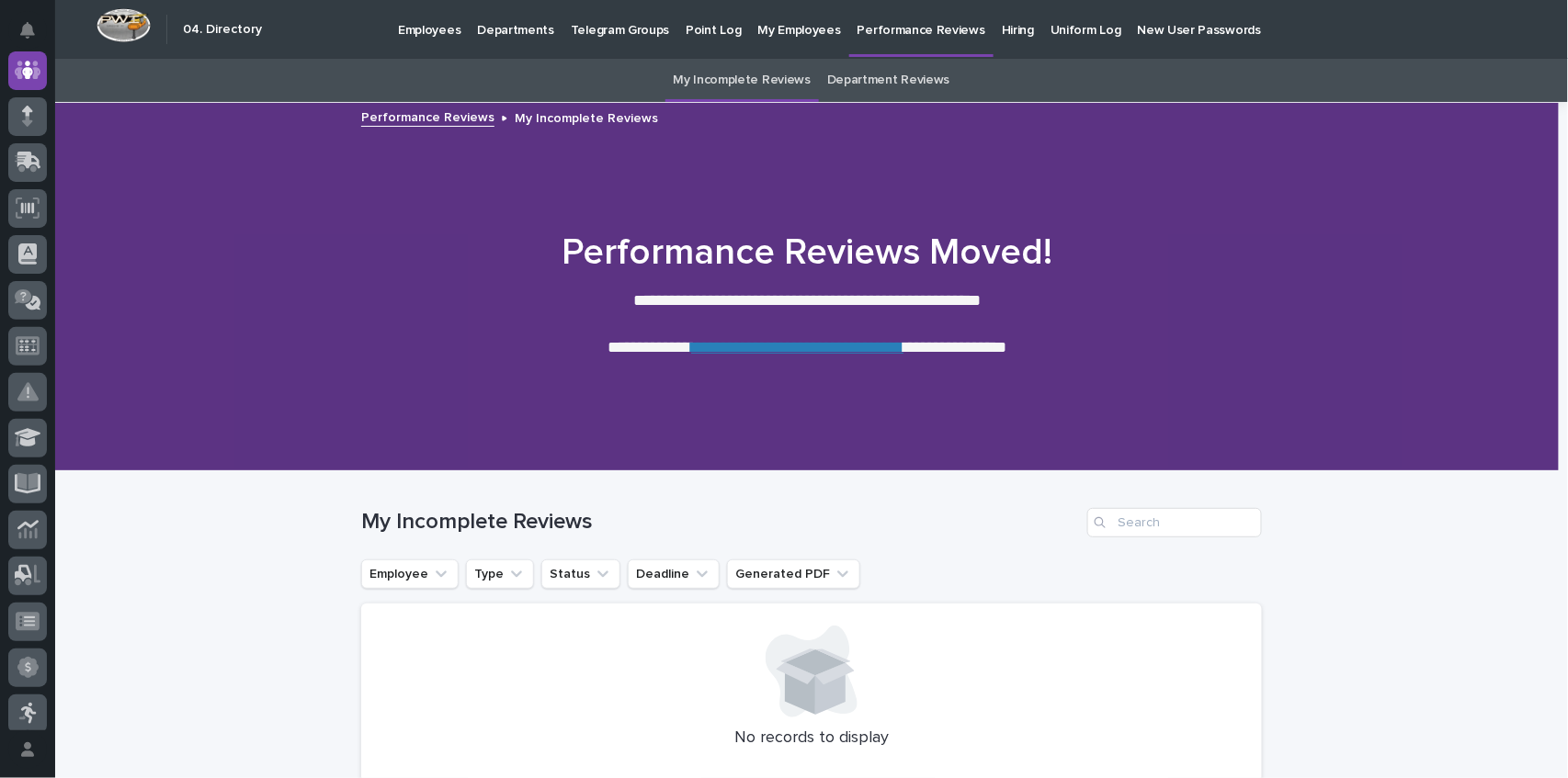
click at [695, 29] on p "Point Log" at bounding box center [714, 19] width 55 height 39
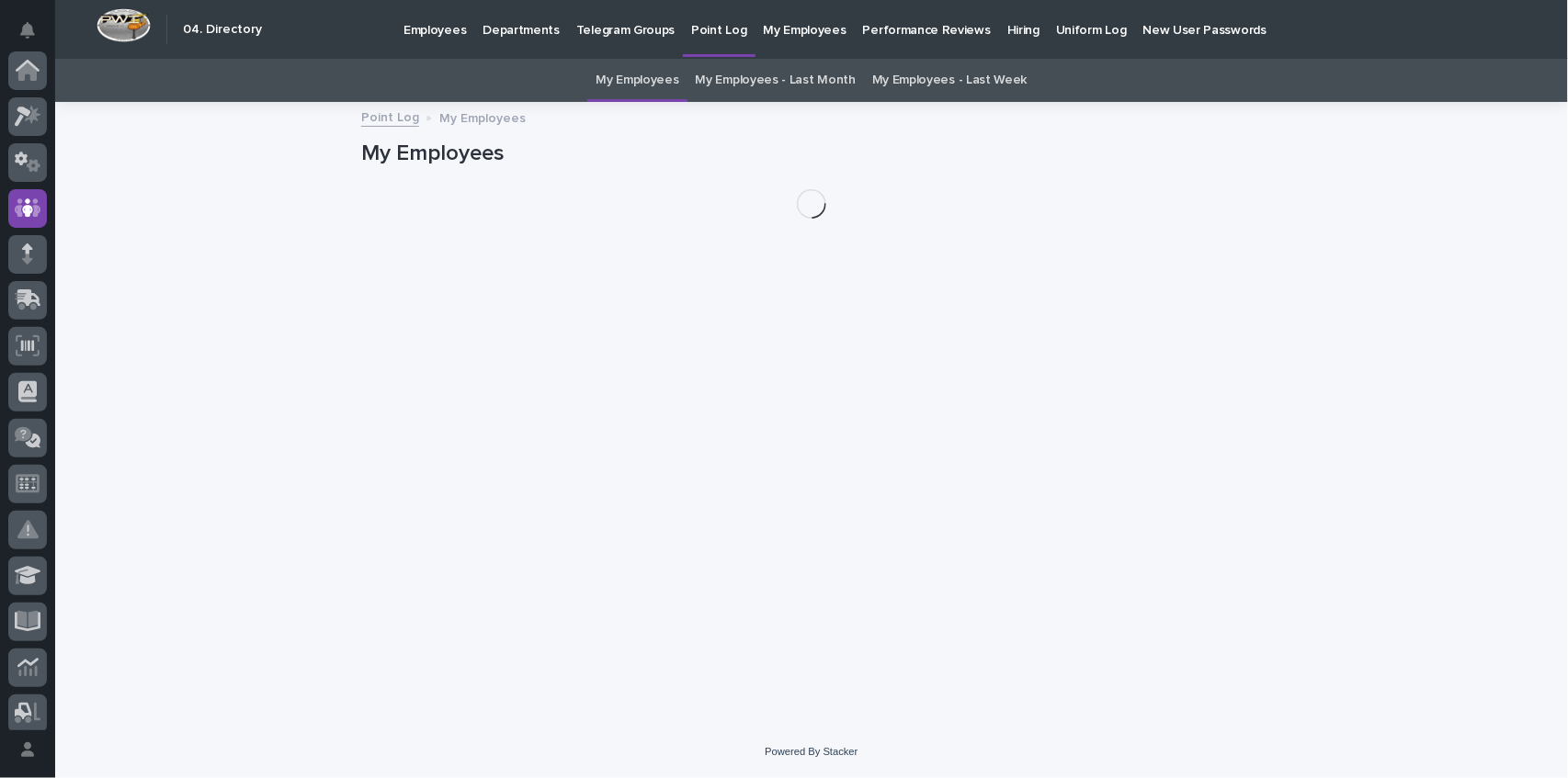
scroll to position [138, 0]
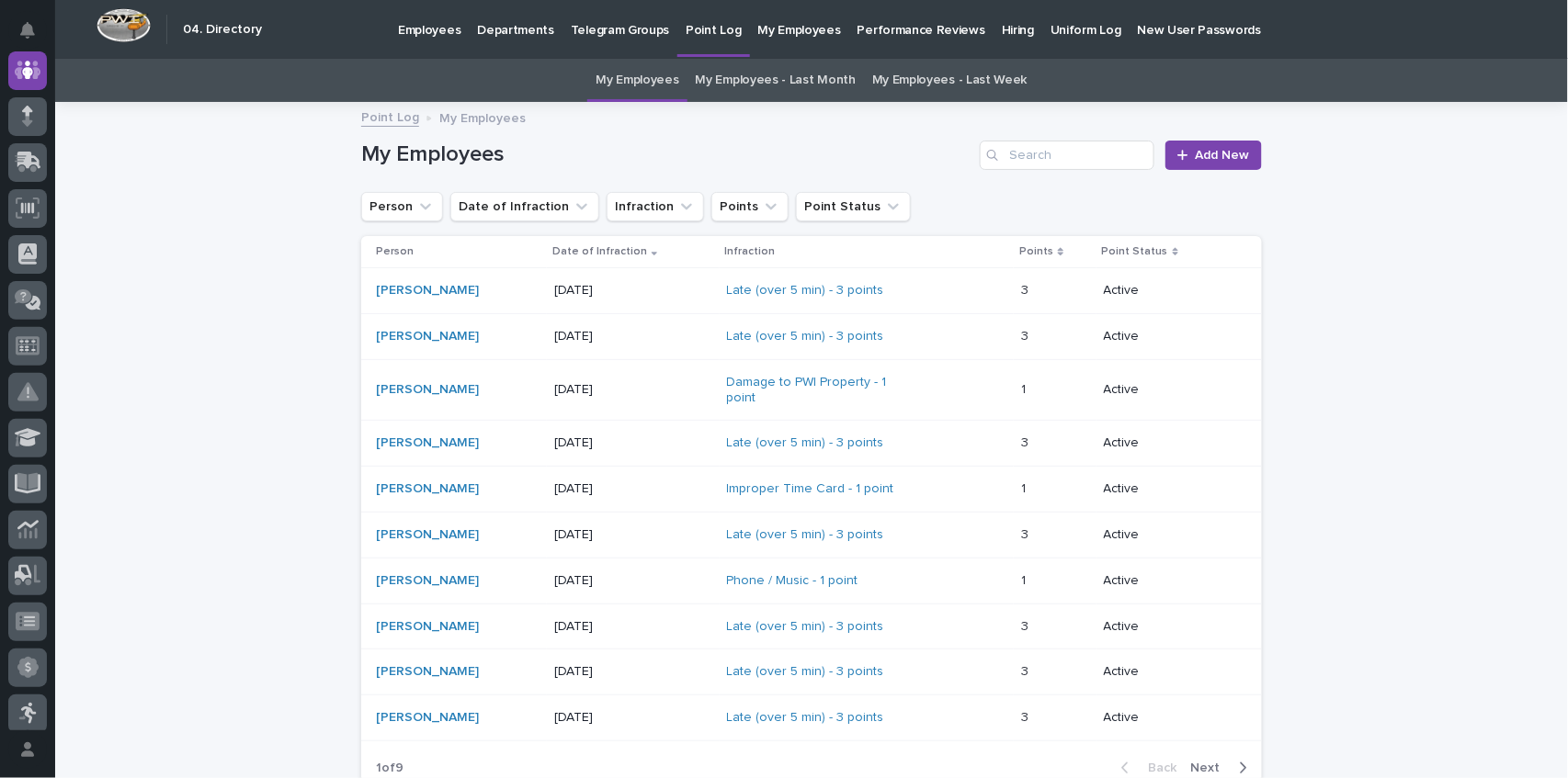
click at [437, 18] on p "Employees" at bounding box center [429, 19] width 63 height 39
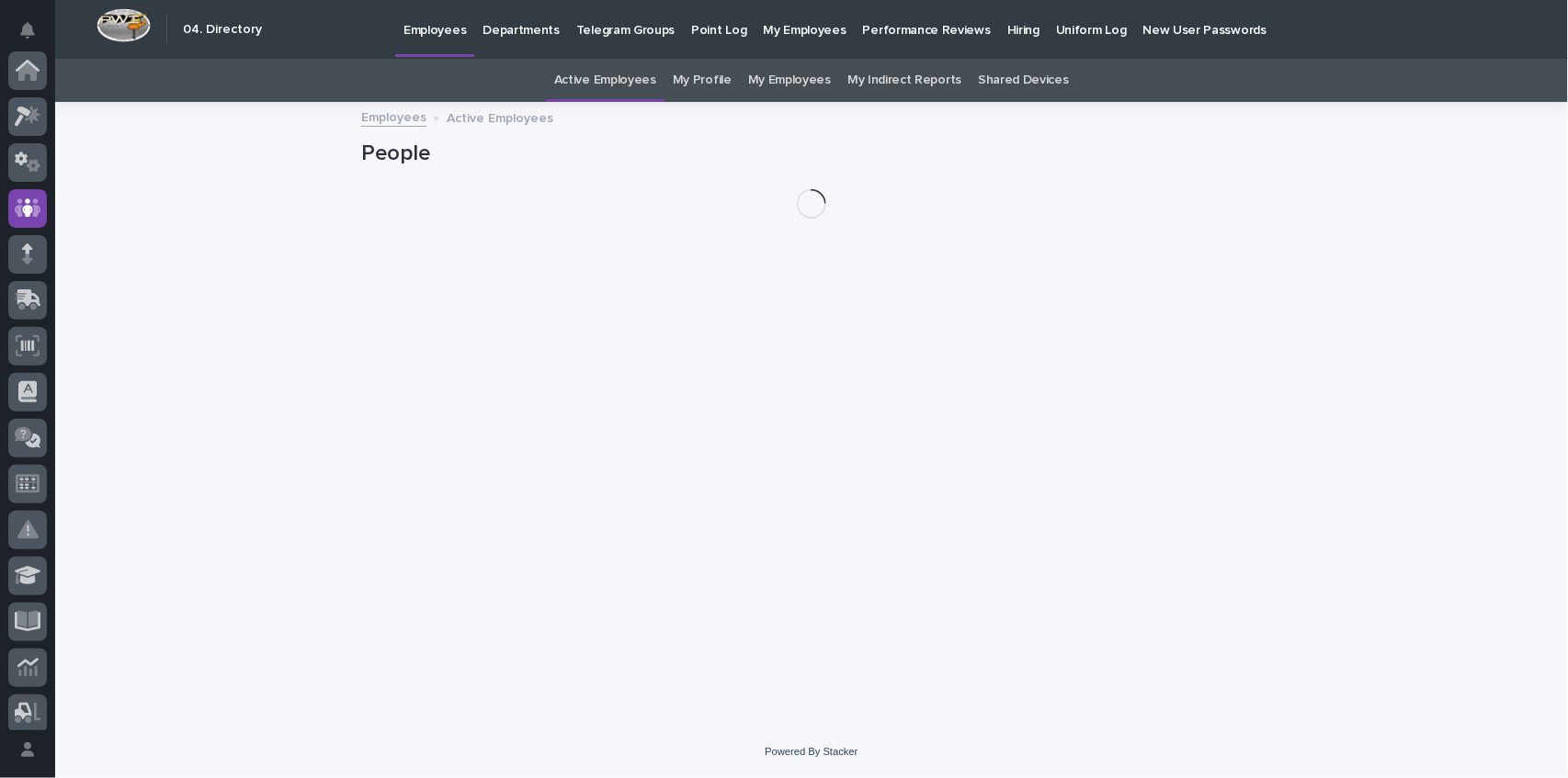
click at [437, 25] on p "Employees" at bounding box center [435, 19] width 63 height 39
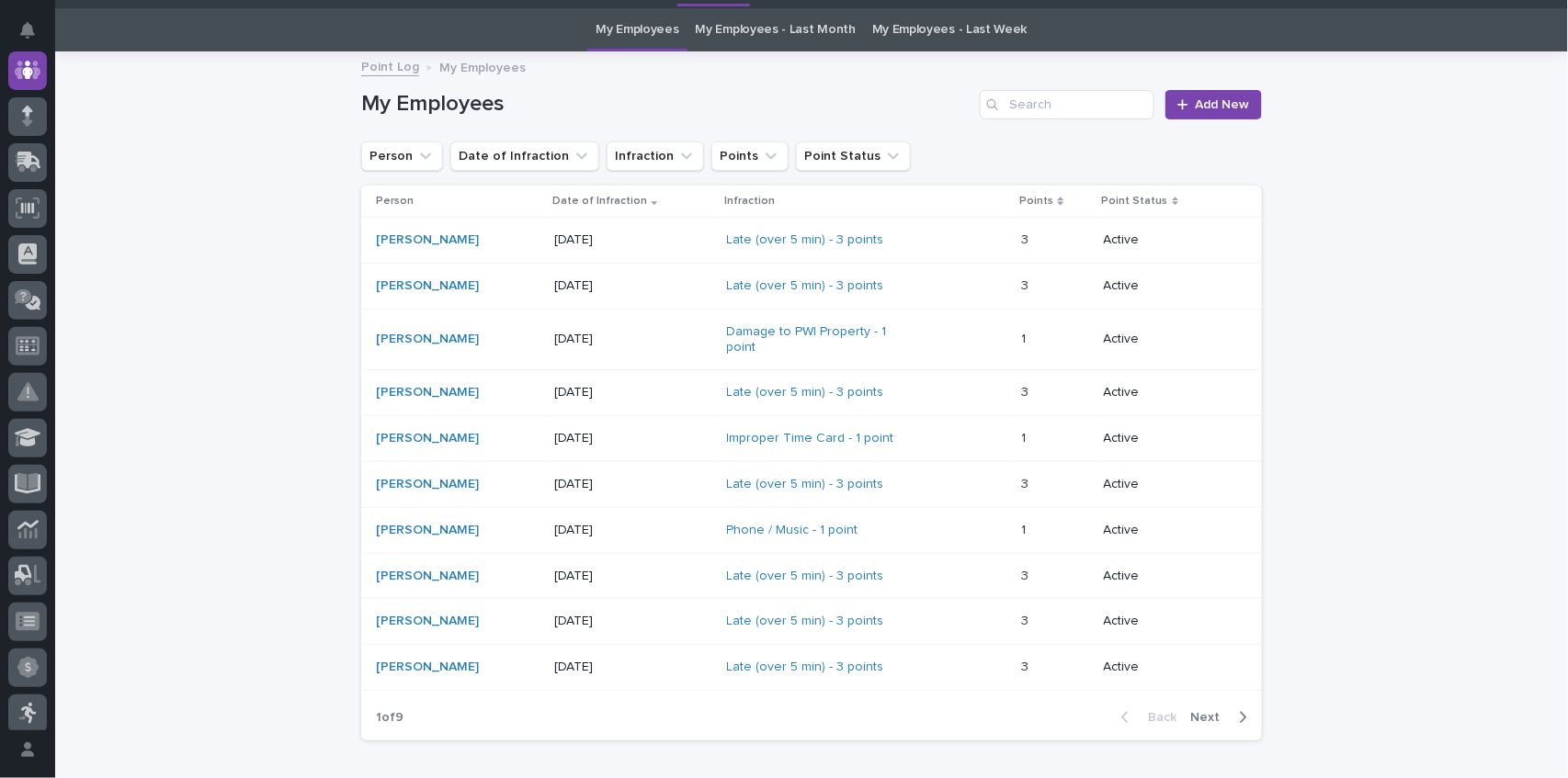
scroll to position [59, 0]
